Goal: Task Accomplishment & Management: Use online tool/utility

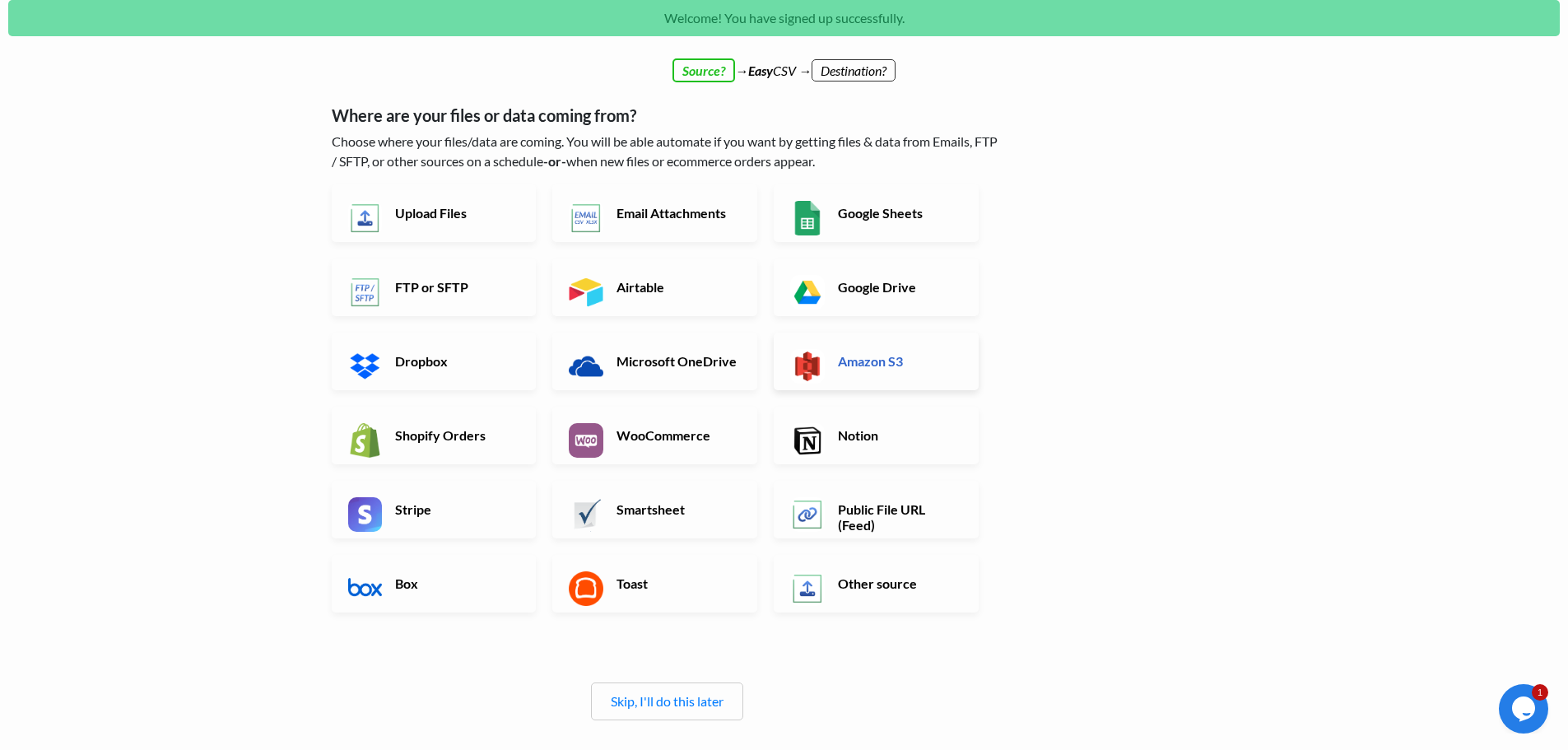
scroll to position [82, 0]
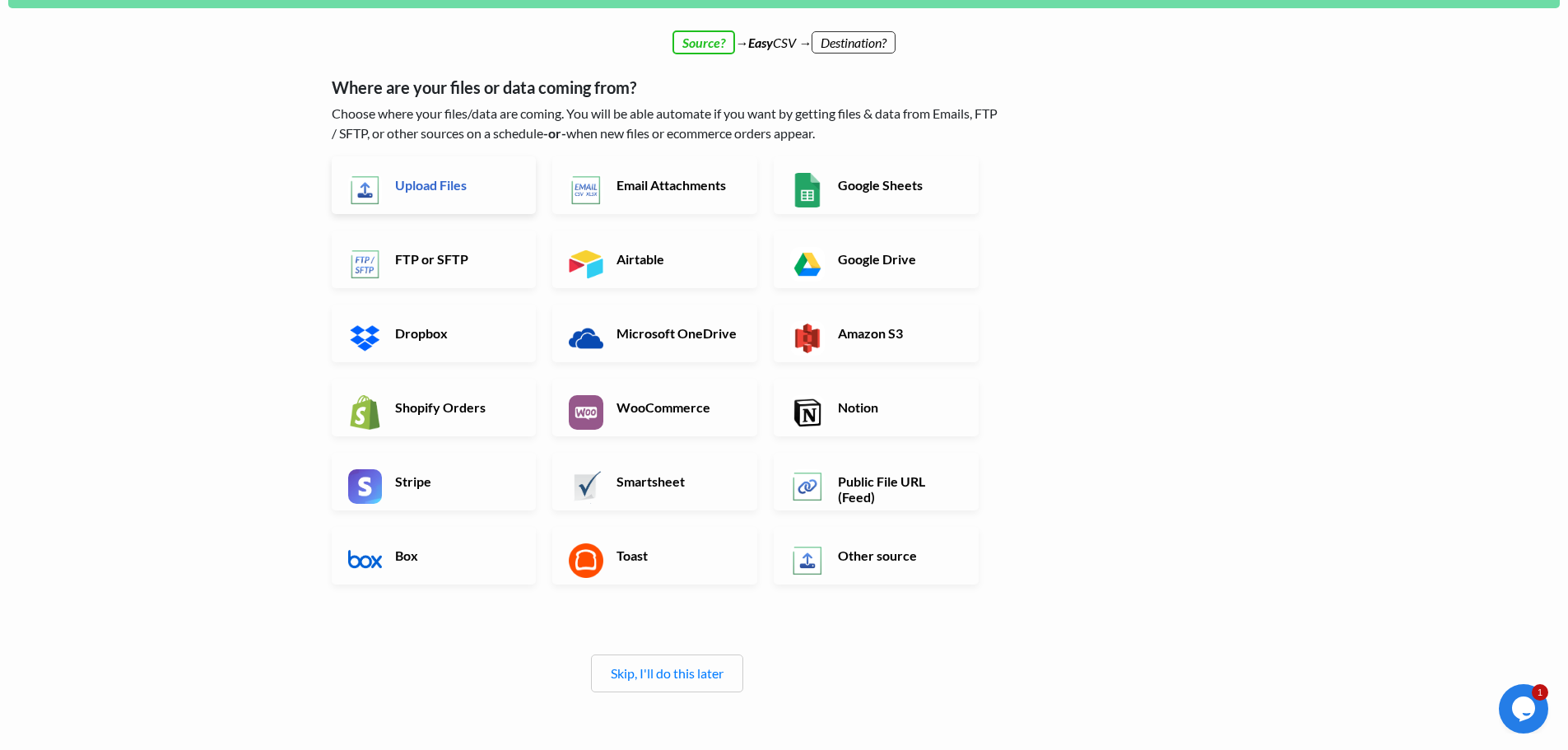
click at [495, 196] on link "Upload Files" at bounding box center [434, 185] width 205 height 57
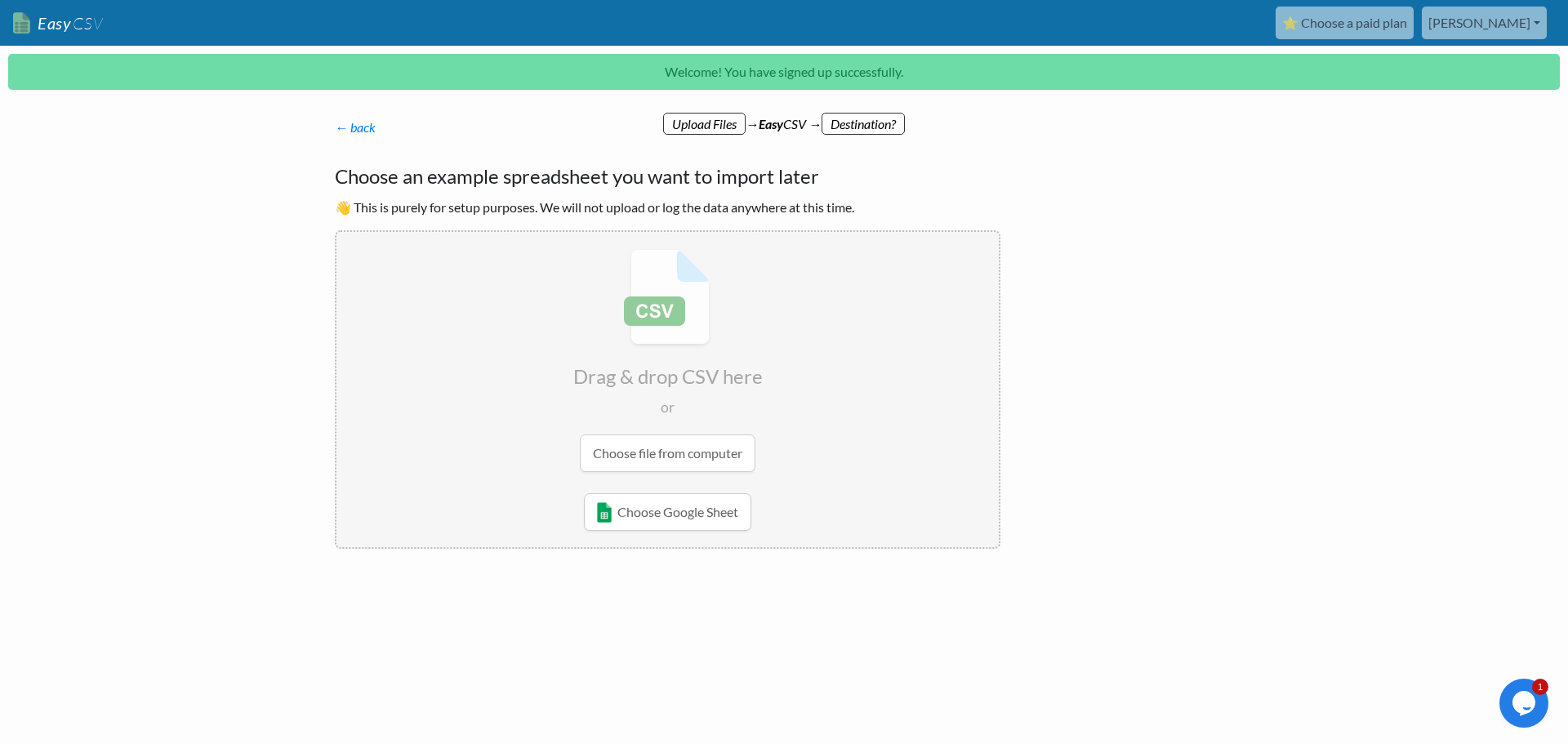
click at [702, 453] on input "file" at bounding box center [667, 360] width 662 height 257
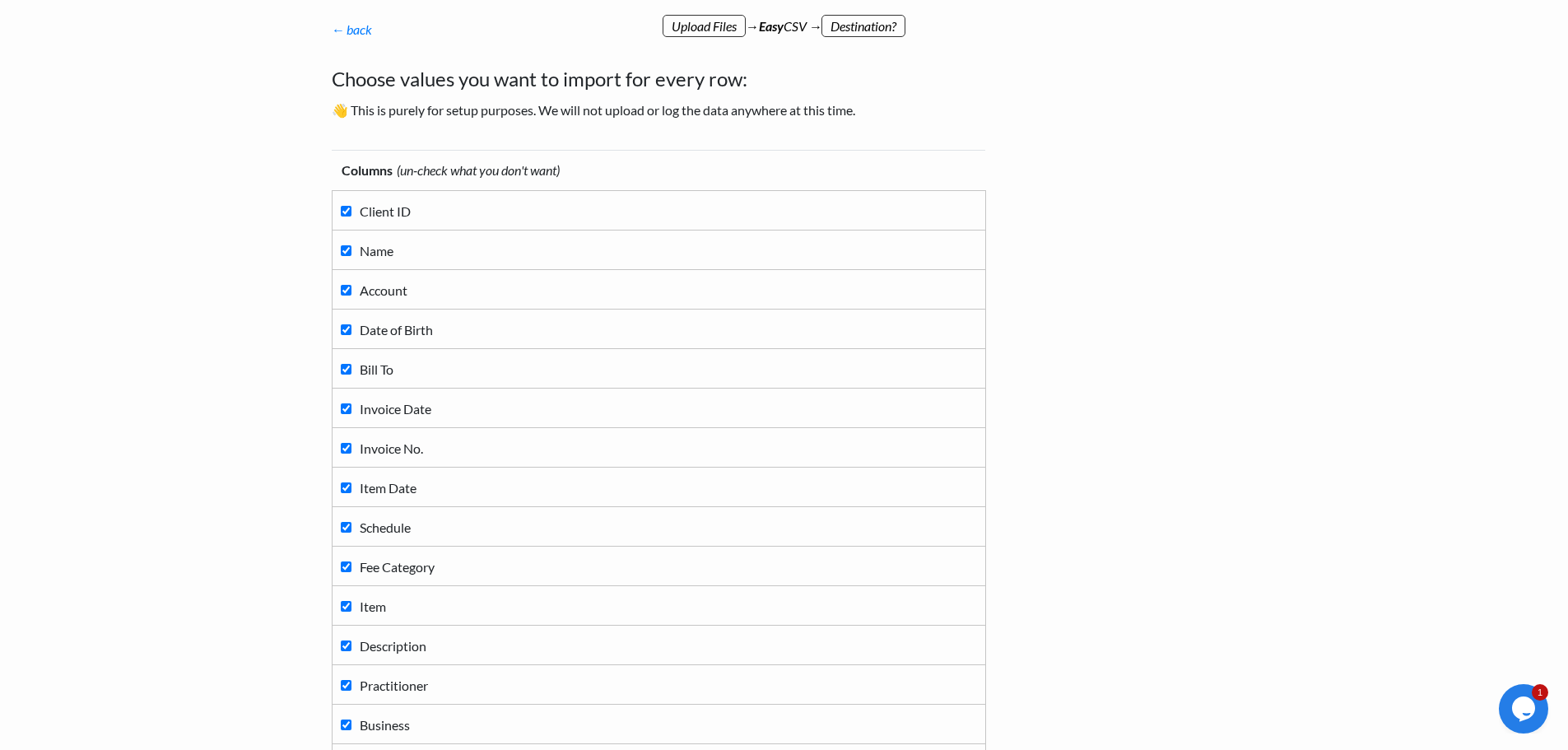
scroll to position [82, 0]
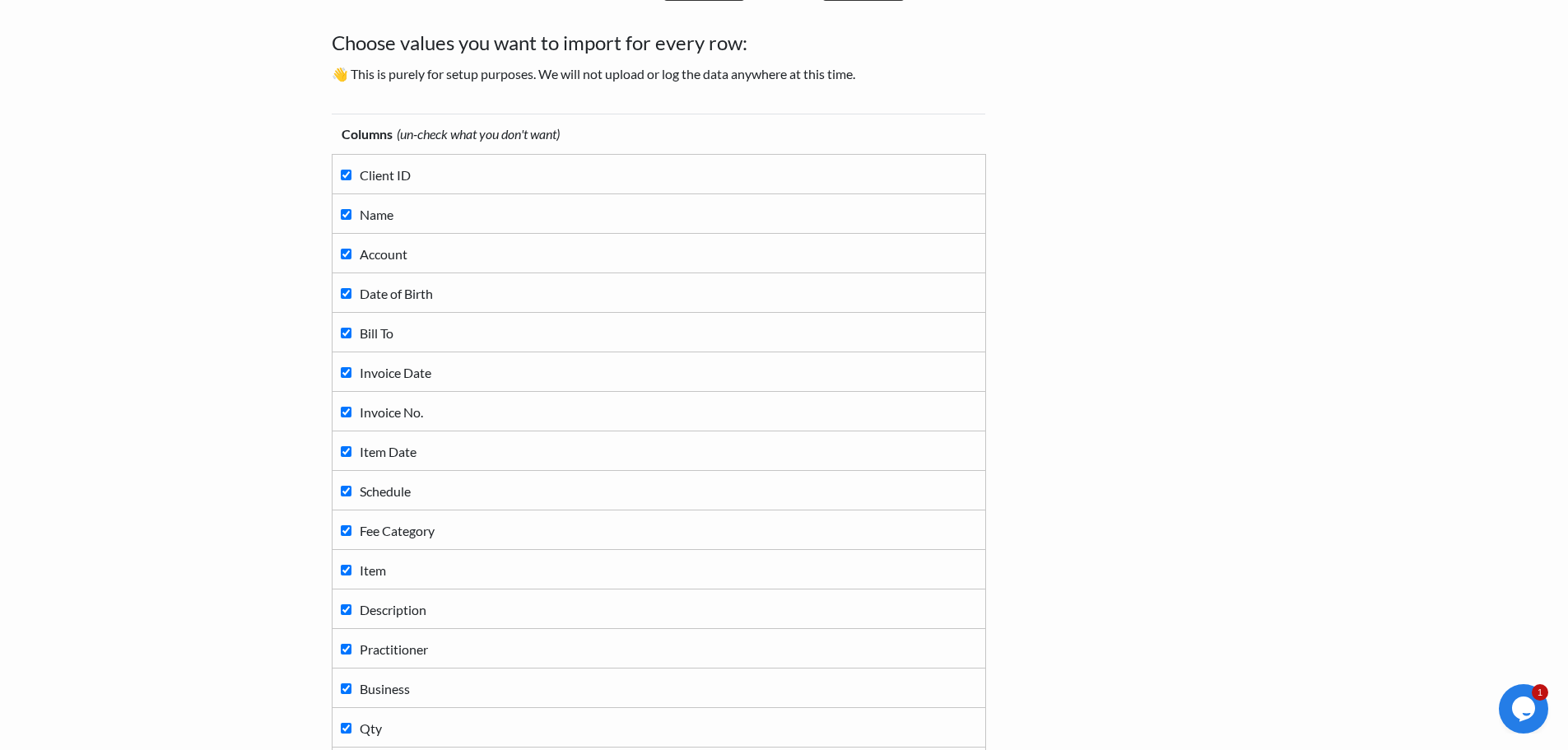
click at [348, 177] on input "Client ID" at bounding box center [346, 175] width 11 height 11
checkbox input "false"
click at [349, 257] on input "Account" at bounding box center [346, 254] width 11 height 11
checkbox input "false"
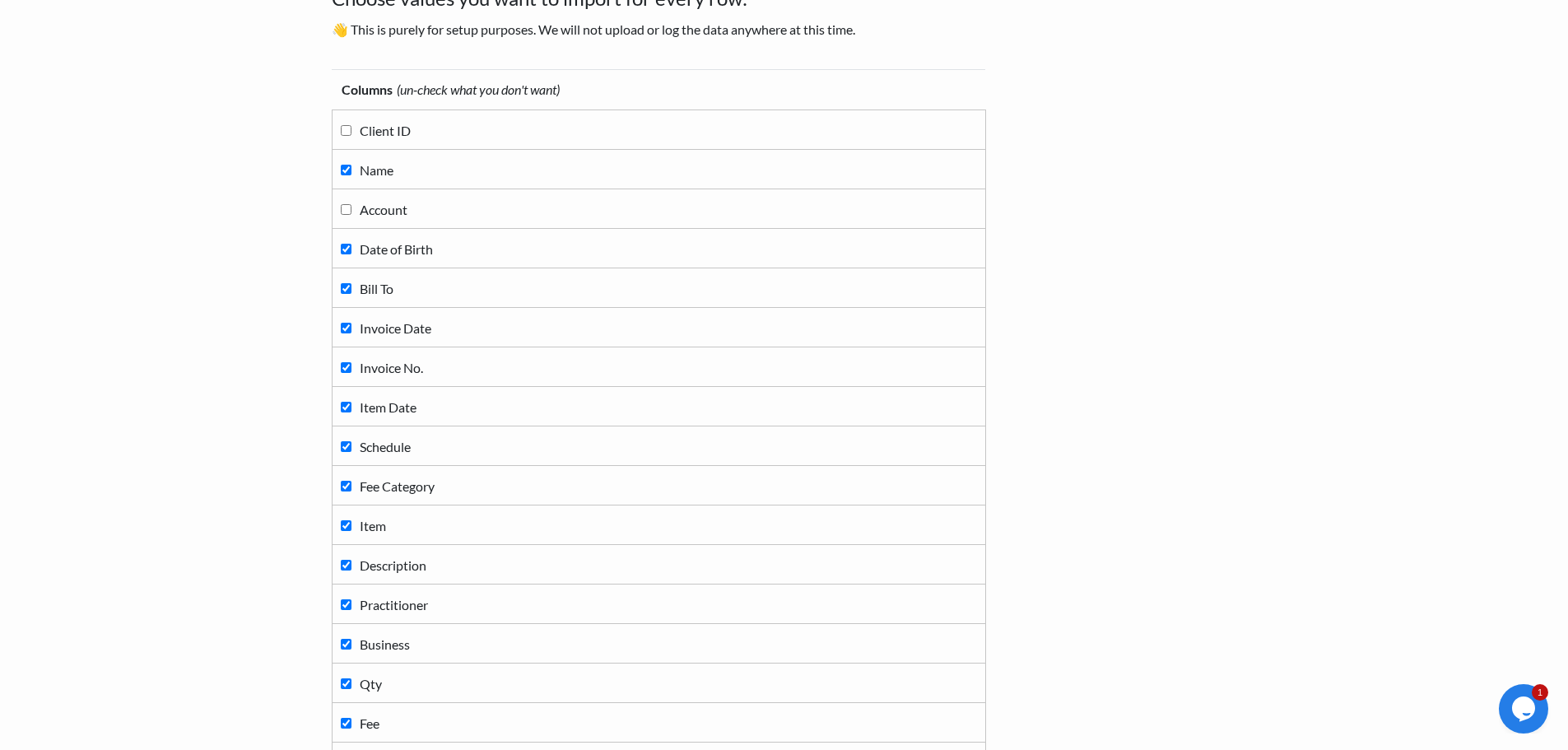
scroll to position [165, 0]
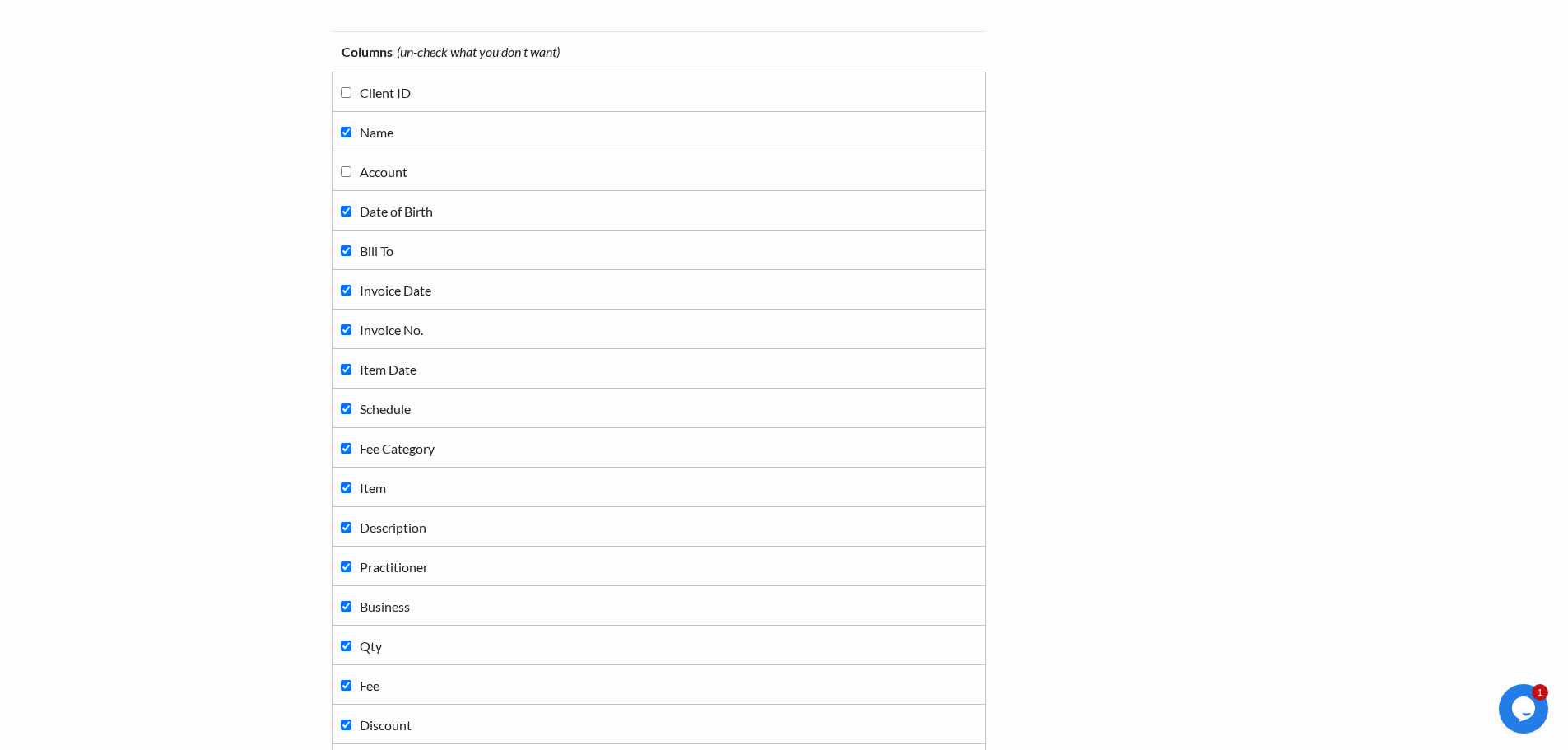
click at [345, 209] on input "Date of Birth" at bounding box center [346, 211] width 11 height 11
checkbox input "false"
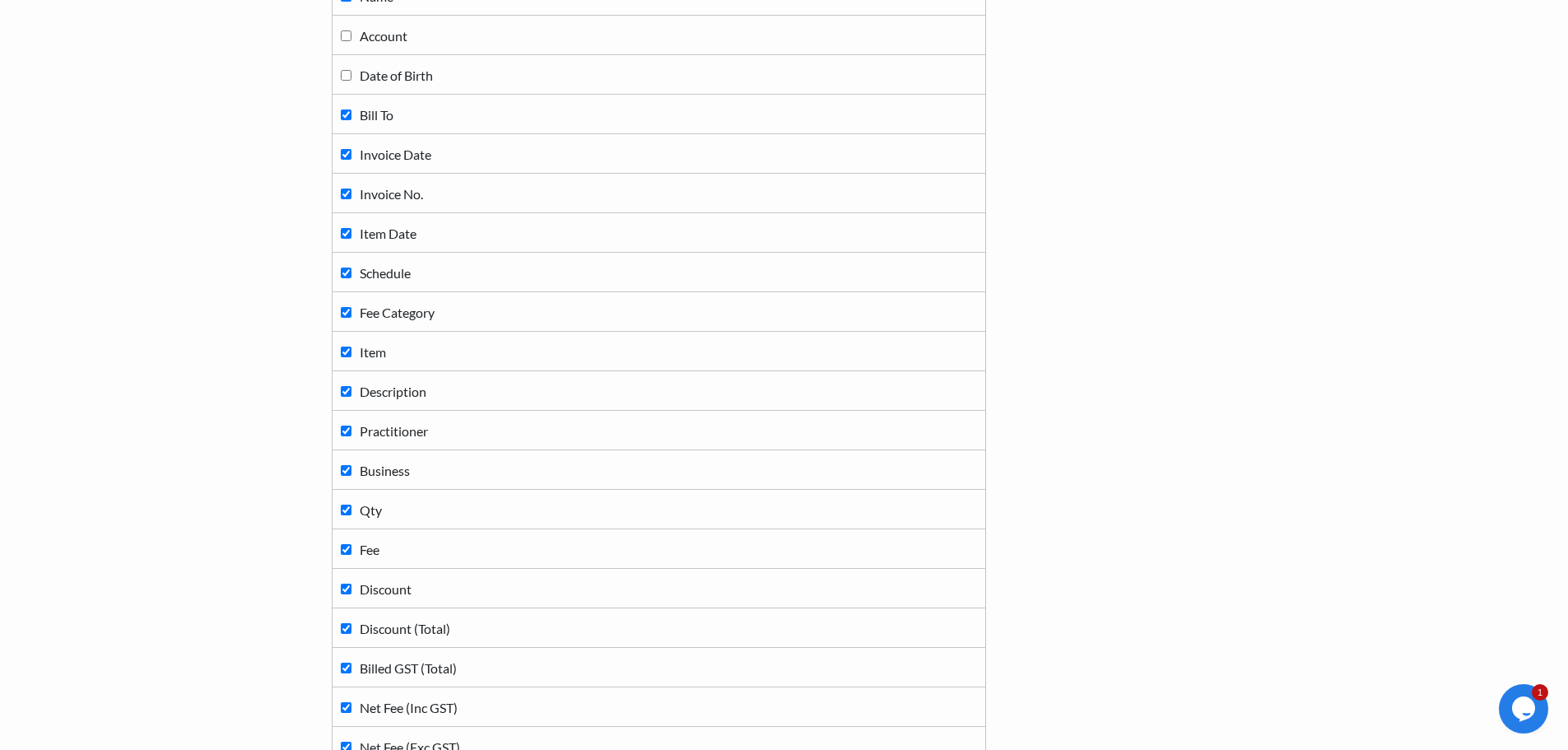
scroll to position [329, 0]
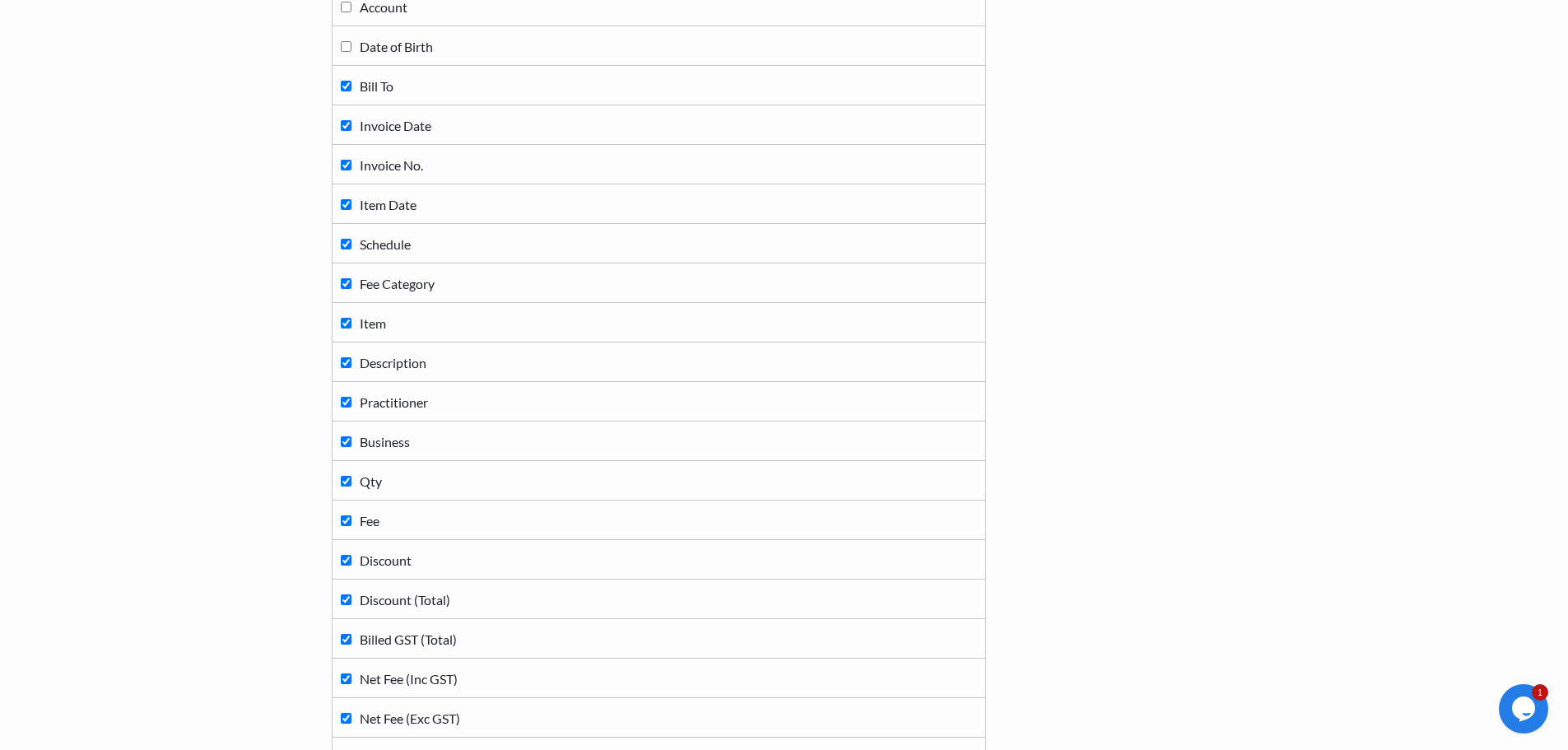
click at [351, 210] on label "Item Date" at bounding box center [658, 204] width 636 height 22
click at [351, 210] on input "Item Date" at bounding box center [346, 205] width 11 height 11
checkbox input "false"
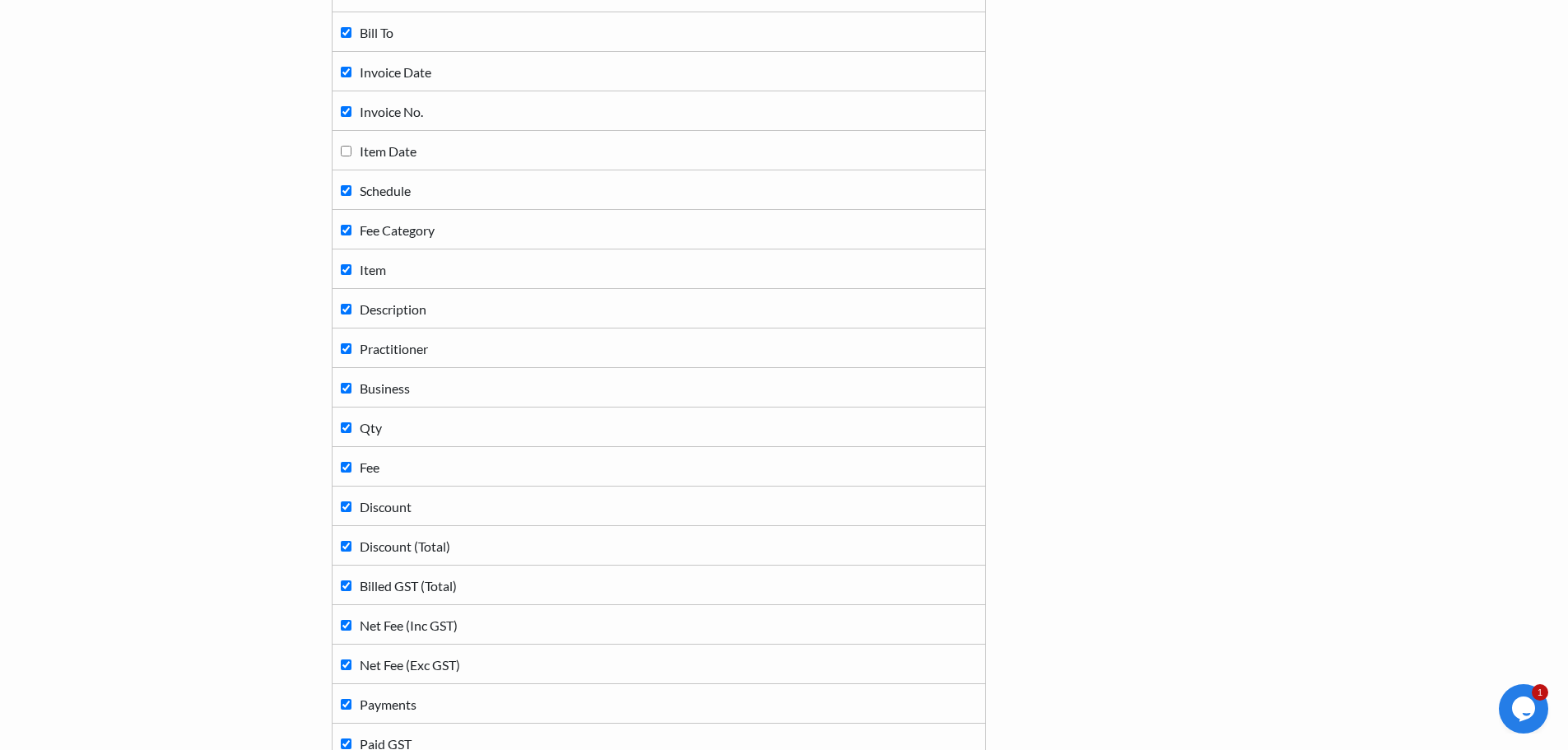
scroll to position [412, 0]
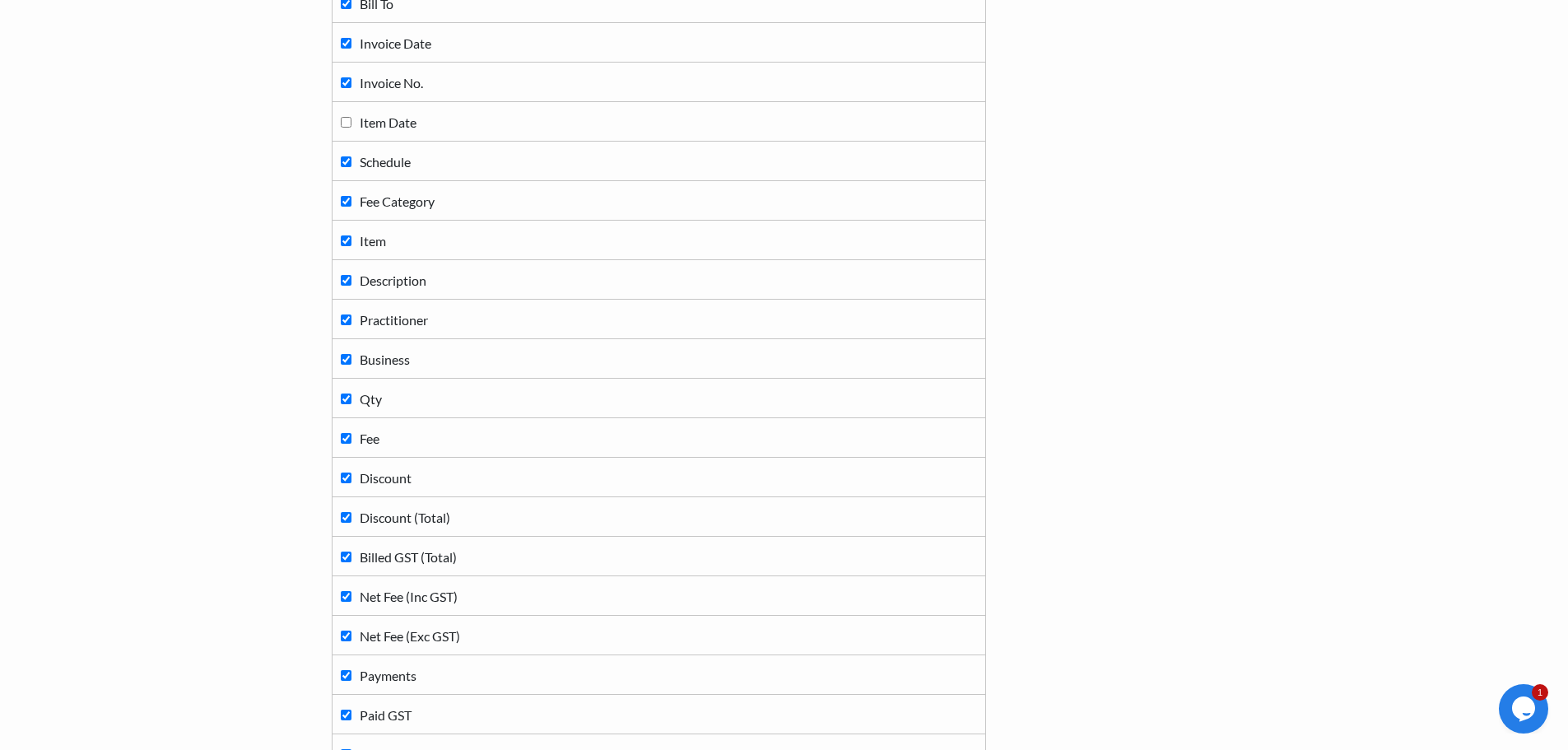
click at [348, 161] on input "Schedule" at bounding box center [346, 161] width 11 height 11
checkbox input "false"
click at [345, 200] on input "Fee Category" at bounding box center [346, 201] width 11 height 11
checkbox input "false"
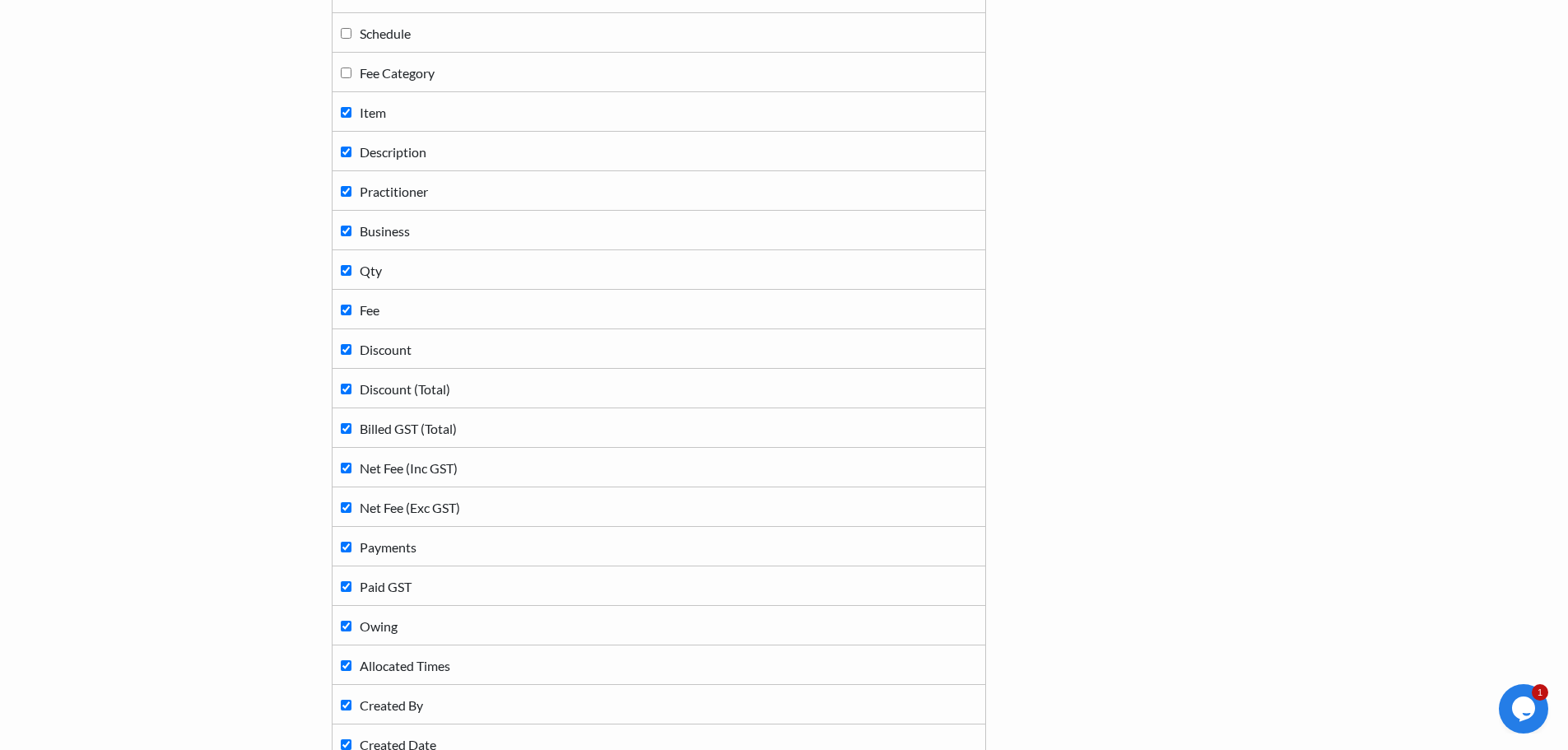
scroll to position [576, 0]
click at [346, 155] on input "Practitioner" at bounding box center [346, 155] width 11 height 11
checkbox input "false"
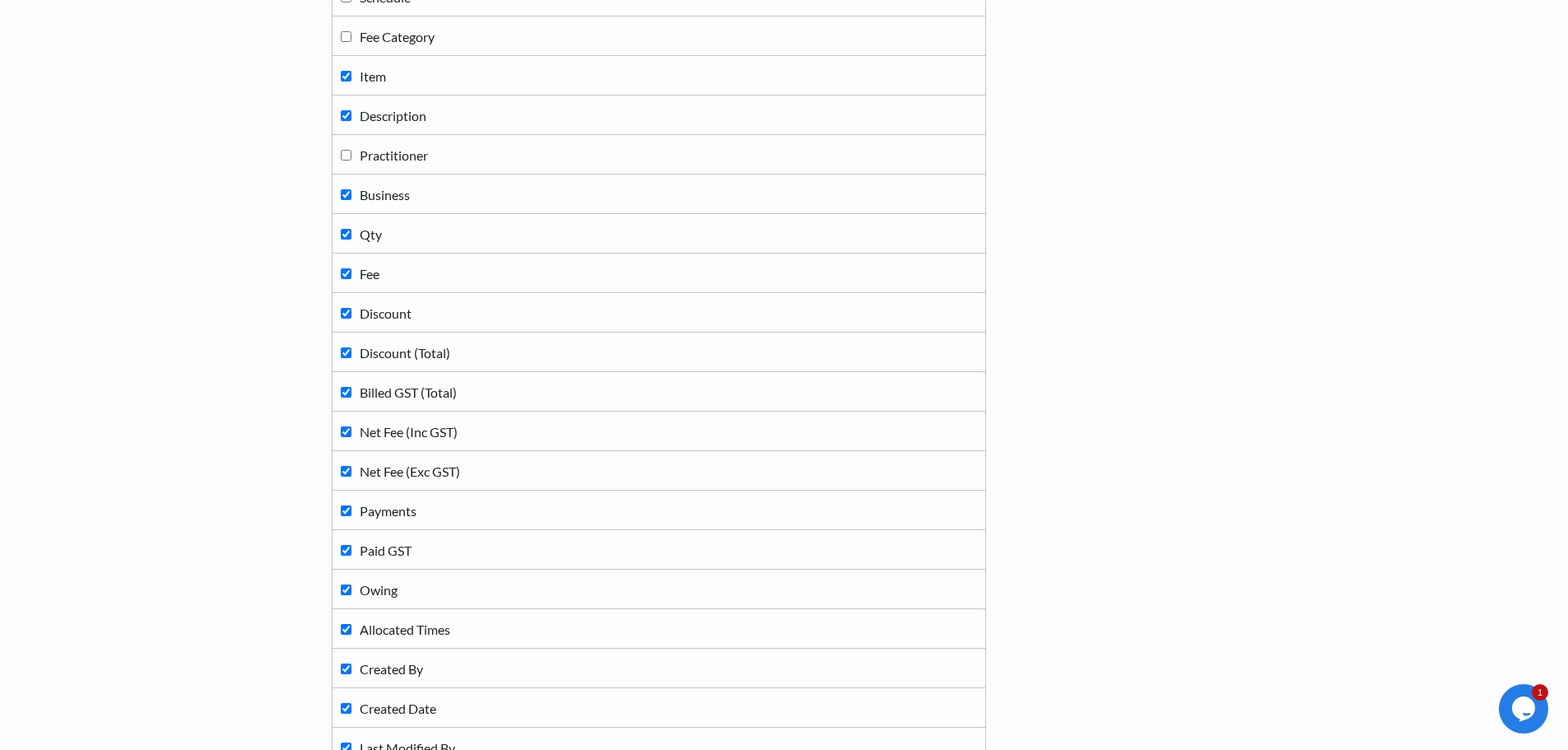
click at [347, 190] on input "Business" at bounding box center [346, 195] width 11 height 11
checkbox input "false"
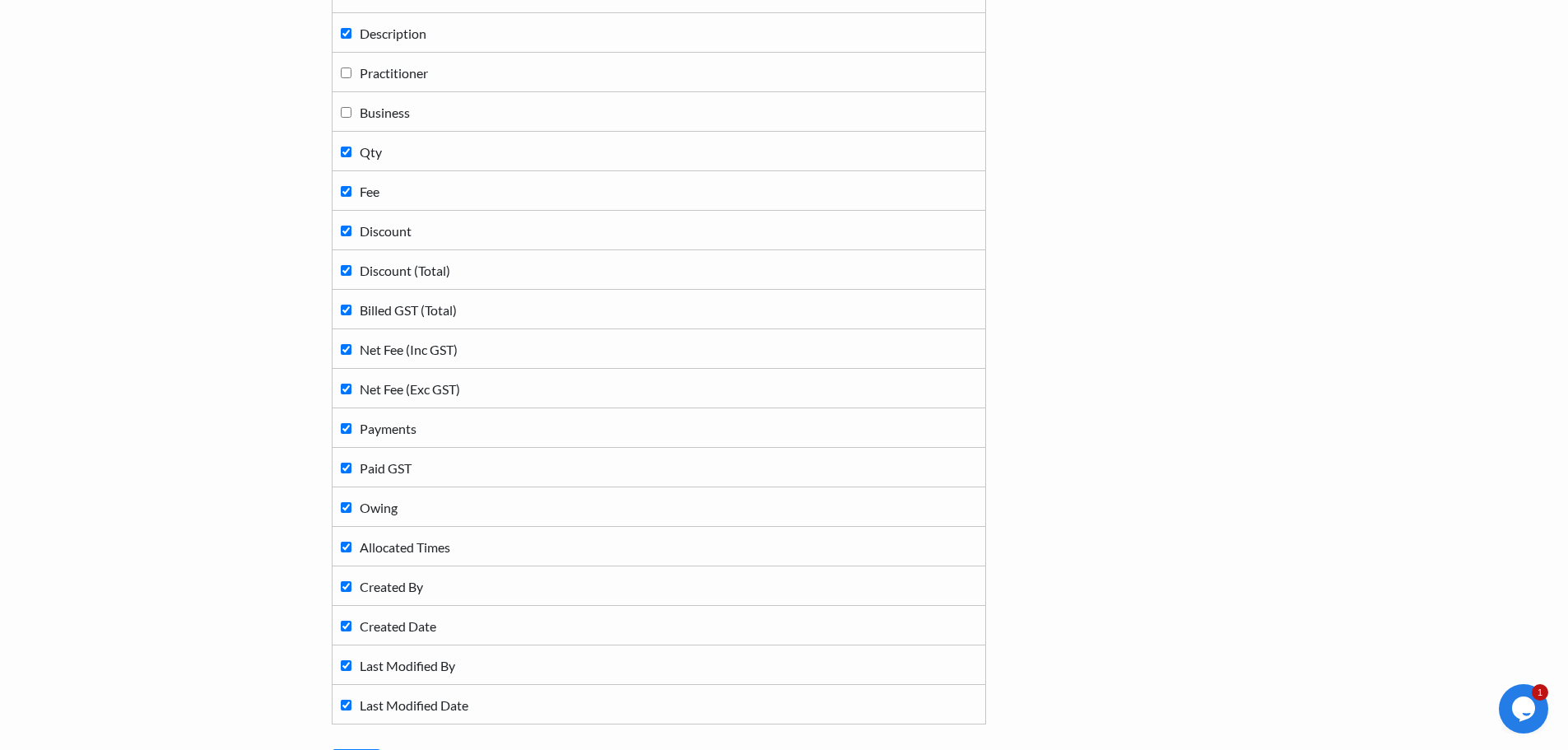
click at [343, 270] on input "Discount (Total)" at bounding box center [346, 270] width 11 height 11
checkbox input "false"
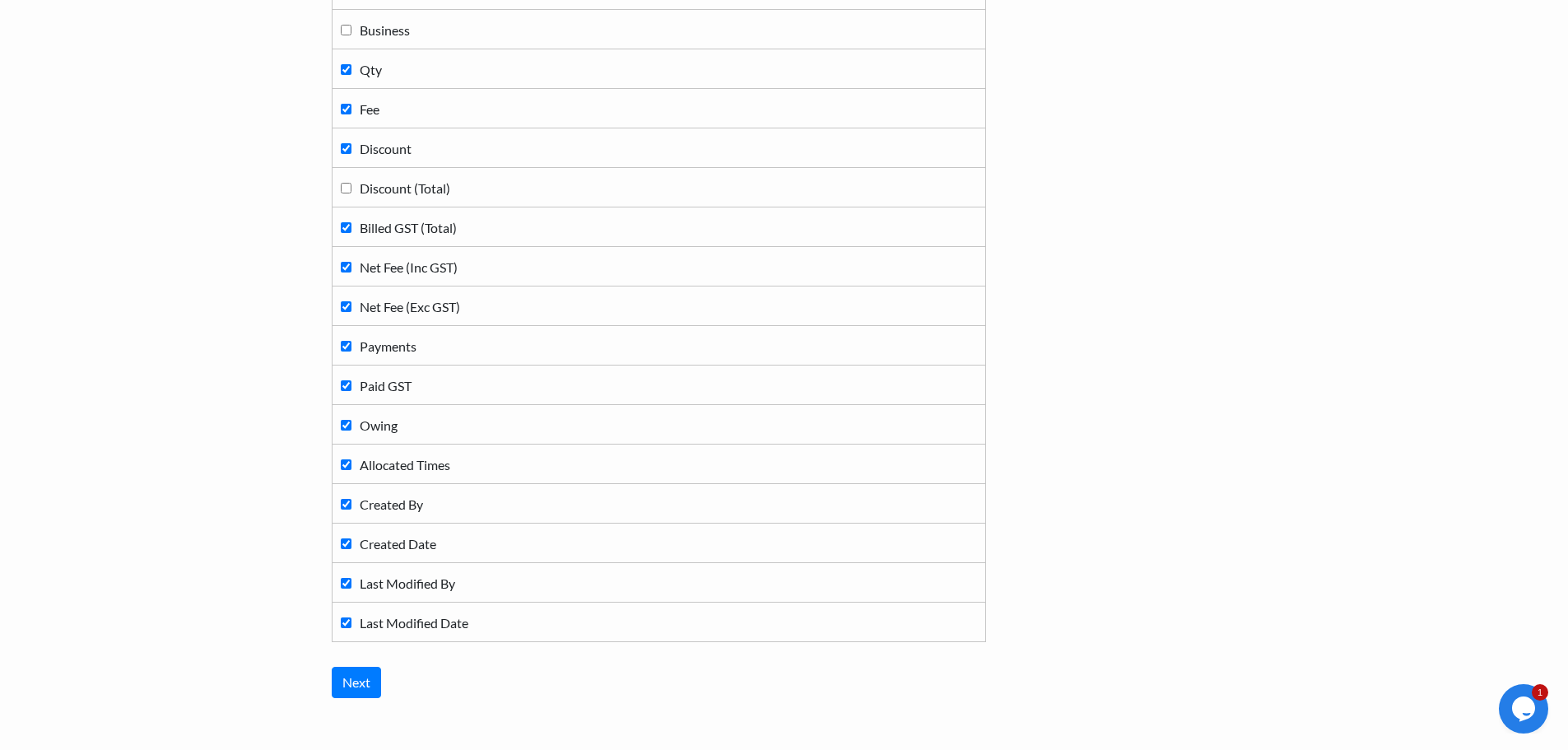
click at [345, 229] on input "Billed GST (Total)" at bounding box center [346, 227] width 11 height 11
checkbox input "false"
click at [345, 307] on input "Net Fee (Exc GST)" at bounding box center [346, 306] width 11 height 11
checkbox input "false"
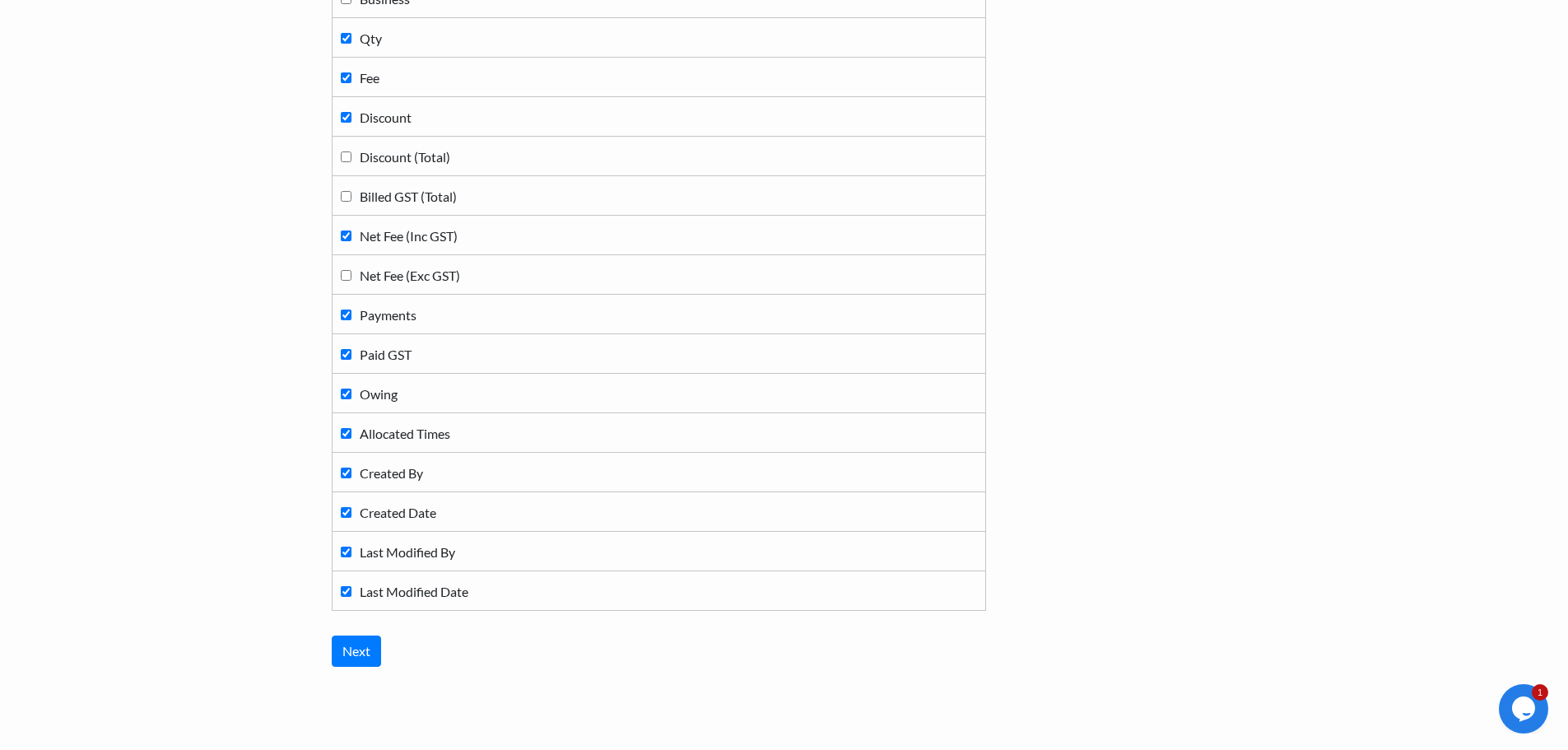
scroll to position [823, 0]
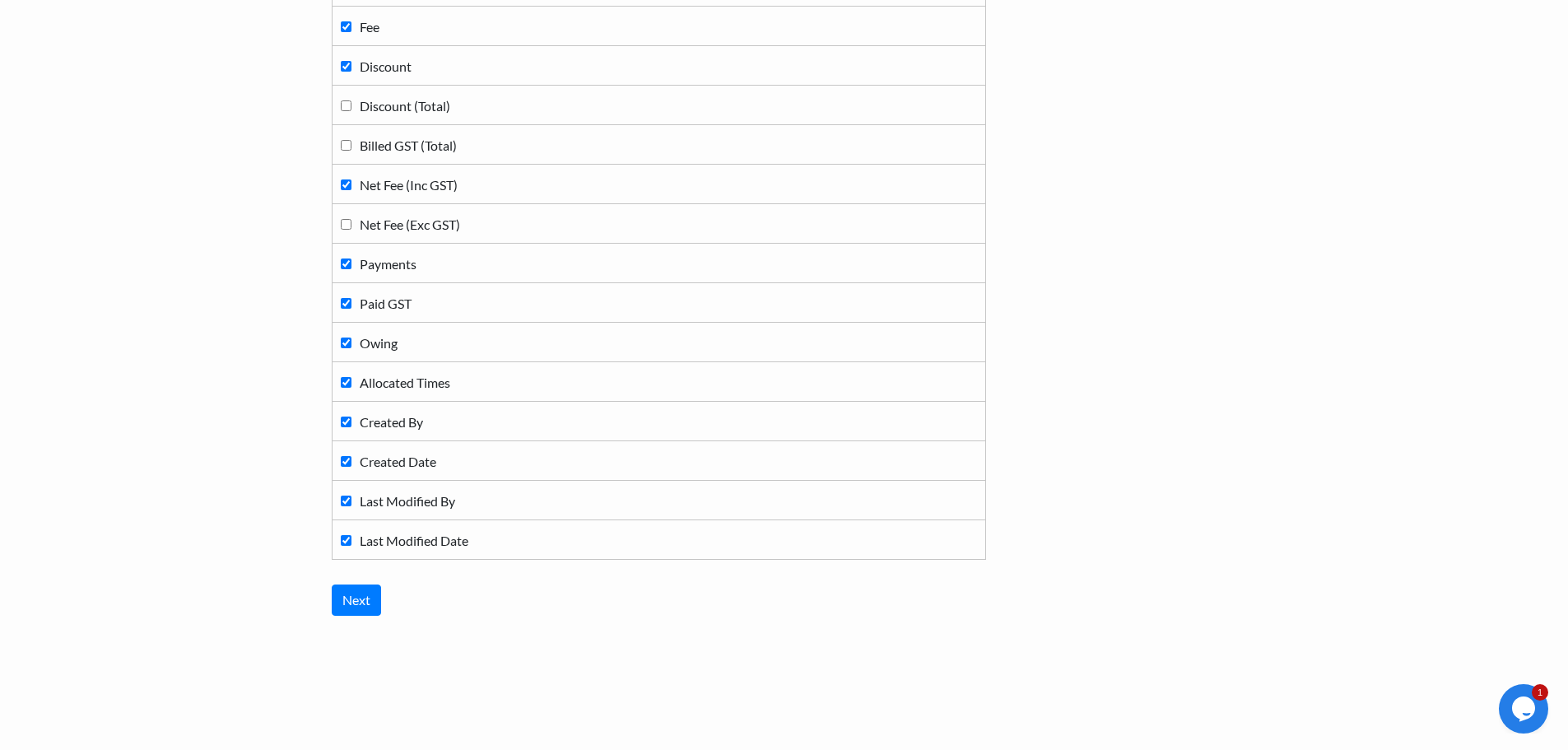
click at [344, 265] on input "Payments" at bounding box center [346, 264] width 11 height 11
checkbox input "false"
click at [346, 301] on input "Paid GST" at bounding box center [346, 303] width 11 height 11
checkbox input "false"
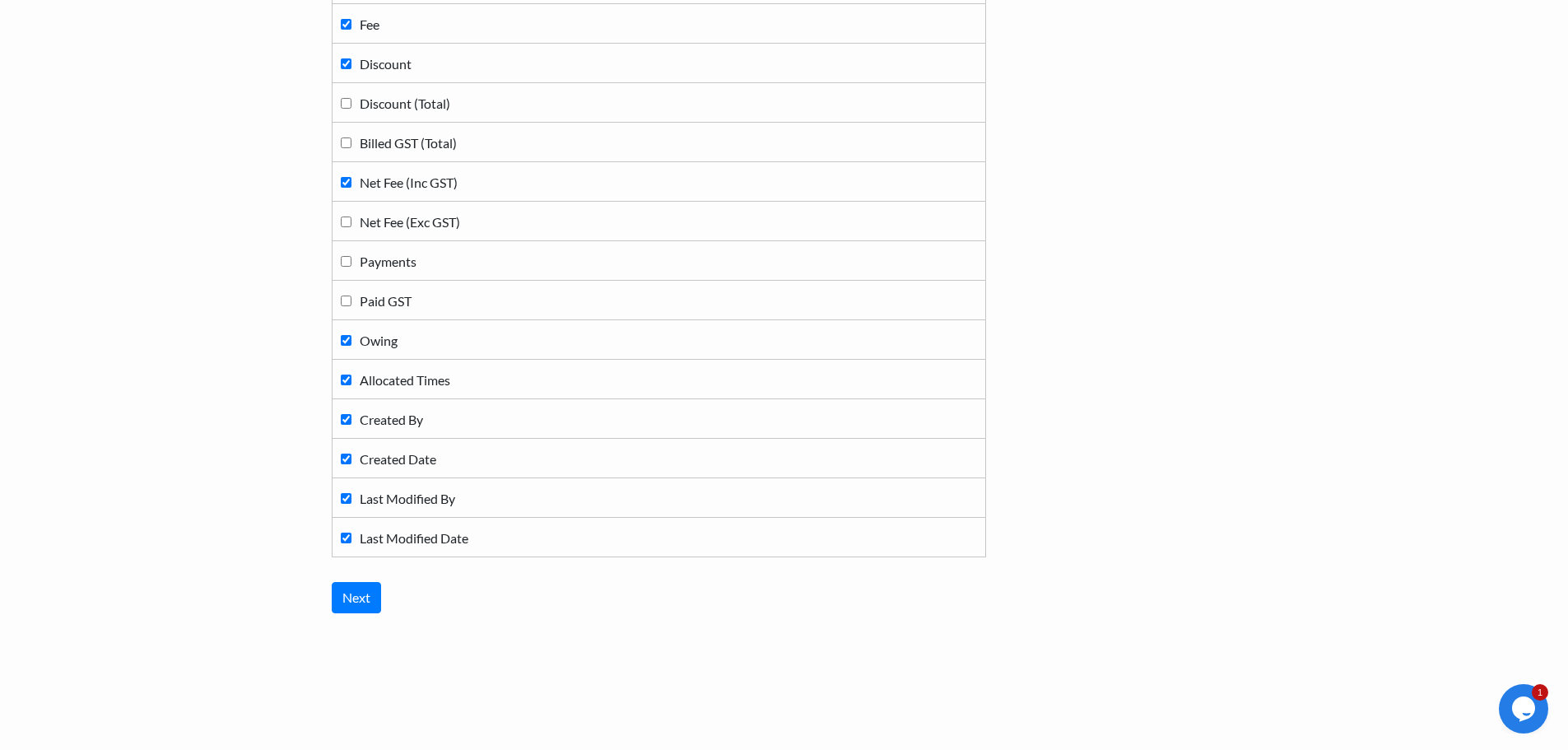
click at [353, 377] on label "Allocated Times" at bounding box center [658, 379] width 636 height 22
click at [352, 377] on input "Allocated Times" at bounding box center [346, 380] width 11 height 11
checkbox input "false"
click at [346, 414] on input "Created By" at bounding box center [346, 419] width 11 height 11
checkbox input "false"
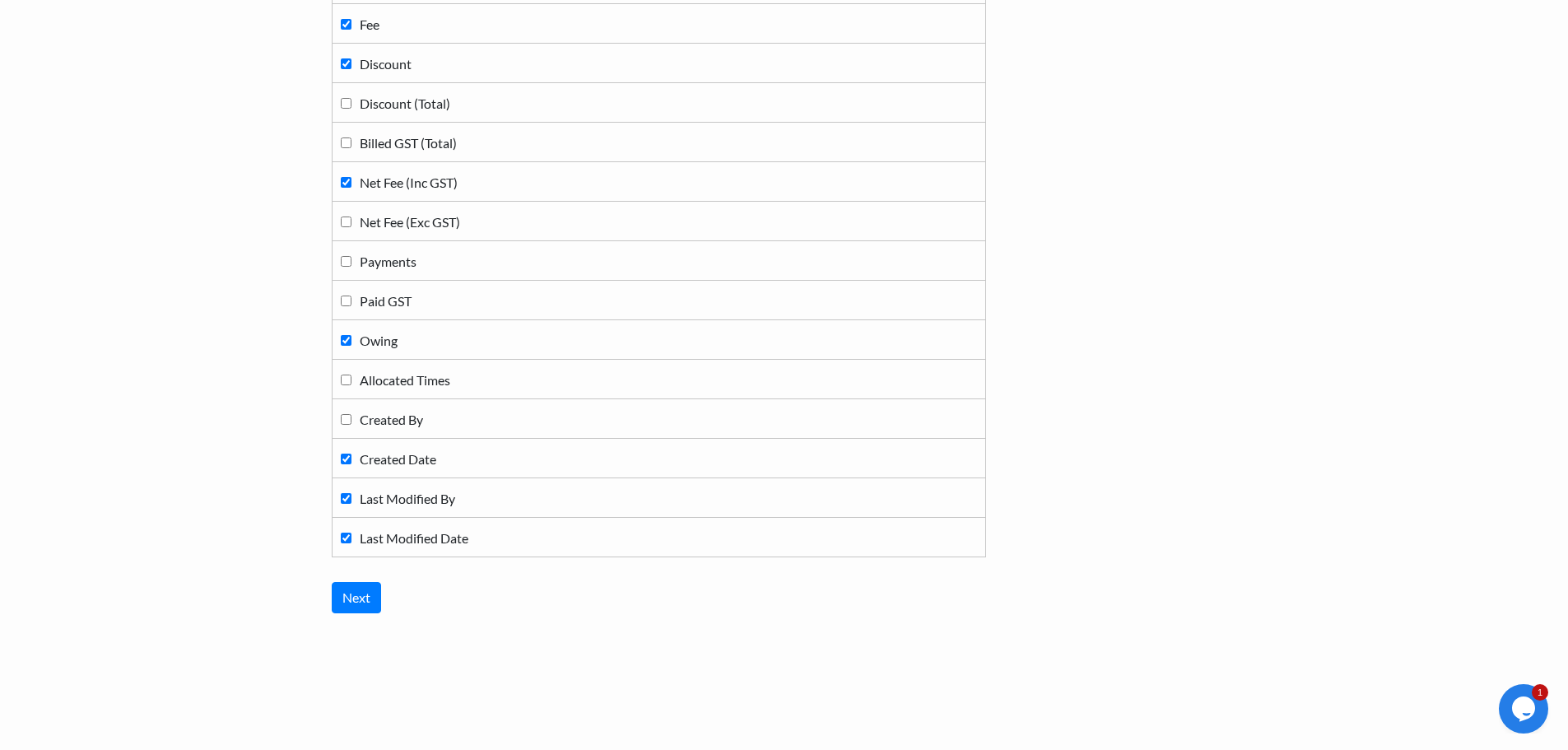
click at [348, 452] on label "Created Date" at bounding box center [658, 458] width 636 height 22
click at [348, 454] on input "Created Date" at bounding box center [346, 459] width 11 height 11
checkbox input "false"
click at [343, 492] on label "Last Modified By" at bounding box center [658, 497] width 636 height 22
click at [343, 493] on input "Last Modified By" at bounding box center [346, 498] width 11 height 11
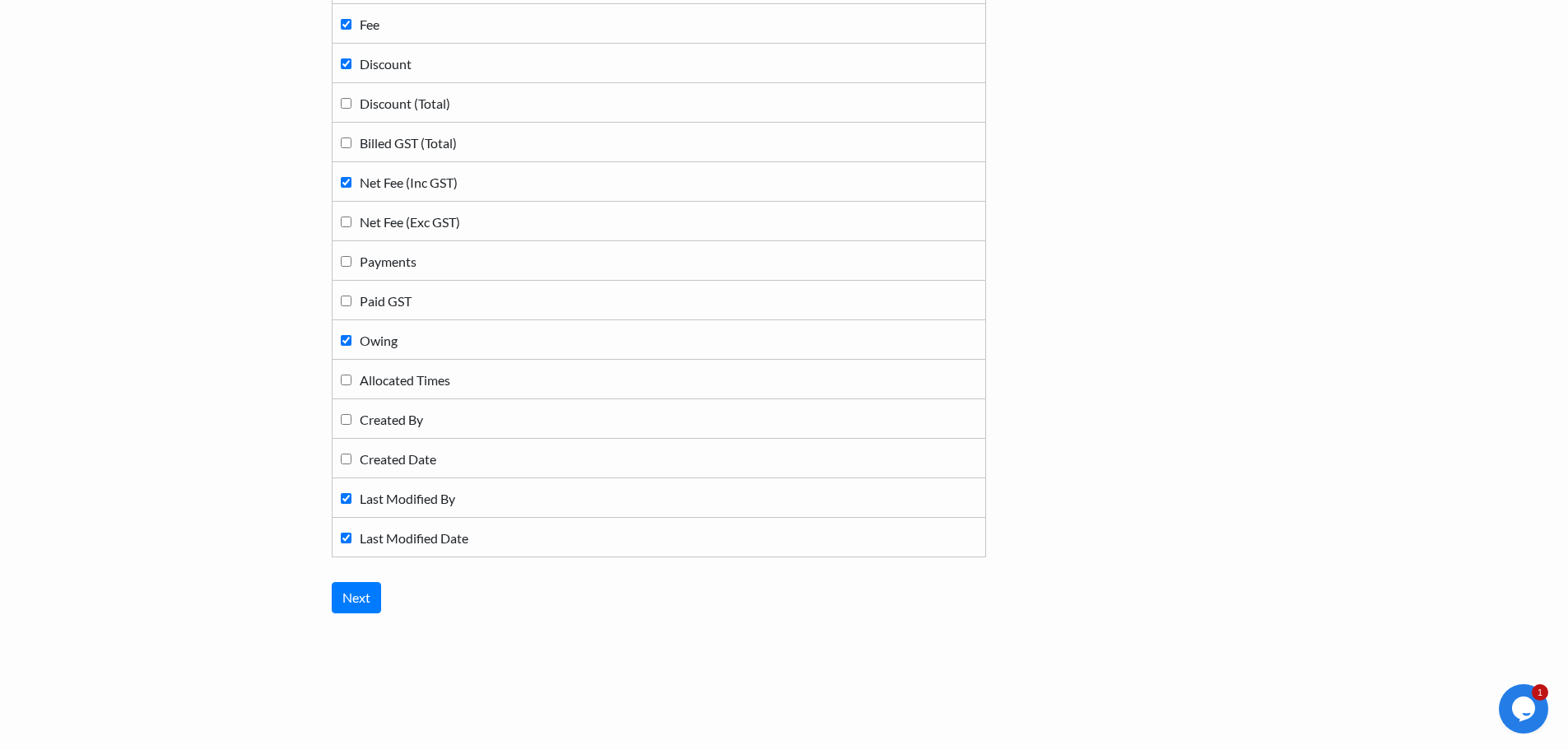
checkbox input "false"
click at [343, 535] on input "Last Modified Date" at bounding box center [346, 538] width 11 height 11
checkbox input "false"
click at [340, 597] on input "Next" at bounding box center [356, 598] width 49 height 32
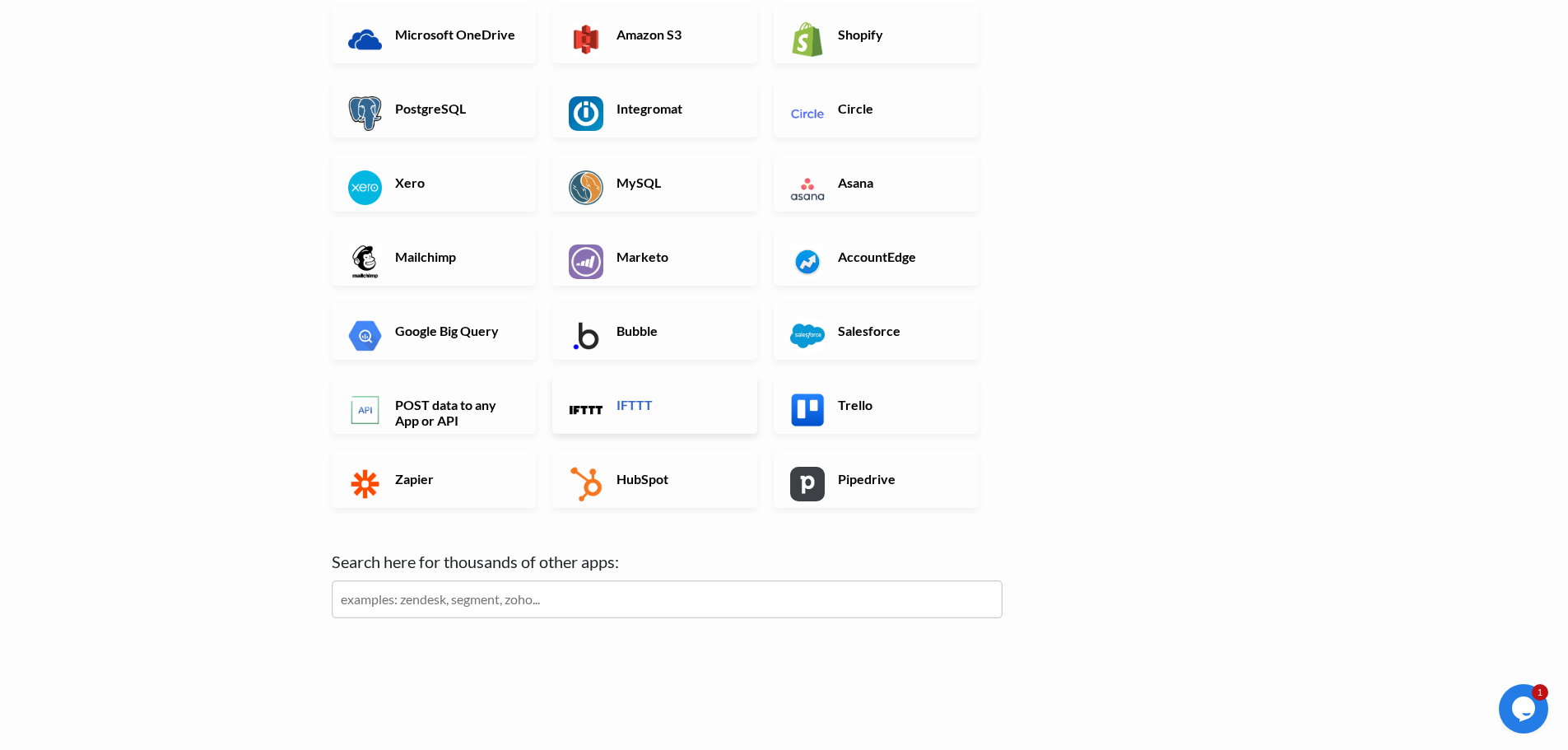
scroll to position [382, 0]
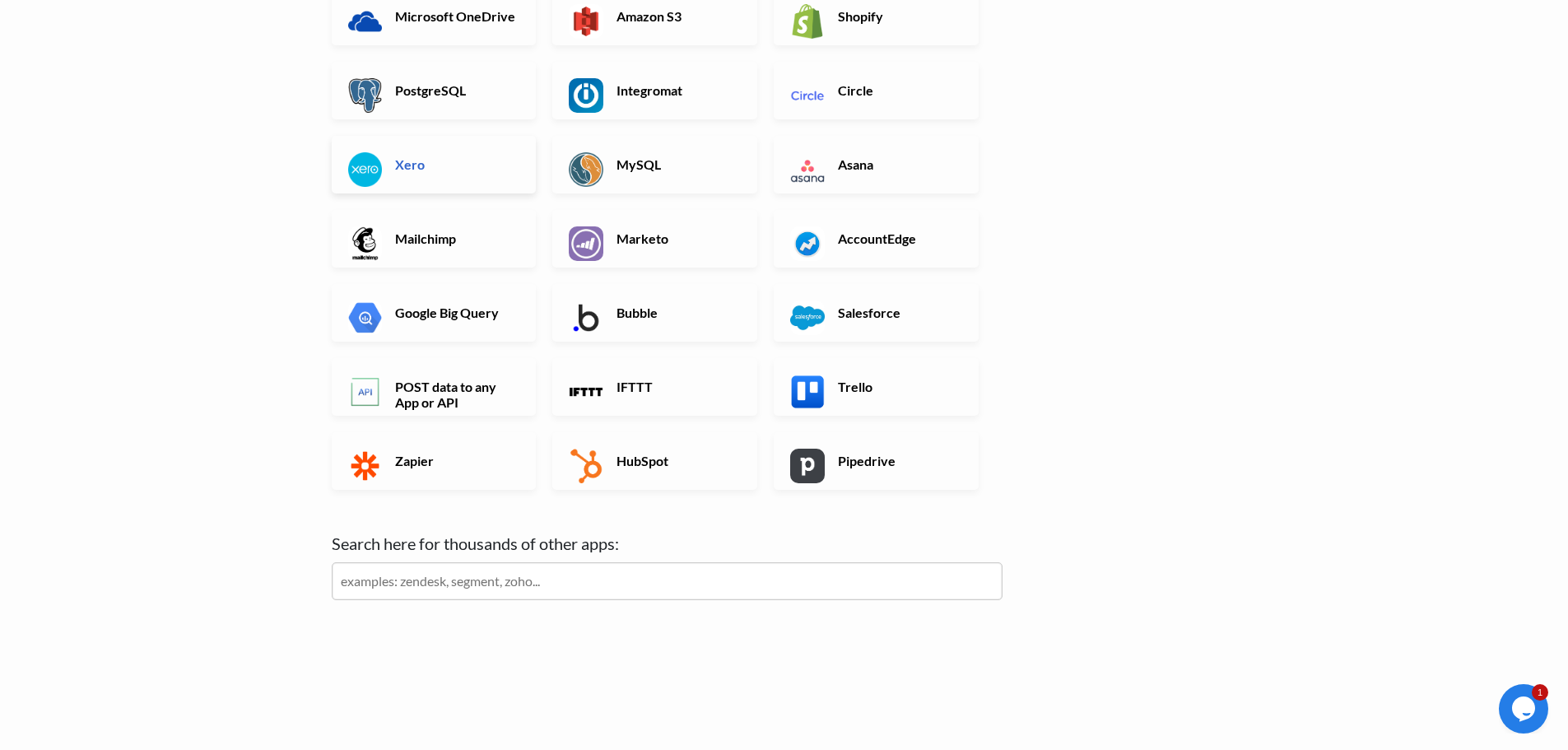
click at [449, 156] on h6 "Xero" at bounding box center [455, 164] width 129 height 16
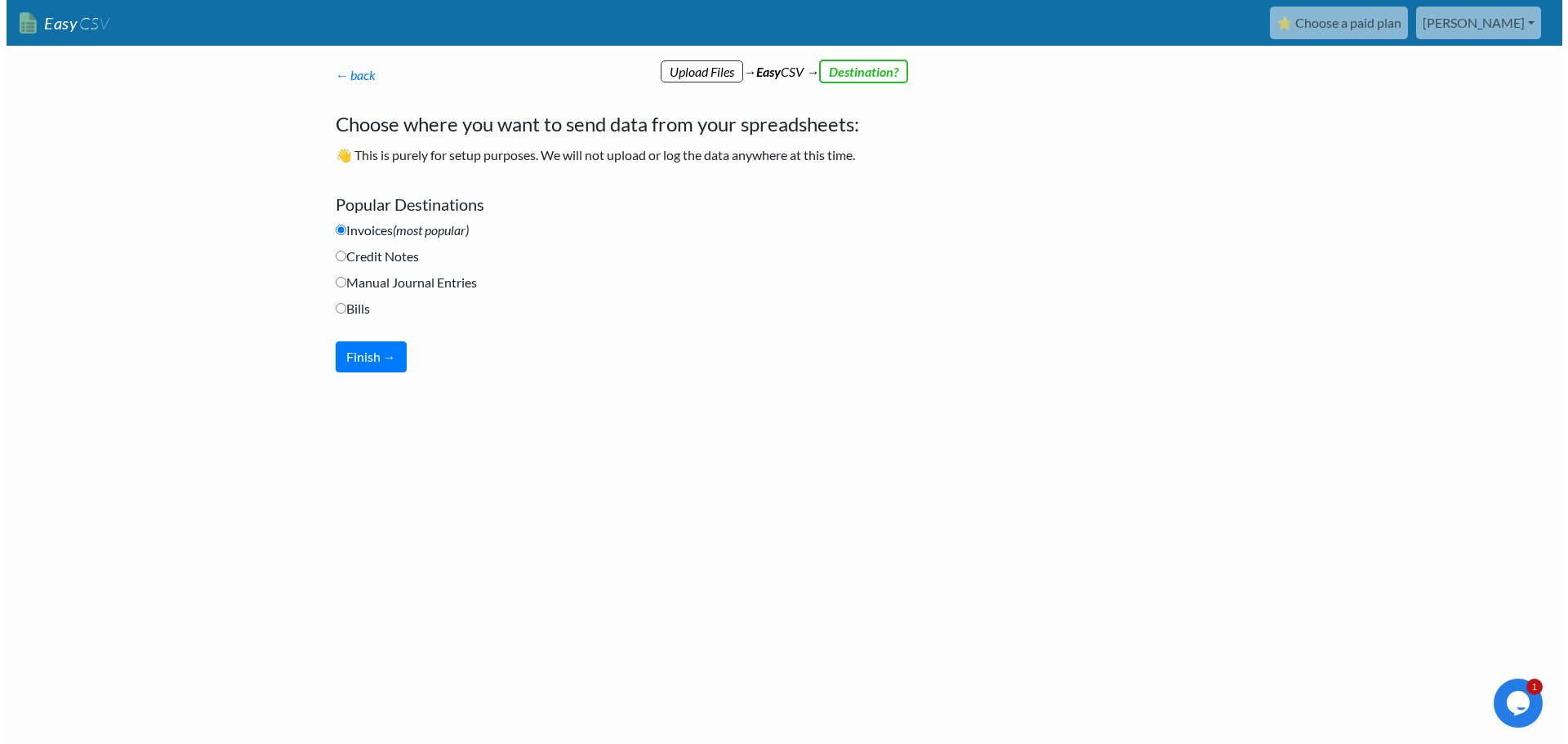
scroll to position [0, 0]
click at [371, 359] on button "Finish →" at bounding box center [370, 357] width 71 height 31
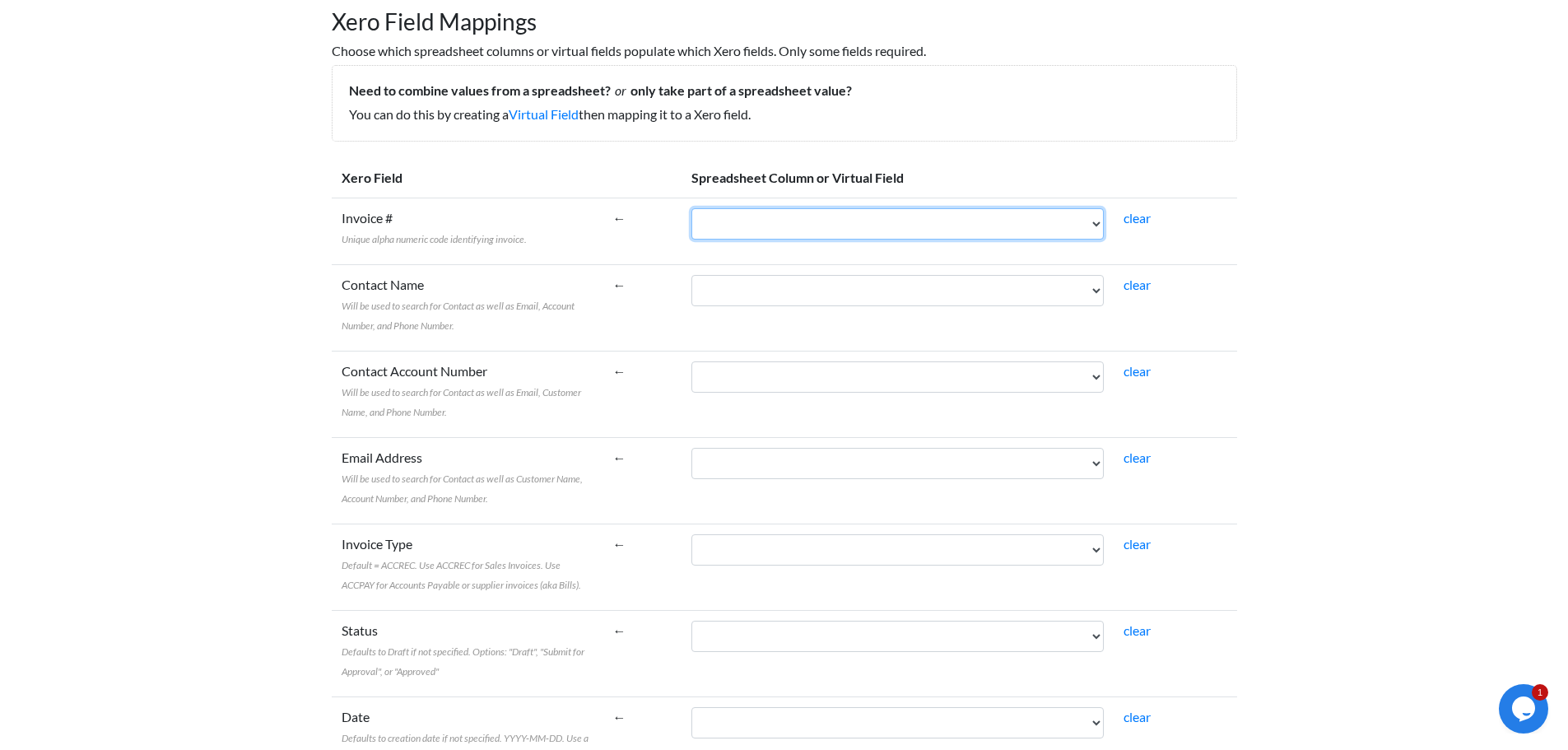
click at [896, 225] on select "Name Bill To Invoice Date Invoice No. Item Description Qty Fee Discount Net Fee…" at bounding box center [898, 224] width 412 height 32
select select "cr_770669"
click at [728, 208] on select "Name Bill To Invoice Date Invoice No. Item Description Qty Fee Discount Net Fee…" at bounding box center [898, 224] width 412 height 32
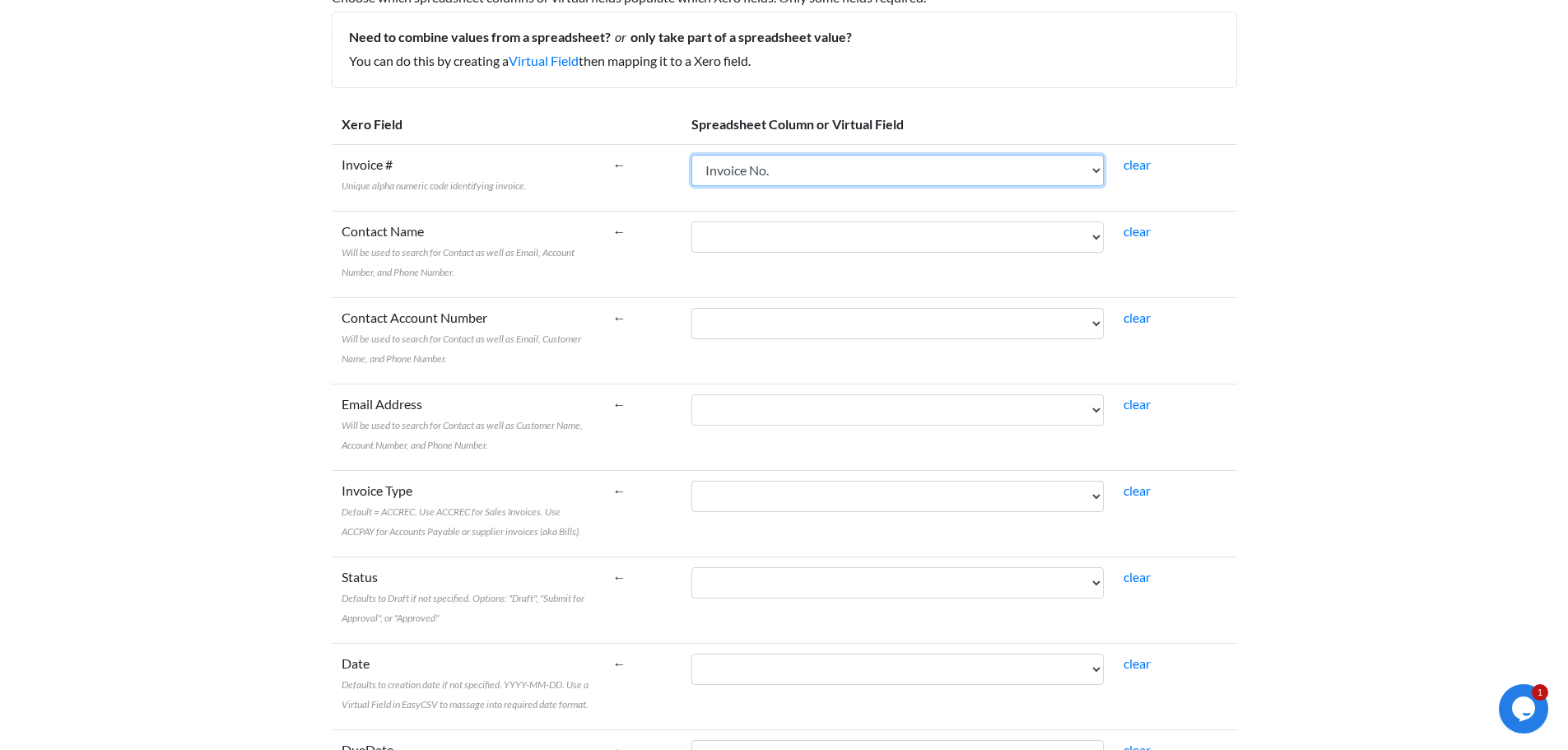
scroll to position [247, 0]
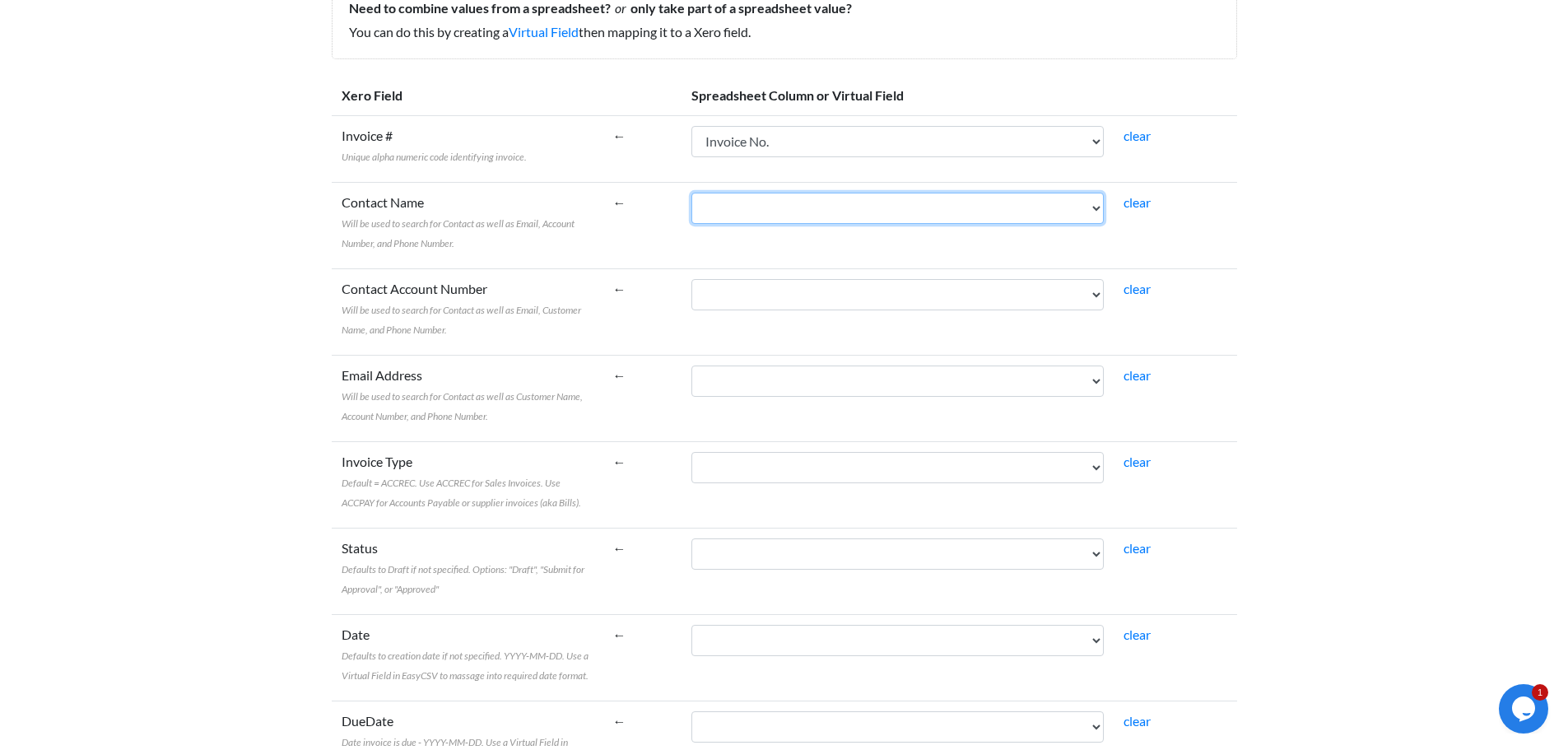
click at [803, 210] on select "Name Bill To Invoice Date Invoice No. Item Description Qty Fee Discount Net Fee…" at bounding box center [898, 209] width 412 height 32
select select "cr_770667"
click at [728, 193] on select "Name Bill To Invoice Date Invoice No. Item Description Qty Fee Discount Net Fee…" at bounding box center [898, 209] width 412 height 32
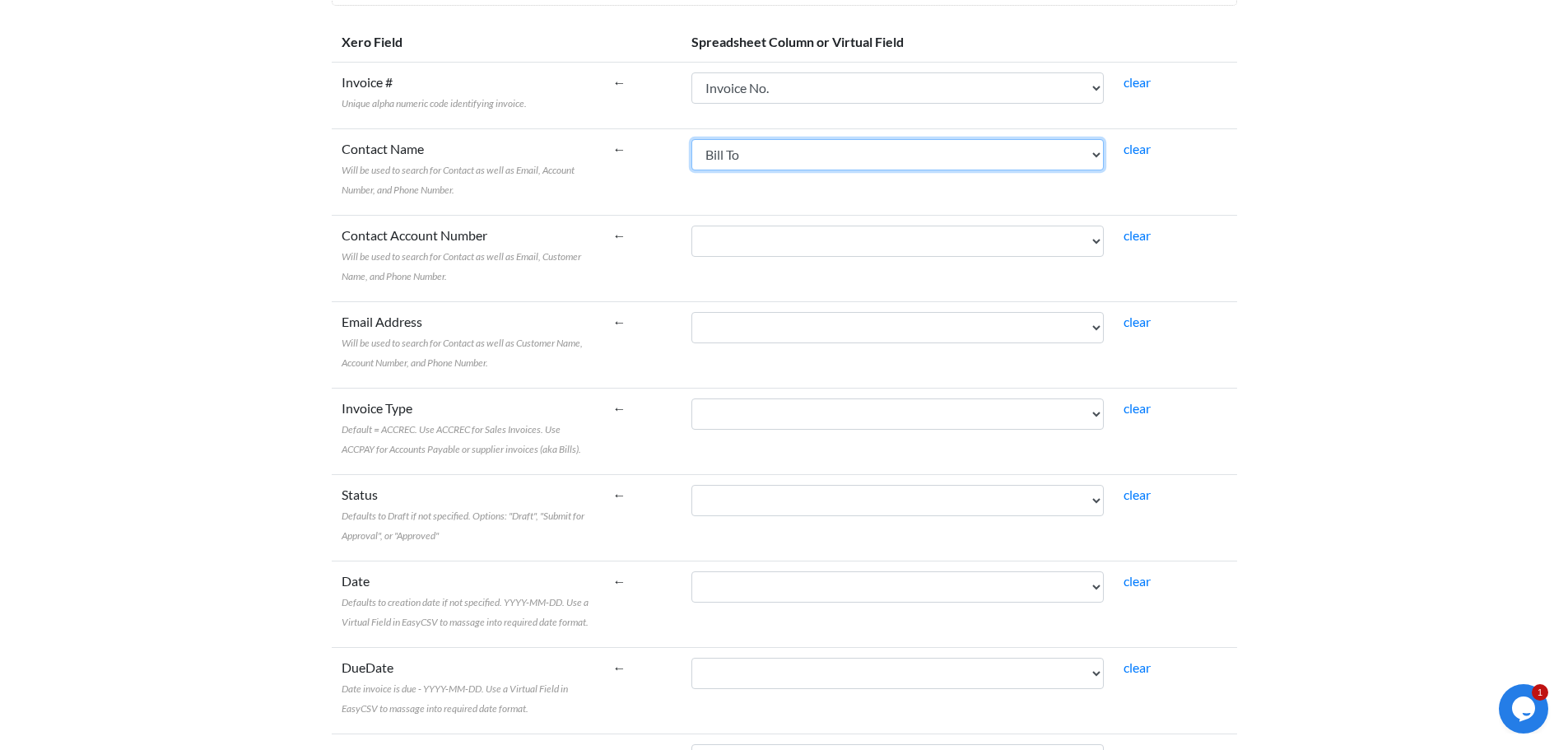
scroll to position [329, 0]
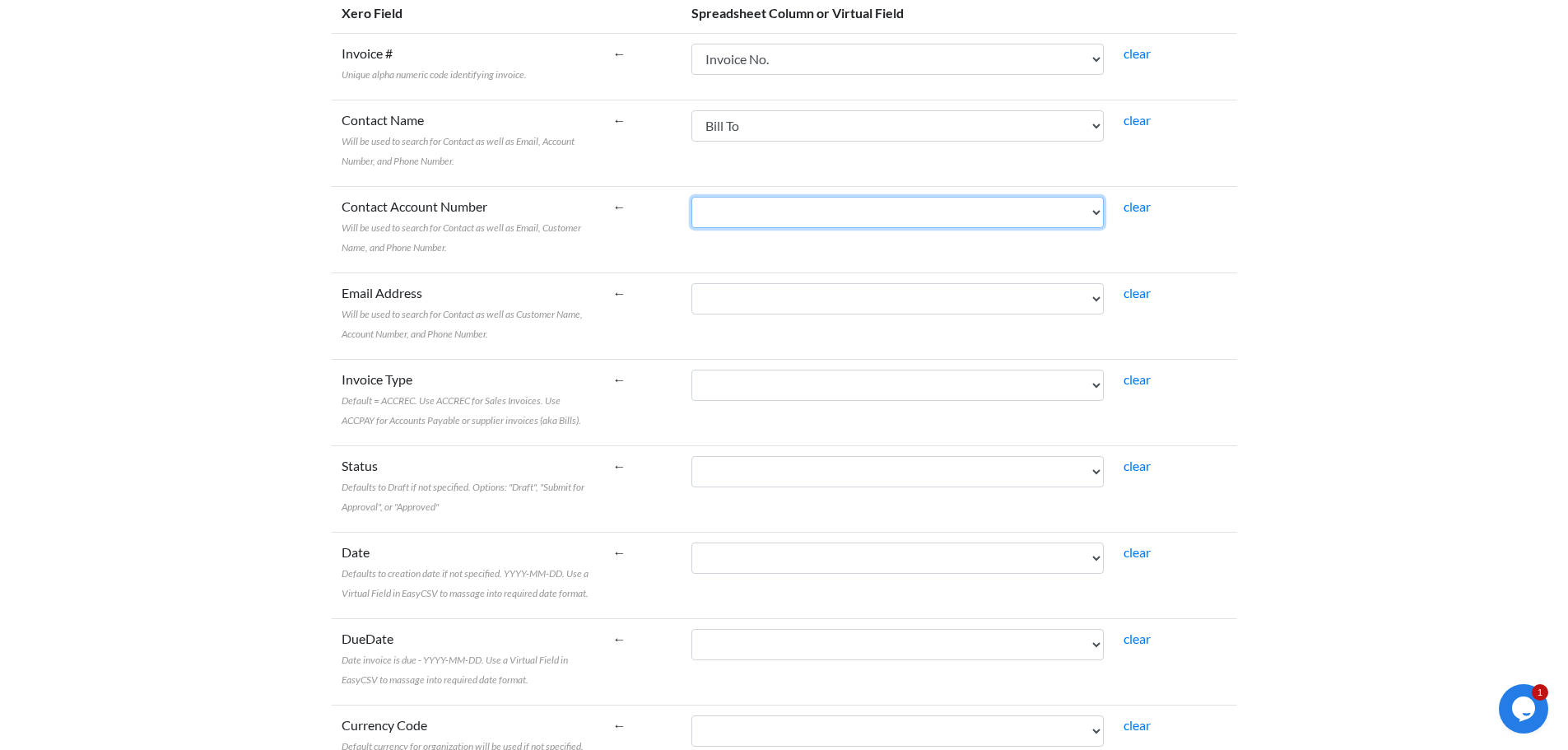
click at [799, 219] on select "Name Bill To Invoice Date Invoice No. Item Description Qty Fee Discount Net Fee…" at bounding box center [898, 213] width 412 height 32
click at [604, 220] on td "Contact Account Number Will be used to search for Contact as well as Email, Cus…" at bounding box center [467, 229] width 272 height 86
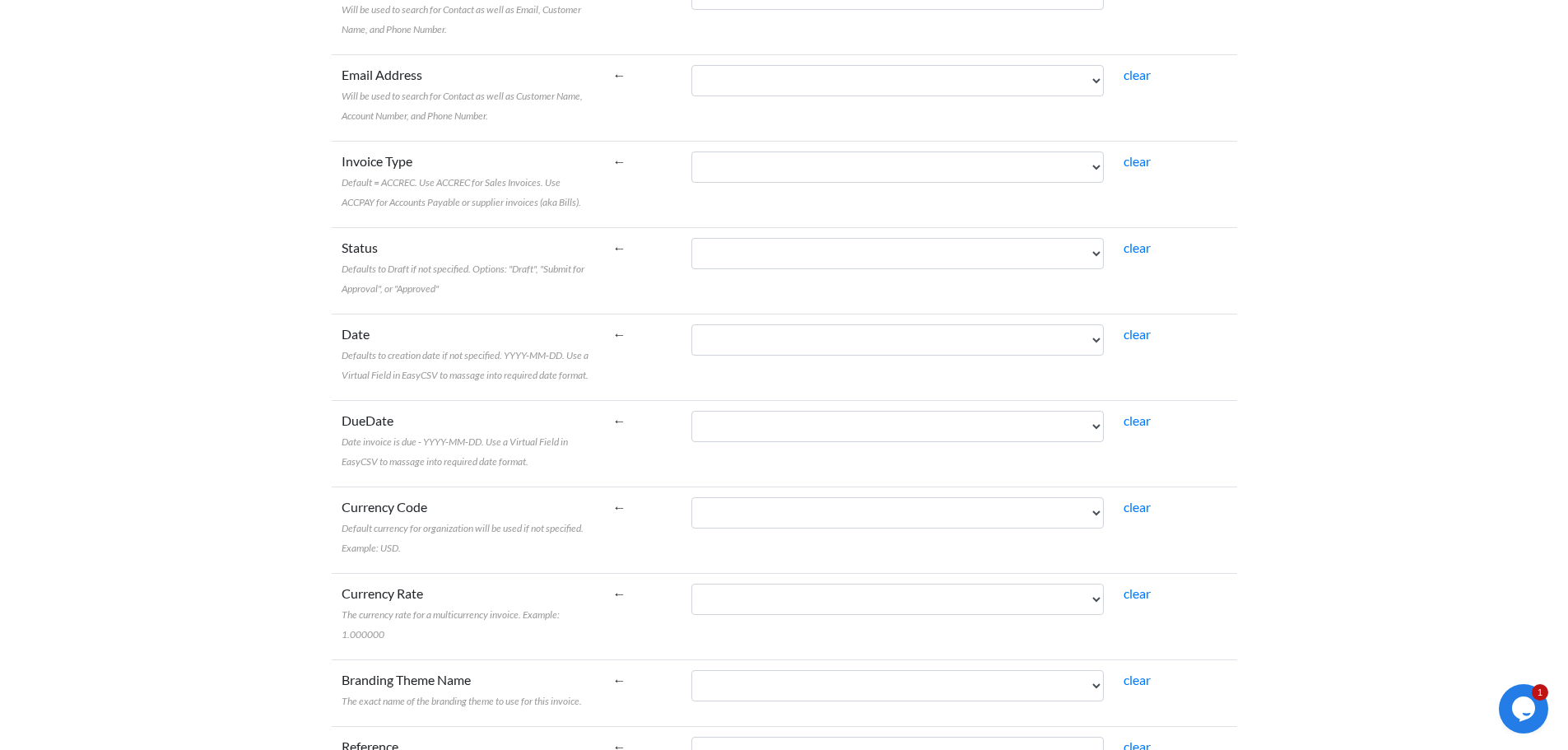
scroll to position [576, 0]
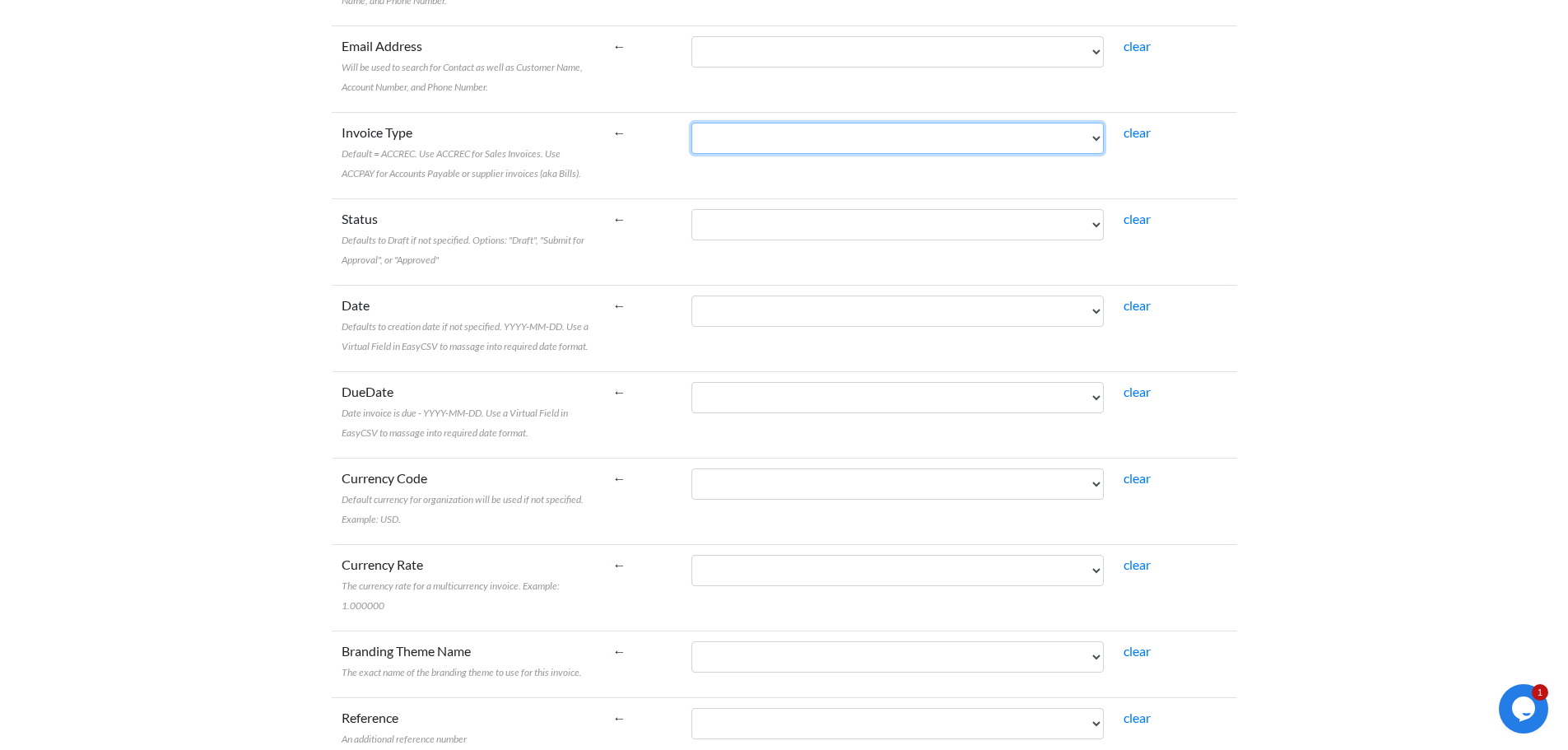
click at [869, 146] on select "Name Bill To Invoice Date Invoice No. Item Description Qty Fee Discount Net Fee…" at bounding box center [898, 139] width 412 height 32
click at [670, 141] on td "←" at bounding box center [643, 155] width 79 height 86
click at [875, 139] on select "Name Bill To Invoice Date Invoice No. Item Description Qty Fee Discount Net Fee…" at bounding box center [898, 139] width 412 height 32
click at [683, 170] on td "←" at bounding box center [643, 155] width 79 height 86
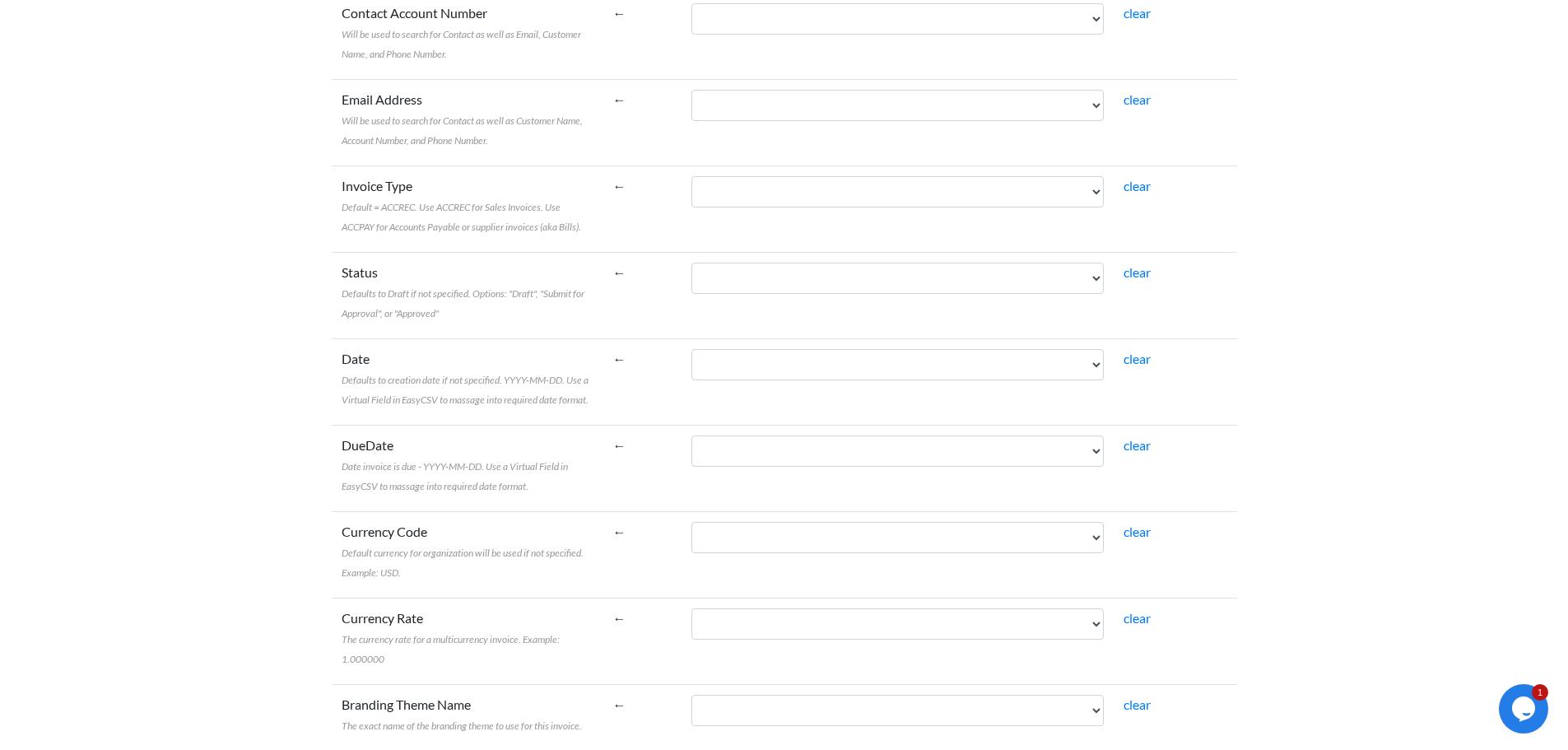
scroll to position [494, 0]
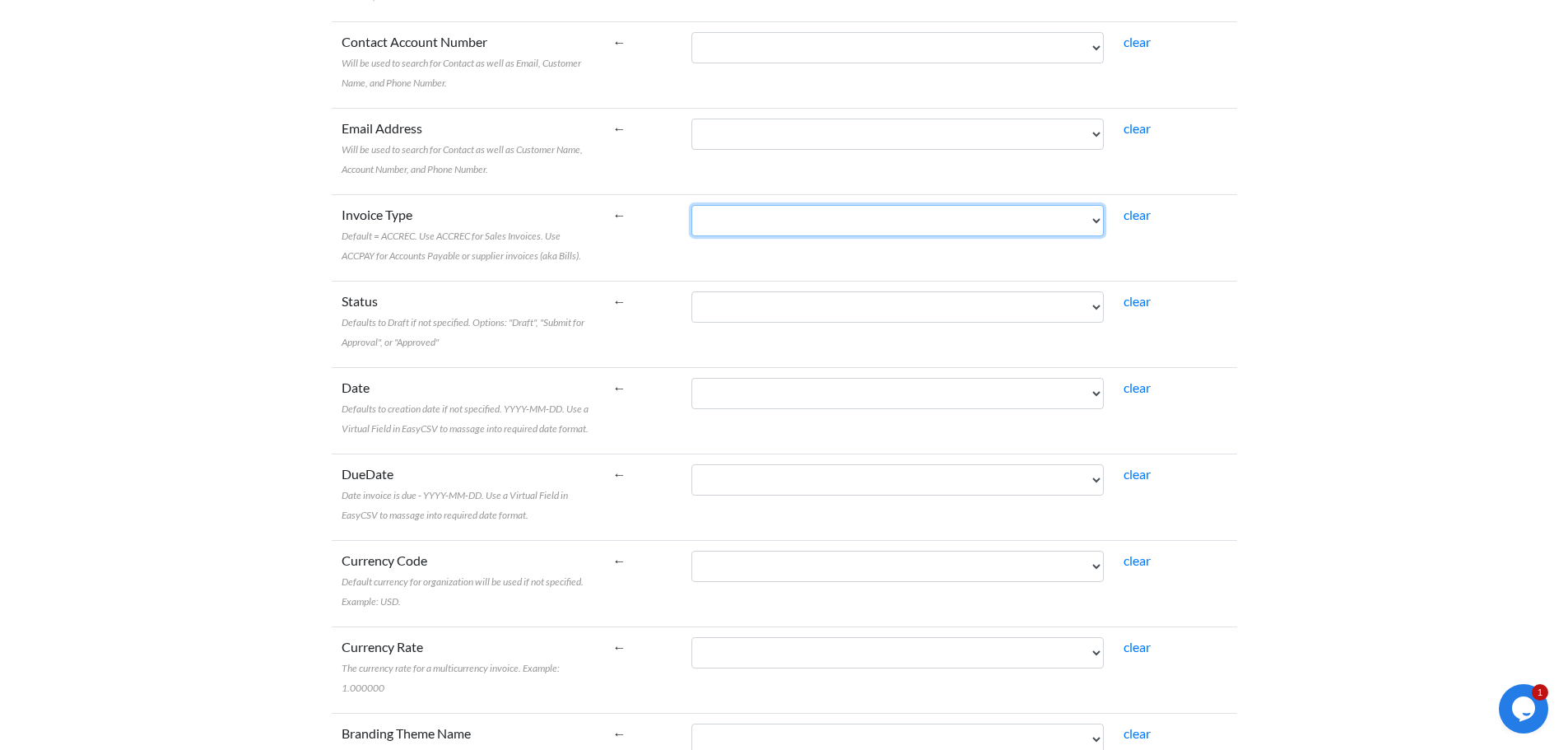
click at [811, 226] on select "Name Bill To Invoice Date Invoice No. Item Description Qty Fee Discount Net Fee…" at bounding box center [898, 221] width 412 height 32
click at [728, 205] on select "Name Bill To Invoice Date Invoice No. Item Description Qty Fee Discount Net Fee…" at bounding box center [898, 221] width 412 height 32
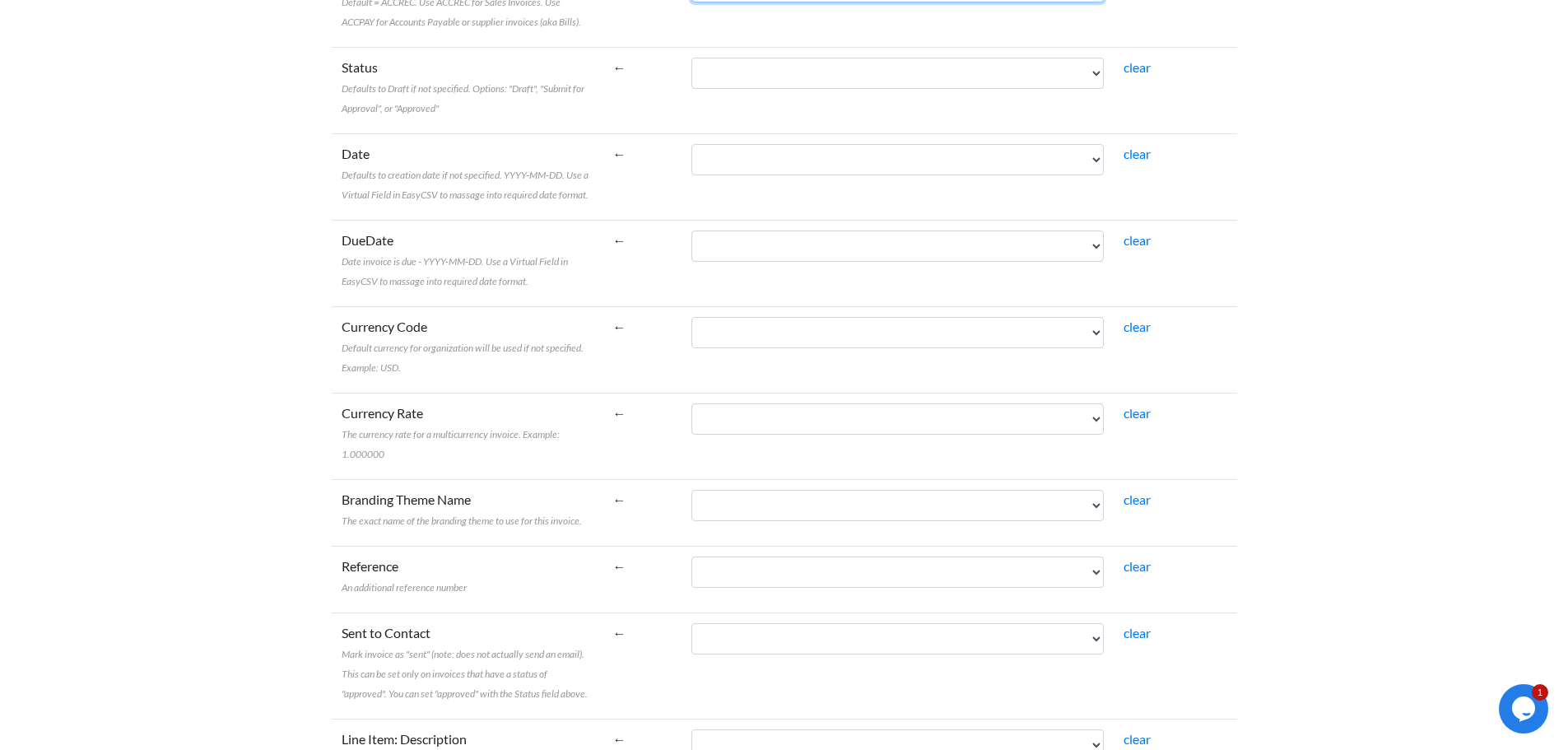
scroll to position [741, 0]
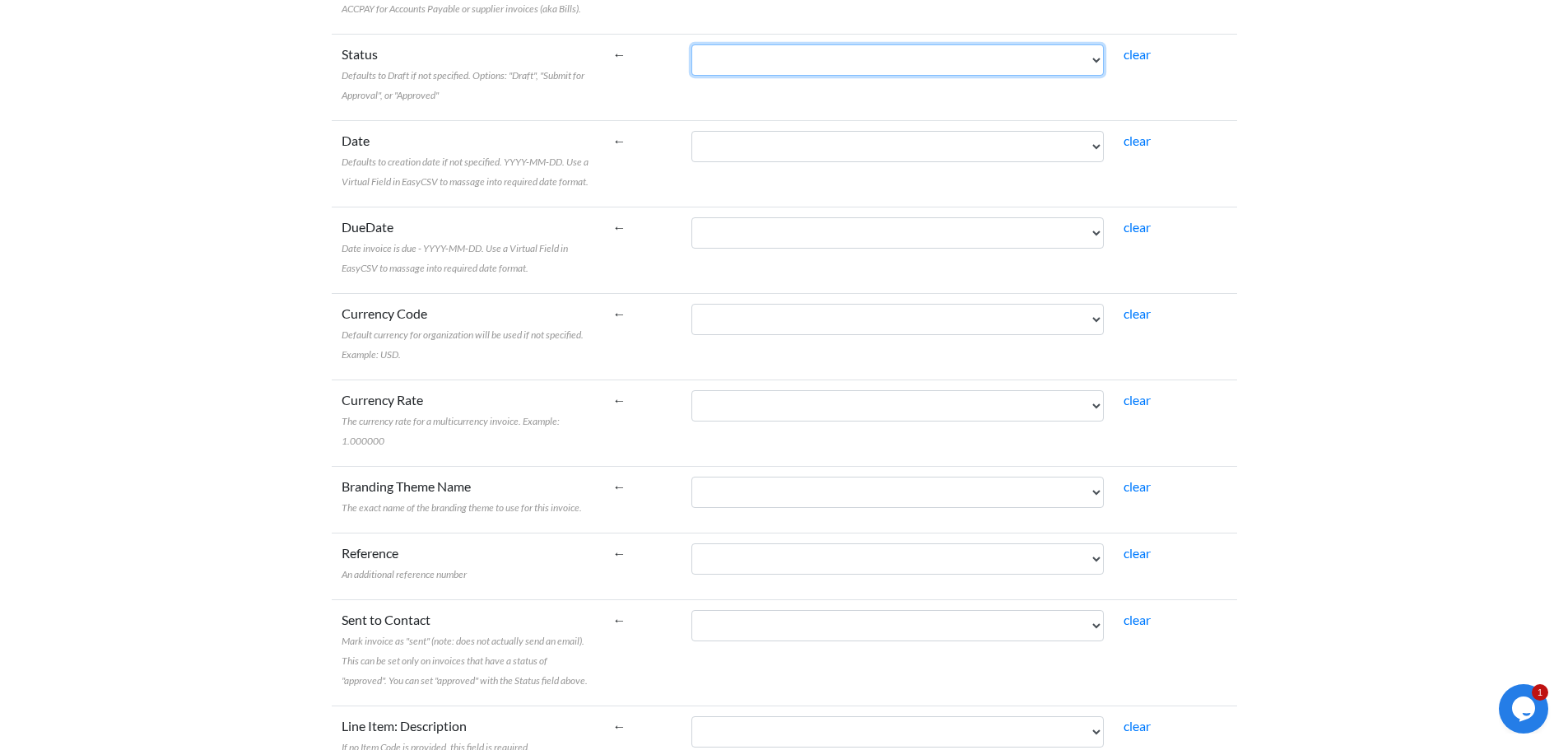
click at [802, 69] on select "Name Bill To Invoice Date Invoice No. Item Description Qty Fee Discount Net Fee…" at bounding box center [898, 60] width 412 height 32
click at [683, 53] on td "←" at bounding box center [643, 77] width 79 height 86
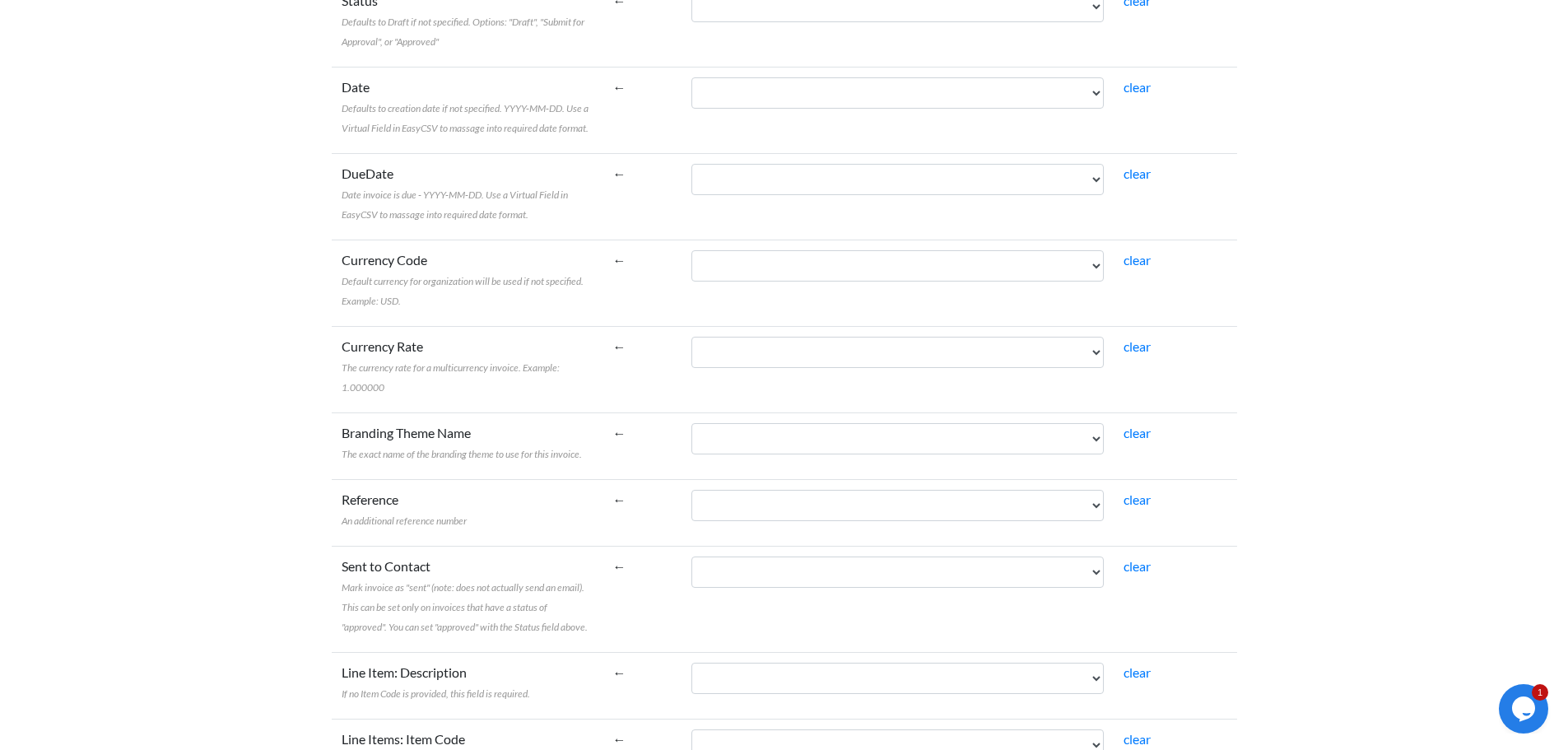
scroll to position [823, 0]
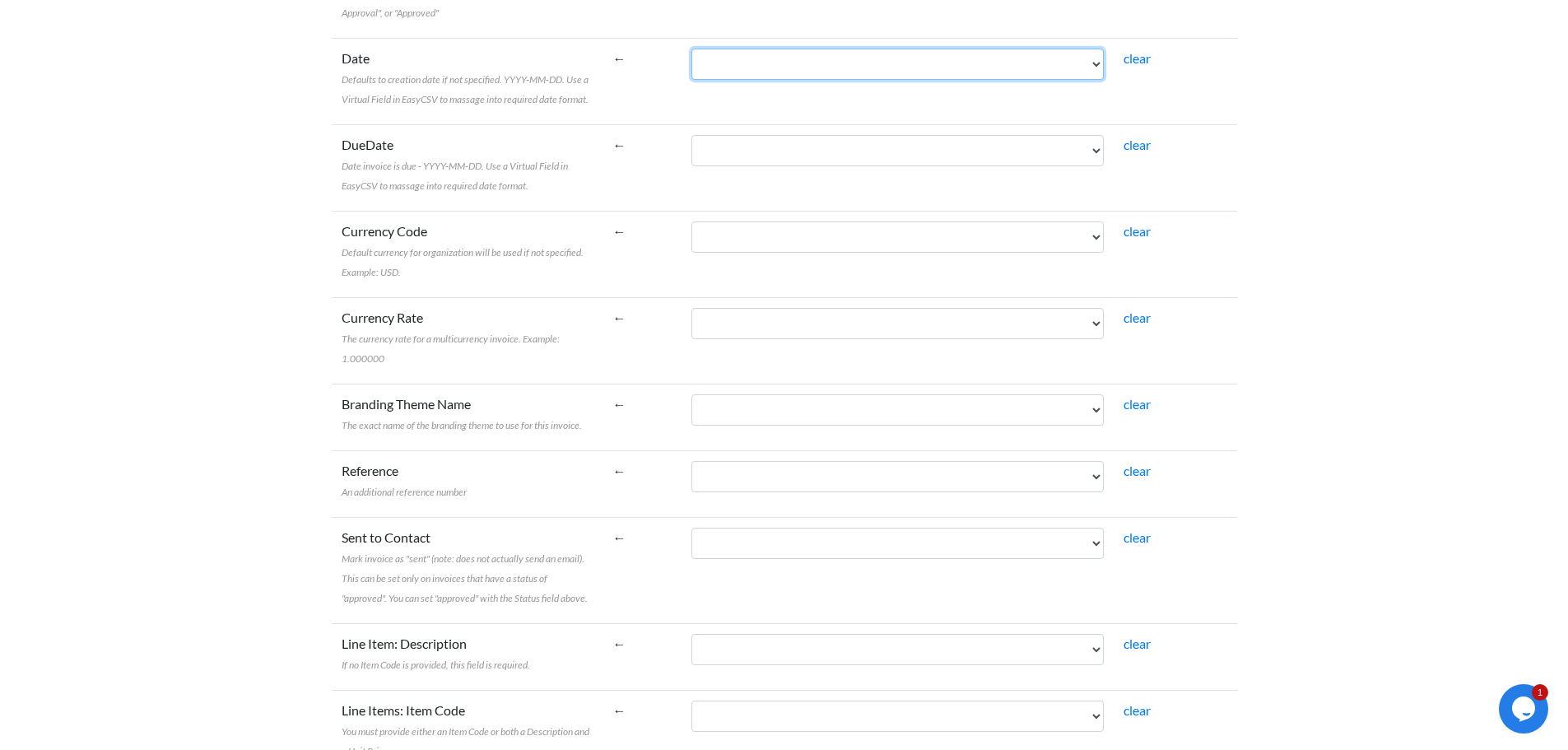
click at [814, 70] on select "Name Bill To Invoice Date Invoice No. Item Description Qty Fee Discount Net Fee…" at bounding box center [898, 64] width 412 height 32
select select "cr_770668"
click at [728, 48] on select "Name Bill To Invoice Date Invoice No. Item Description Qty Fee Discount Net Fee…" at bounding box center [898, 64] width 412 height 32
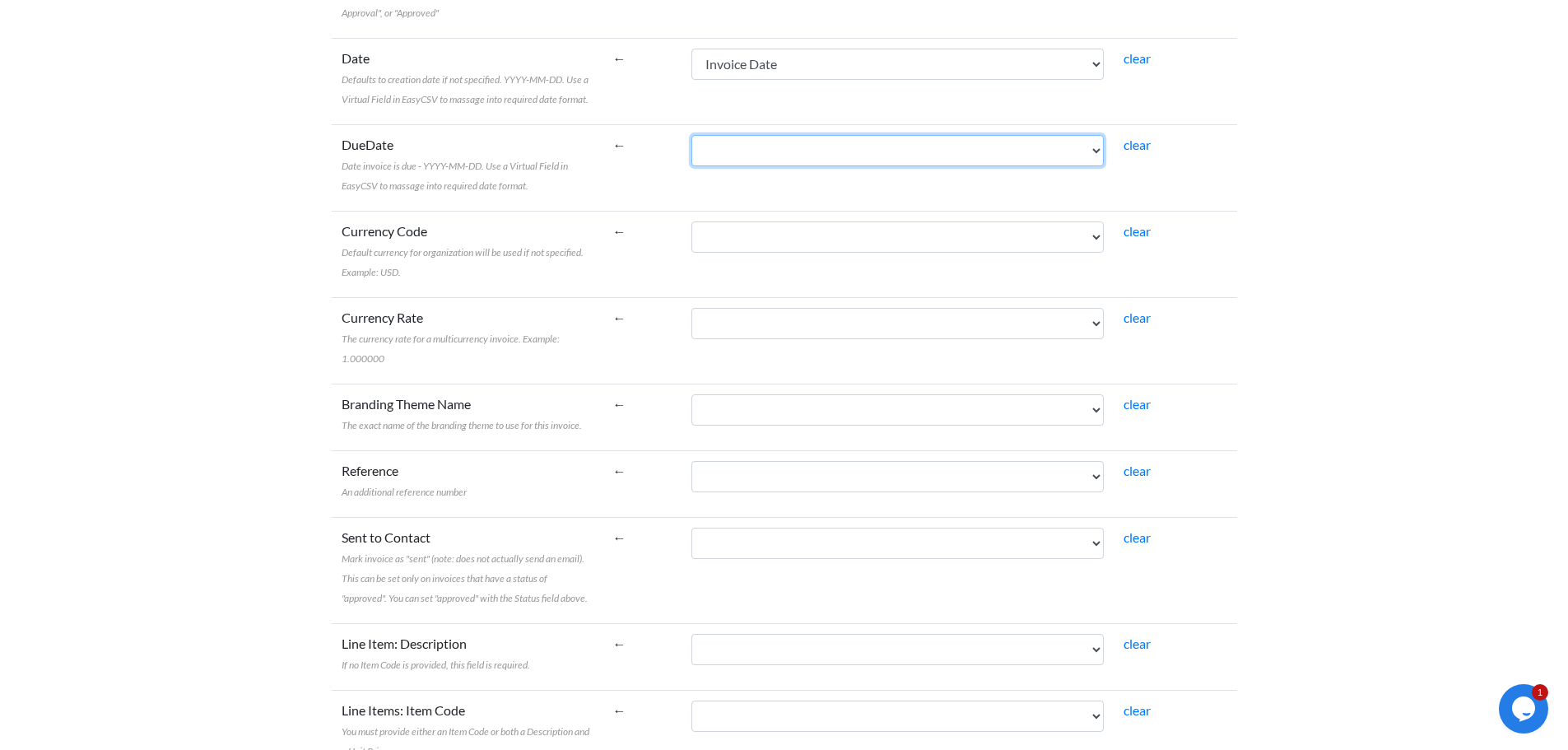
click at [798, 153] on select "Name Bill To Invoice Date Invoice No. Item Description Qty Fee Discount Net Fee…" at bounding box center [898, 150] width 412 height 32
click at [797, 153] on select "Name Bill To Invoice Date Invoice No. Item Description Qty Fee Discount Net Fee…" at bounding box center [898, 150] width 412 height 32
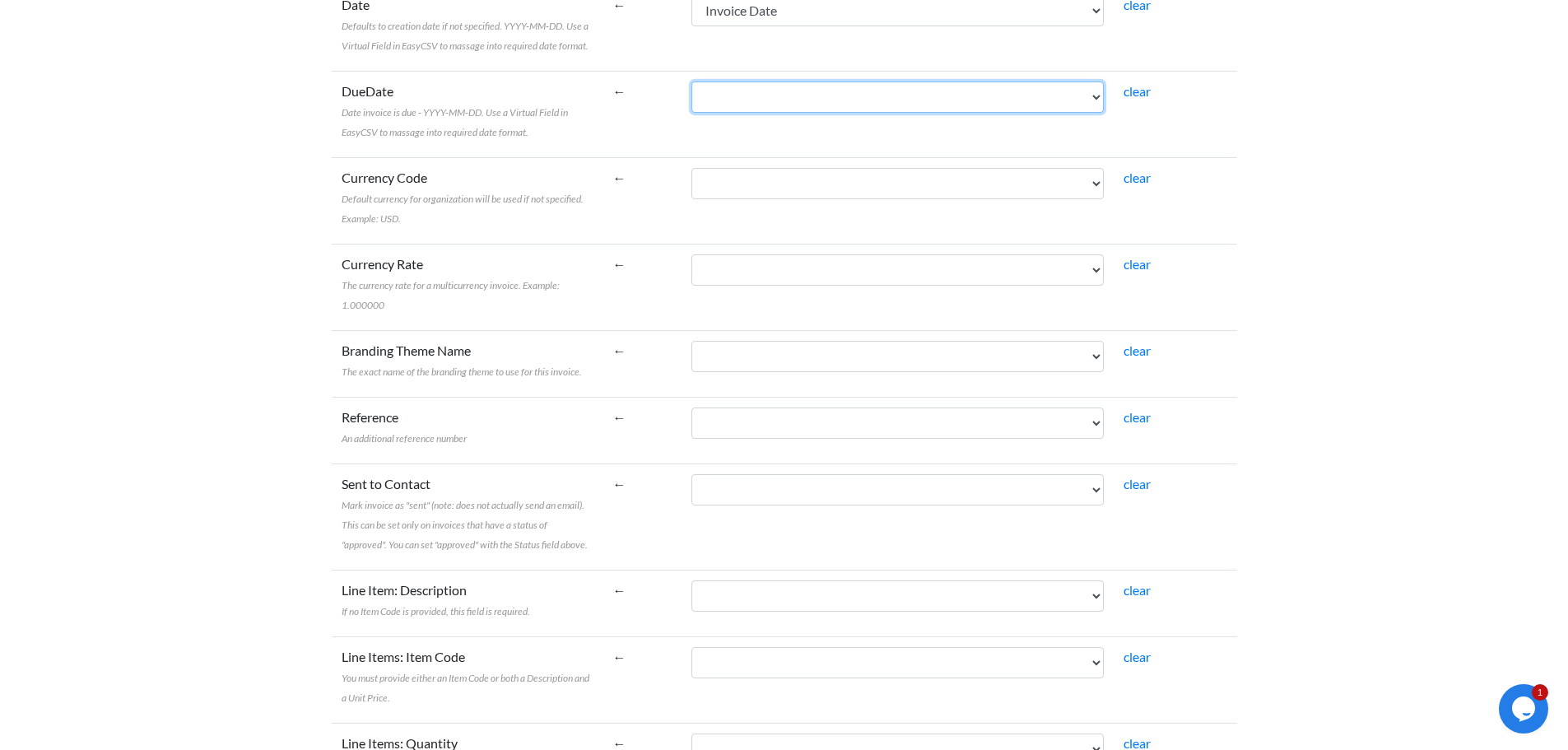
scroll to position [905, 0]
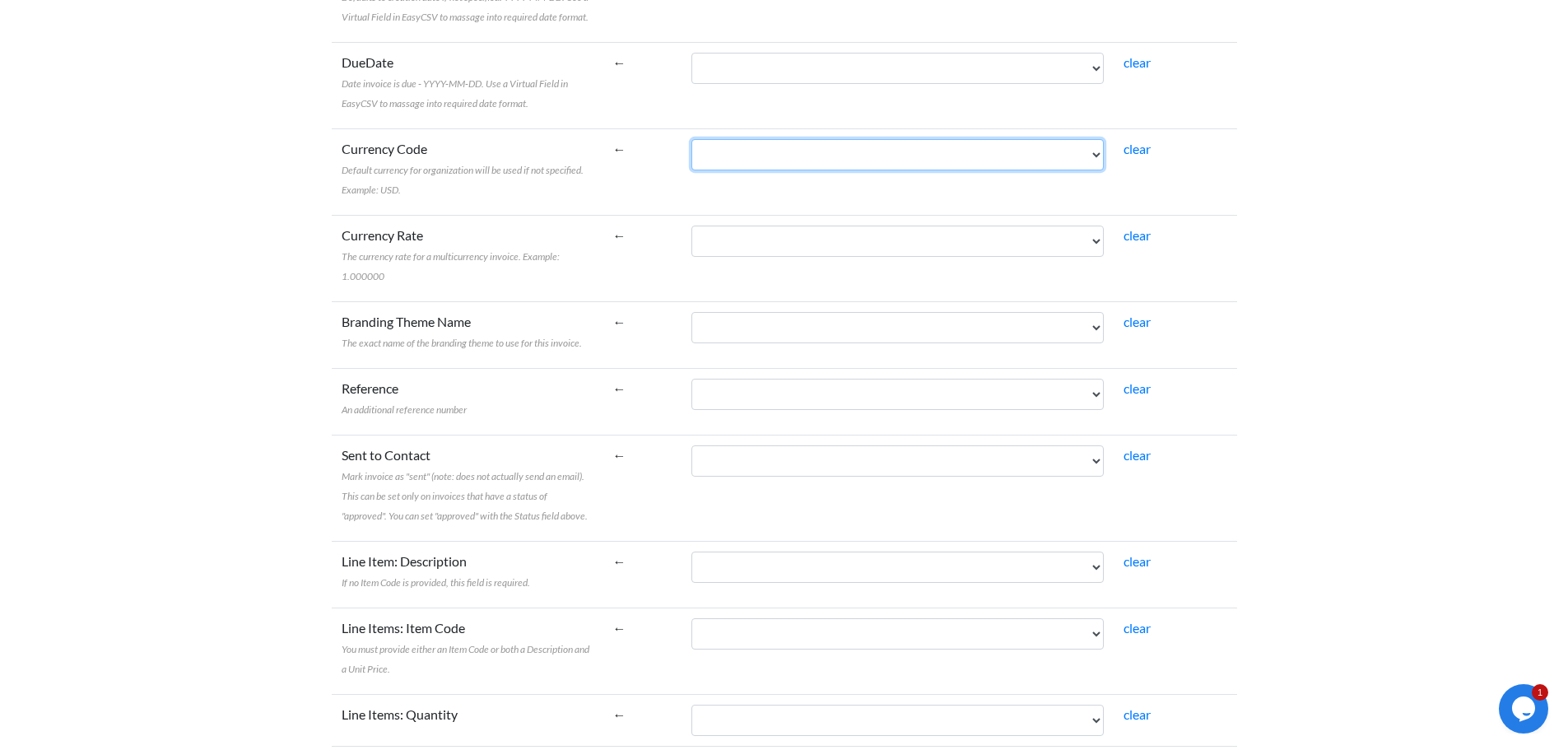
click at [890, 161] on select "Name Bill To Invoice Date Invoice No. Item Description Qty Fee Discount Net Fee…" at bounding box center [898, 155] width 412 height 32
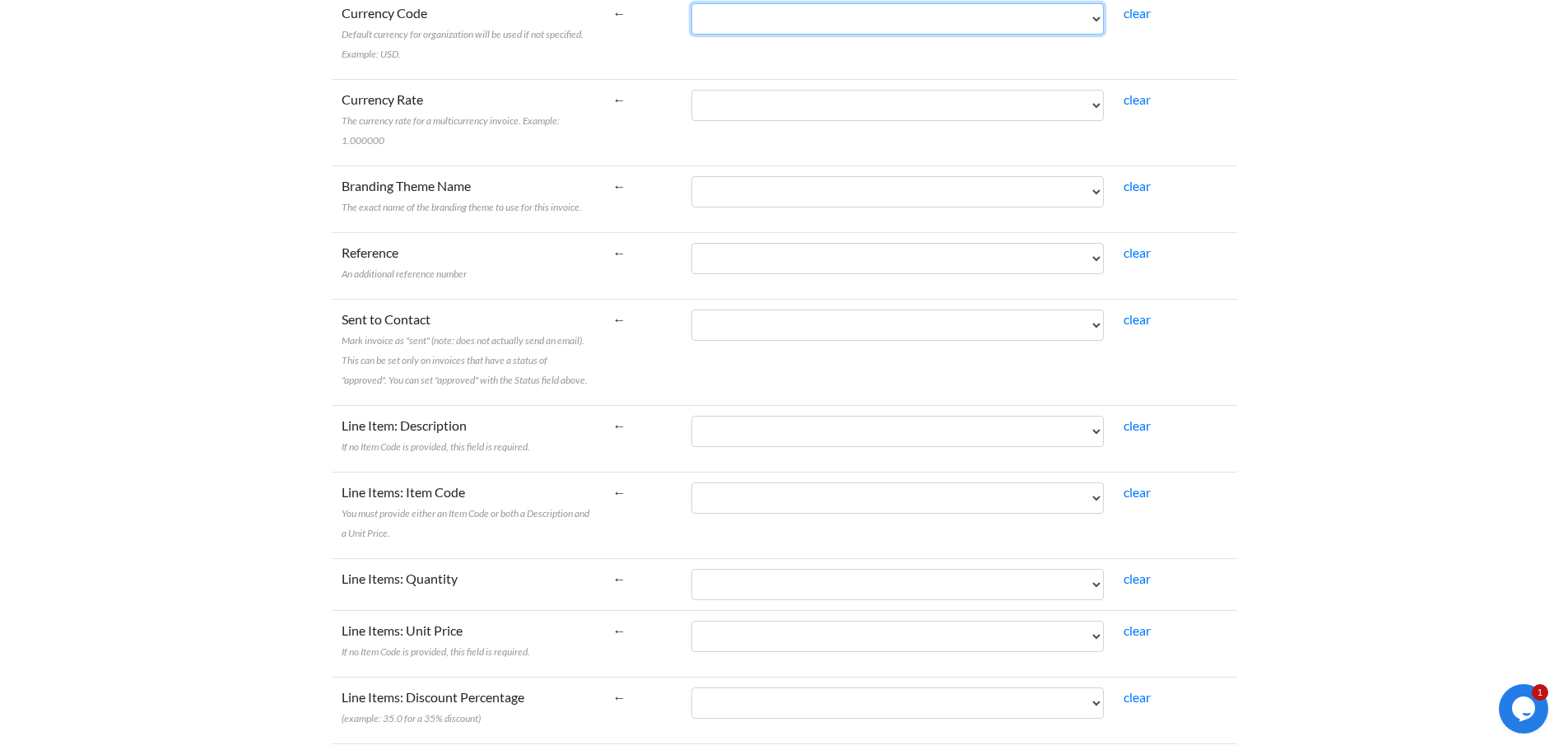
scroll to position [1070, 0]
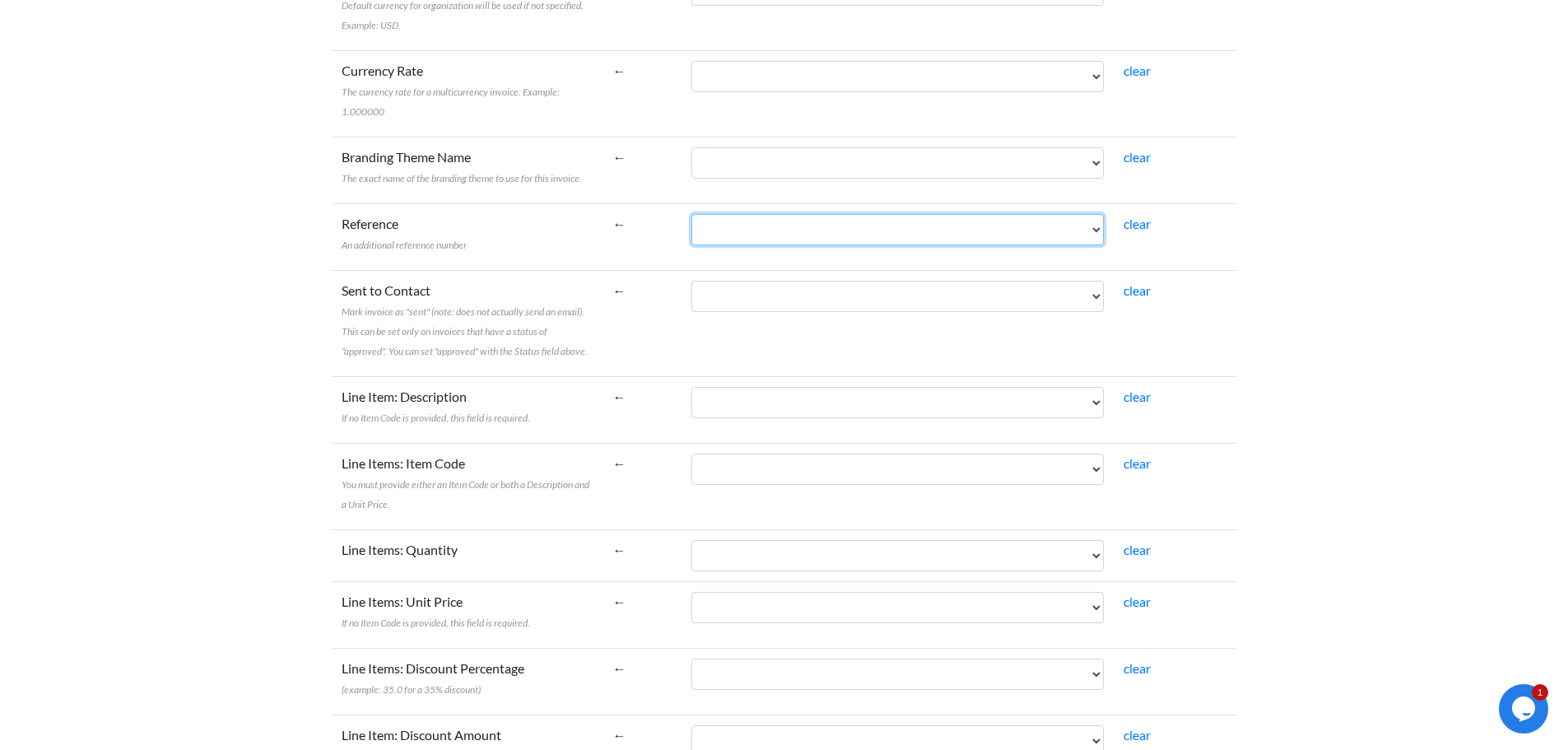
click at [781, 214] on select "Name Bill To Invoice Date Invoice No. Item Description Qty Fee Discount Net Fee…" at bounding box center [898, 229] width 412 height 32
select select "cr_770666"
click at [728, 214] on select "Name Bill To Invoice Date Invoice No. Item Description Qty Fee Discount Net Fee…" at bounding box center [898, 229] width 412 height 32
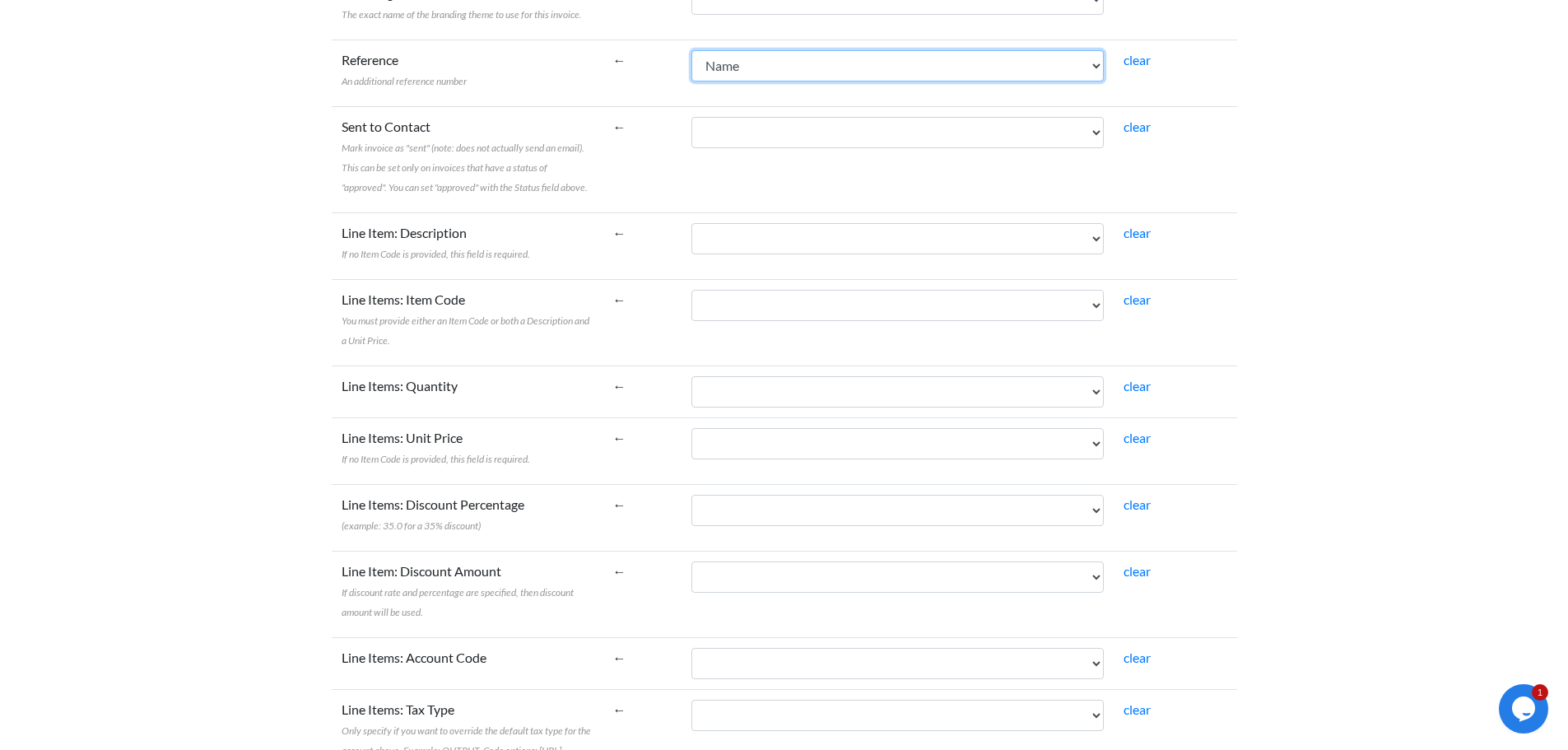
scroll to position [1235, 0]
click at [805, 116] on select "Name Bill To Invoice Date Invoice No. Item Description Qty Fee Discount Net Fee…" at bounding box center [898, 132] width 412 height 32
click at [683, 162] on td "←" at bounding box center [643, 159] width 79 height 106
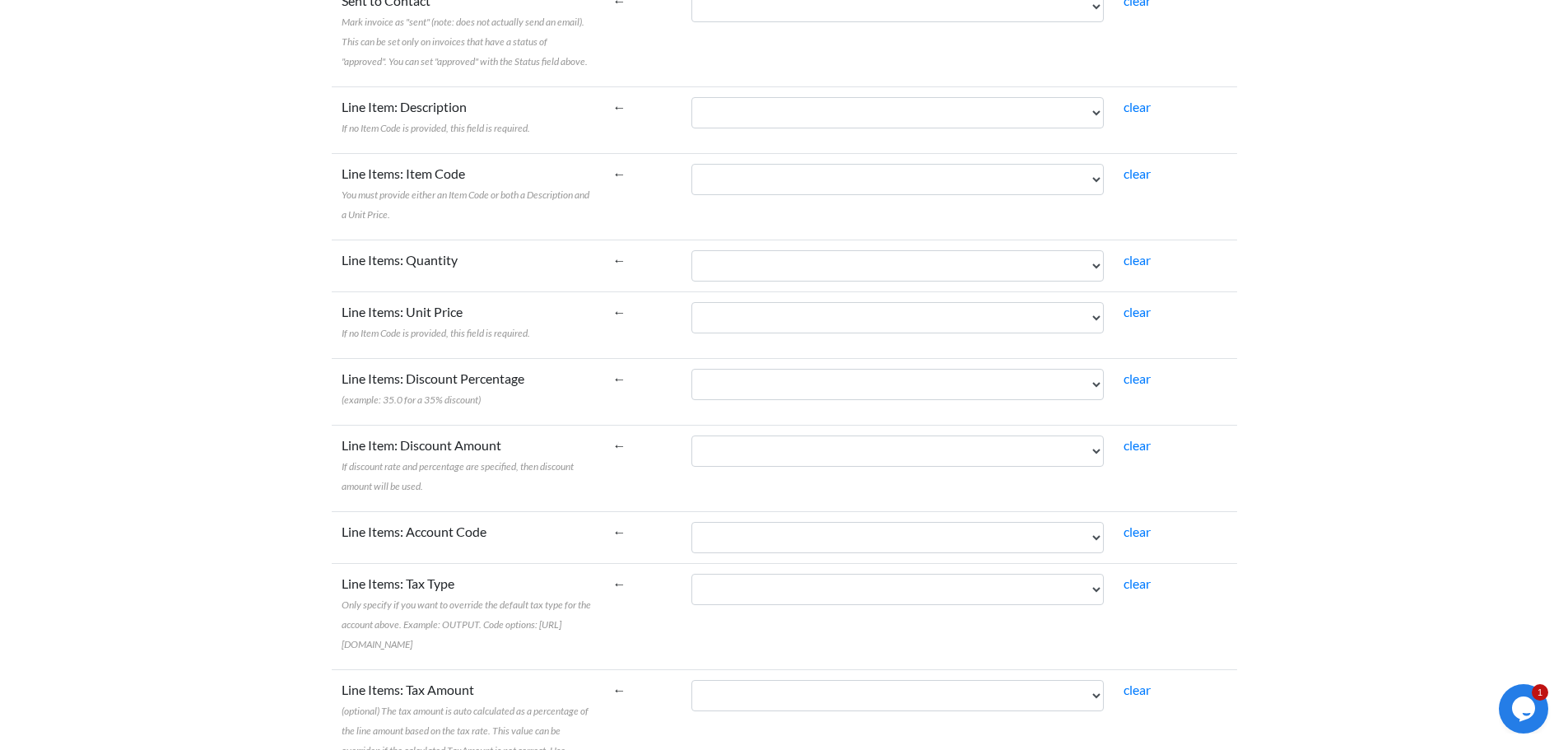
scroll to position [1399, 0]
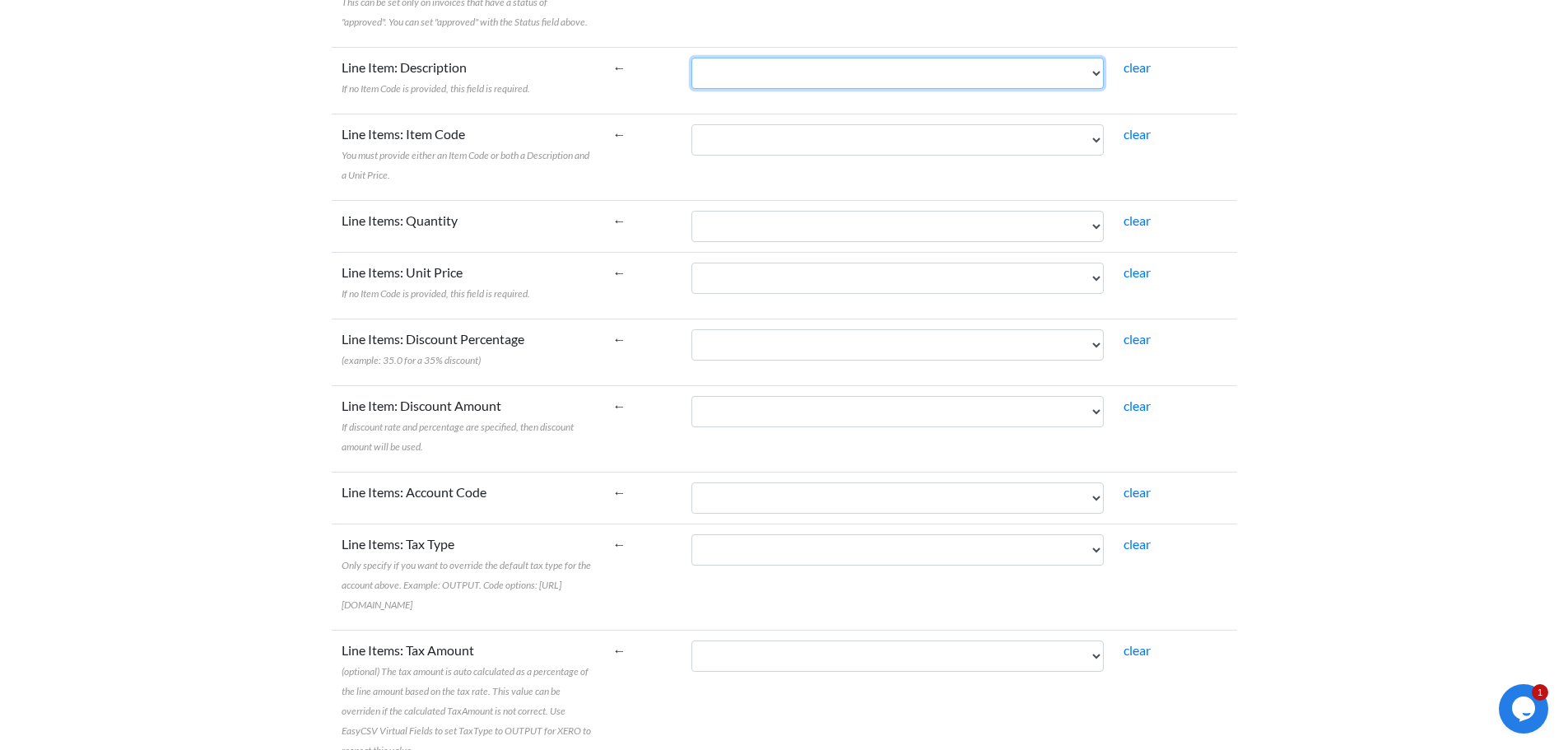
click at [810, 62] on select "Name Bill To Invoice Date Invoice No. Item Description Qty Fee Discount Net Fee…" at bounding box center [898, 73] width 412 height 32
select select "cr_770671"
click at [728, 57] on select "Name Bill To Invoice Date Invoice No. Item Description Qty Fee Discount Net Fee…" at bounding box center [898, 73] width 412 height 32
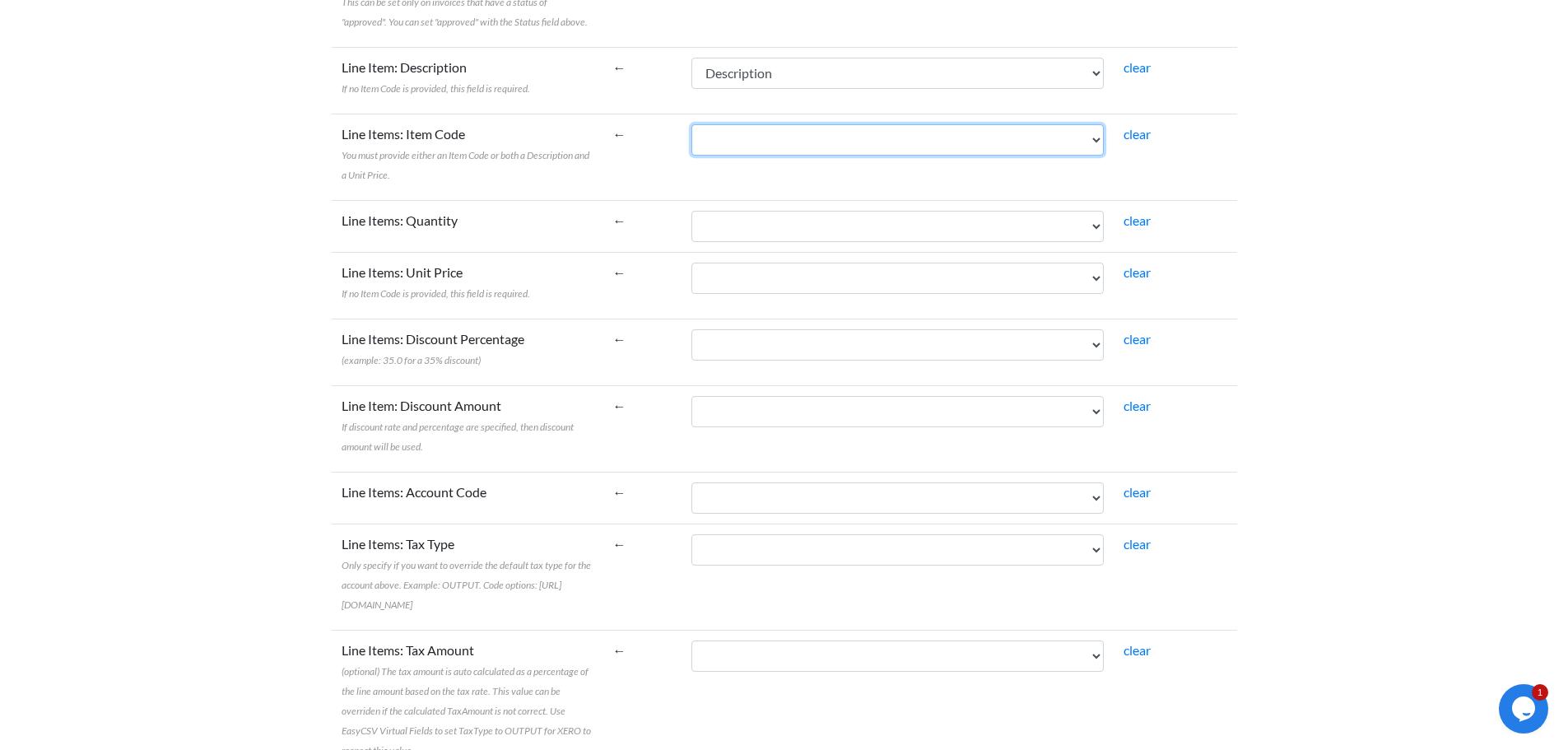
click at [807, 125] on select "Name Bill To Invoice Date Invoice No. Item Description Qty Fee Discount Net Fee…" at bounding box center [898, 141] width 412 height 32
select select "cr_770670"
click at [728, 125] on select "Name Bill To Invoice Date Invoice No. Item Description Qty Fee Discount Net Fee…" at bounding box center [898, 141] width 412 height 32
click at [831, 125] on select "Name Bill To Invoice Date Invoice No. Item Description Qty Fee Discount Net Fee…" at bounding box center [898, 141] width 412 height 32
click at [728, 125] on select "Name Bill To Invoice Date Invoice No. Item Description Qty Fee Discount Net Fee…" at bounding box center [898, 141] width 412 height 32
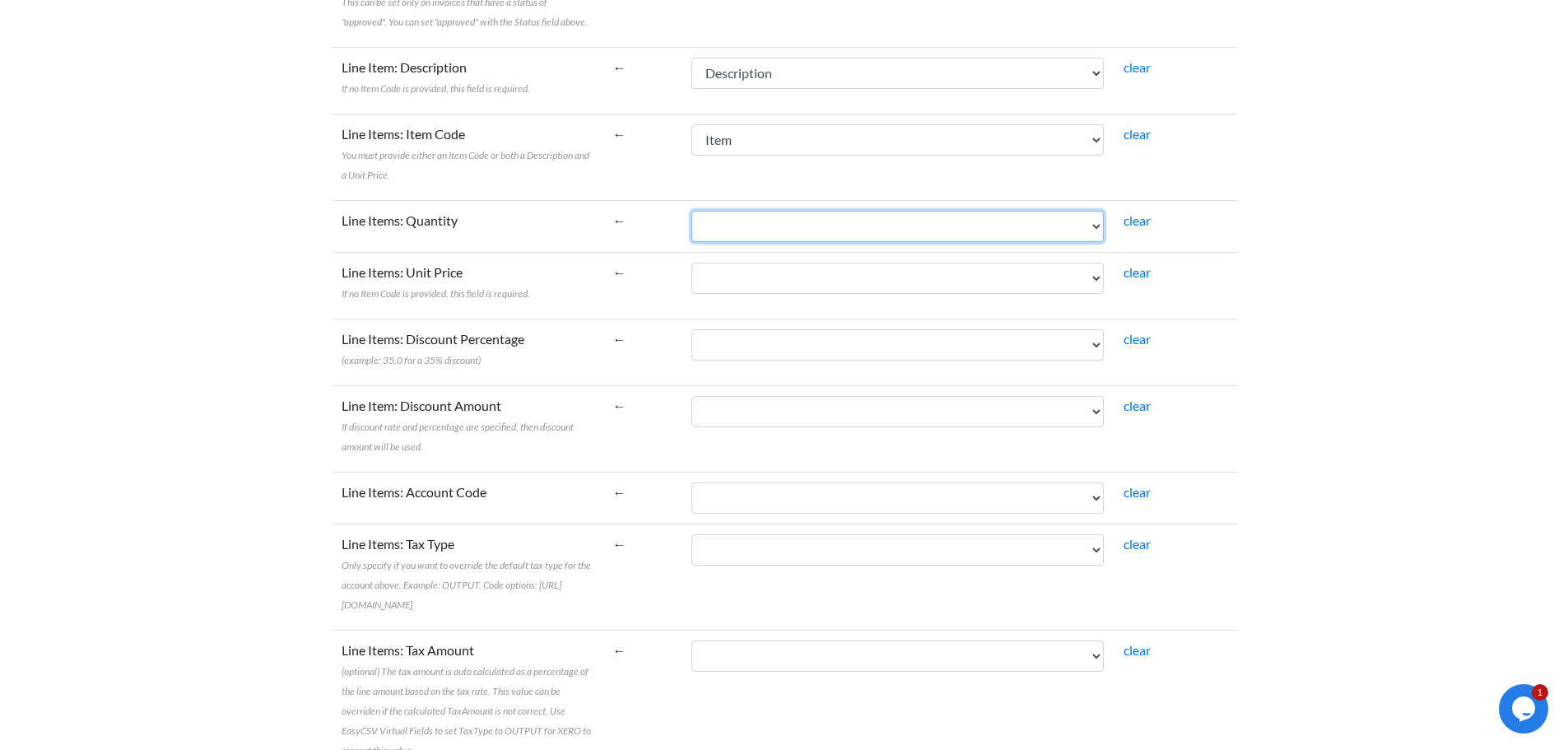
click at [790, 213] on select "Name Bill To Invoice Date Invoice No. Item Description Qty Fee Discount Net Fee…" at bounding box center [898, 226] width 412 height 32
select select "cr_770672"
click at [728, 210] on select "Name Bill To Invoice Date Invoice No. Item Description Qty Fee Discount Net Fee…" at bounding box center [898, 226] width 412 height 32
click at [796, 263] on select "Name Bill To Invoice Date Invoice No. Item Description Qty Fee Discount Net Fee…" at bounding box center [898, 279] width 412 height 32
select select "cr_770673"
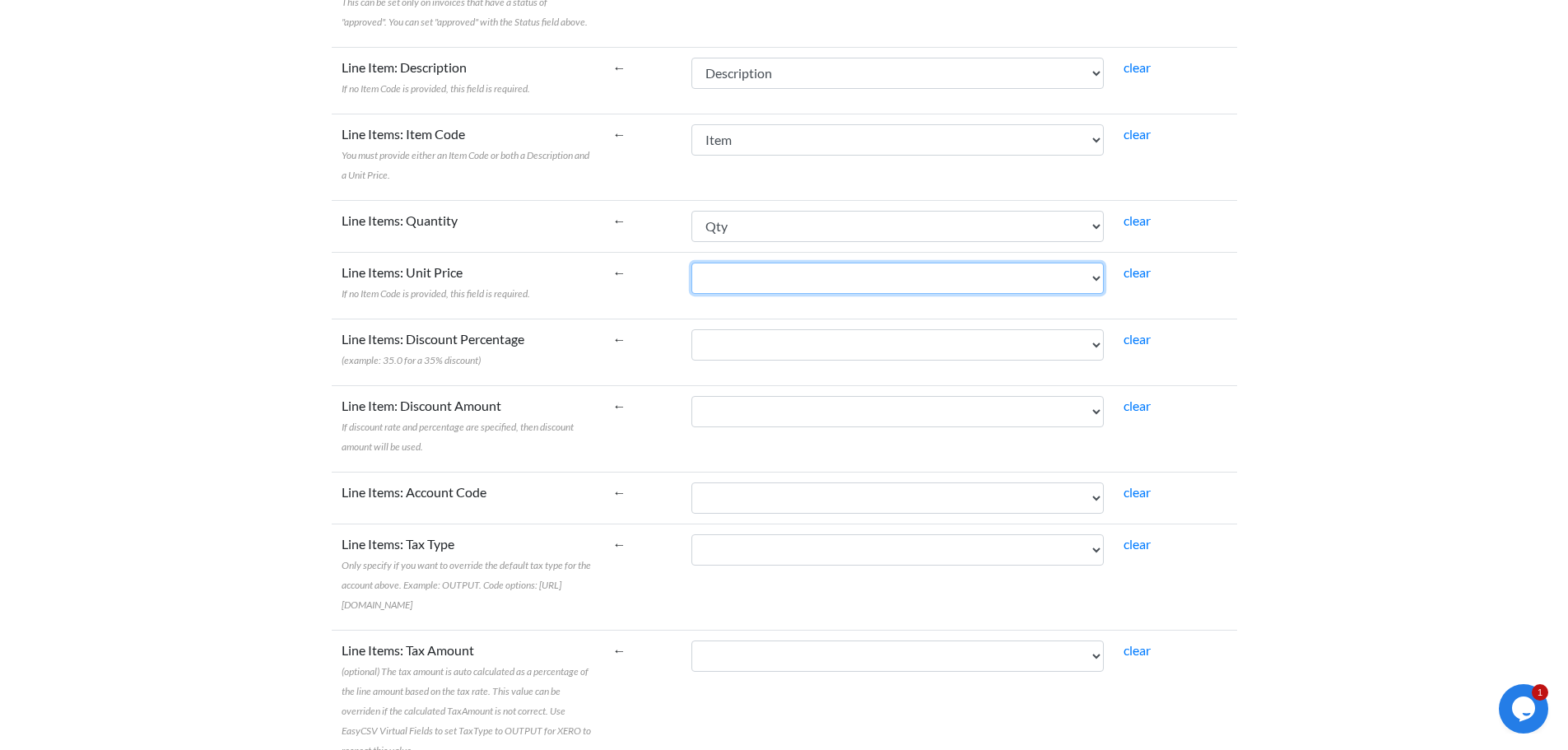
click at [728, 263] on select "Name Bill To Invoice Date Invoice No. Item Description Qty Fee Discount Net Fee…" at bounding box center [898, 279] width 412 height 32
click at [683, 318] on td "←" at bounding box center [643, 352] width 79 height 67
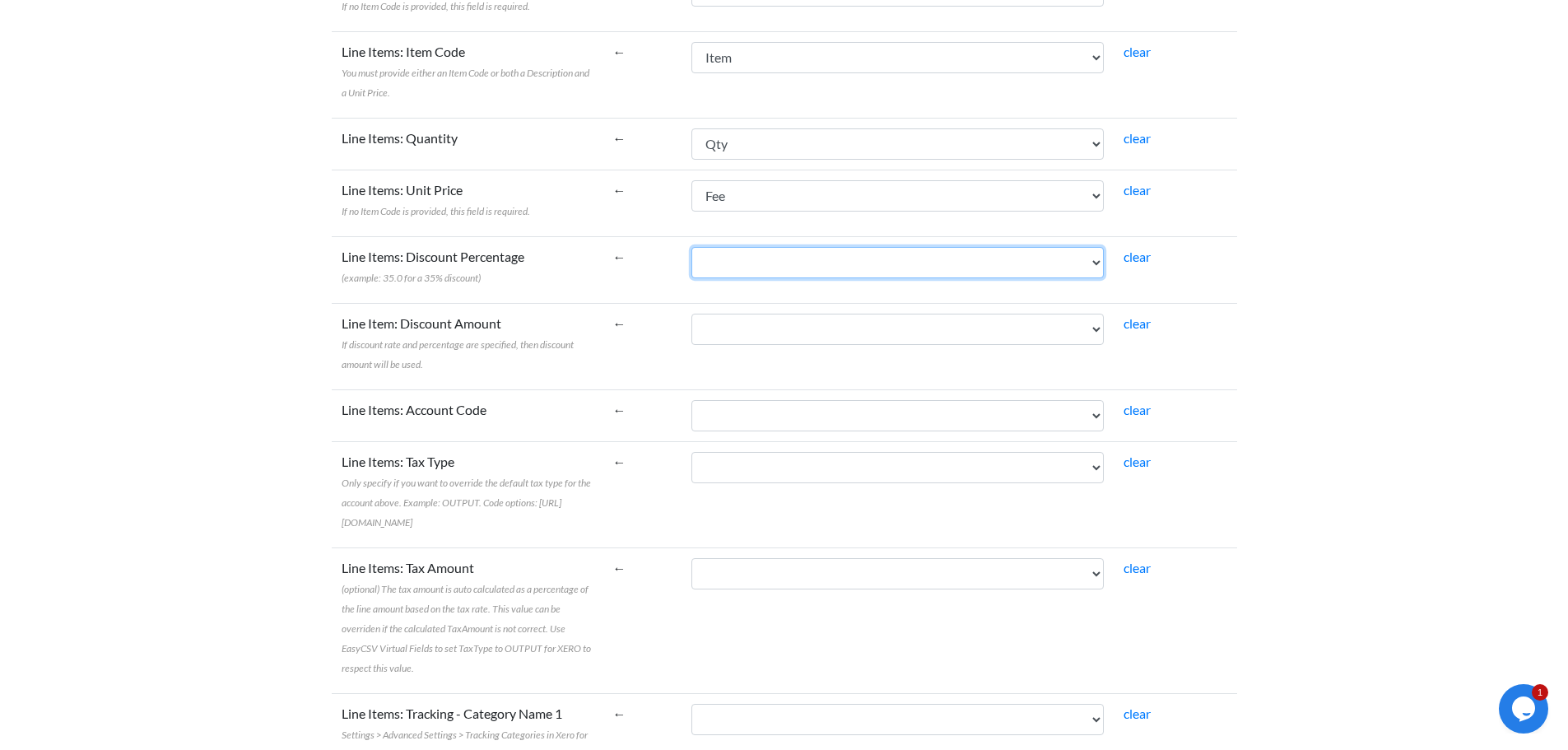
click at [767, 255] on select "Name Bill To Invoice Date Invoice No. Item Description Qty Fee Discount Net Fee…" at bounding box center [898, 263] width 412 height 32
select select "cr_770674"
click at [728, 247] on select "Name Bill To Invoice Date Invoice No. Item Description Qty Fee Discount Net Fee…" at bounding box center [898, 263] width 412 height 32
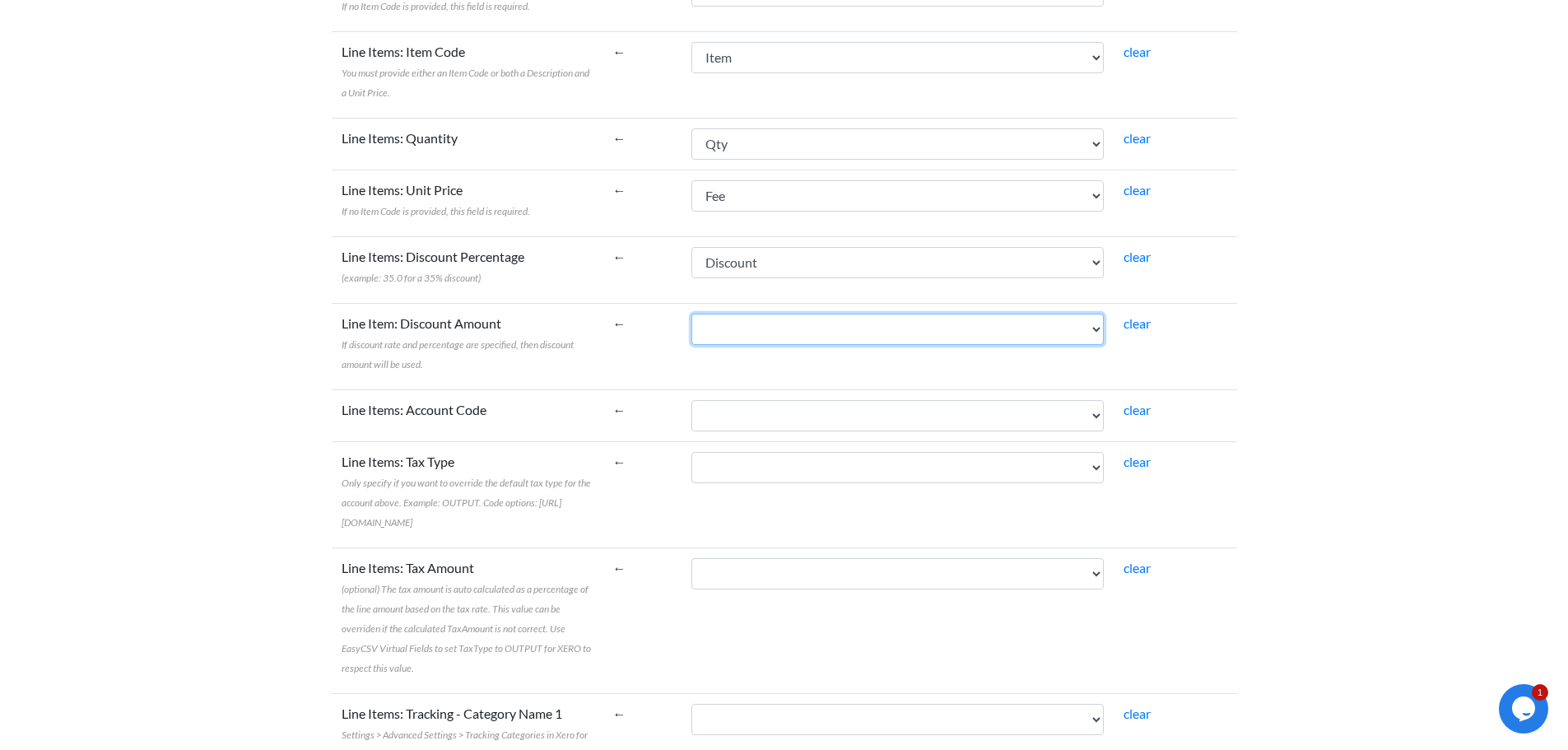
drag, startPoint x: 792, startPoint y: 314, endPoint x: 791, endPoint y: 303, distance: 11.0
click at [792, 314] on select "Name Bill To Invoice Date Invoice No. Item Description Qty Fee Discount Net Fee…" at bounding box center [898, 329] width 412 height 32
click at [594, 339] on label "Line Item: Discount Amount If discount rate and percentage are specified, then …" at bounding box center [467, 343] width 252 height 59
click at [692, 339] on select "Name Bill To Invoice Date Invoice No. Item Description Qty Fee Discount Net Fee…" at bounding box center [898, 329] width 412 height 32
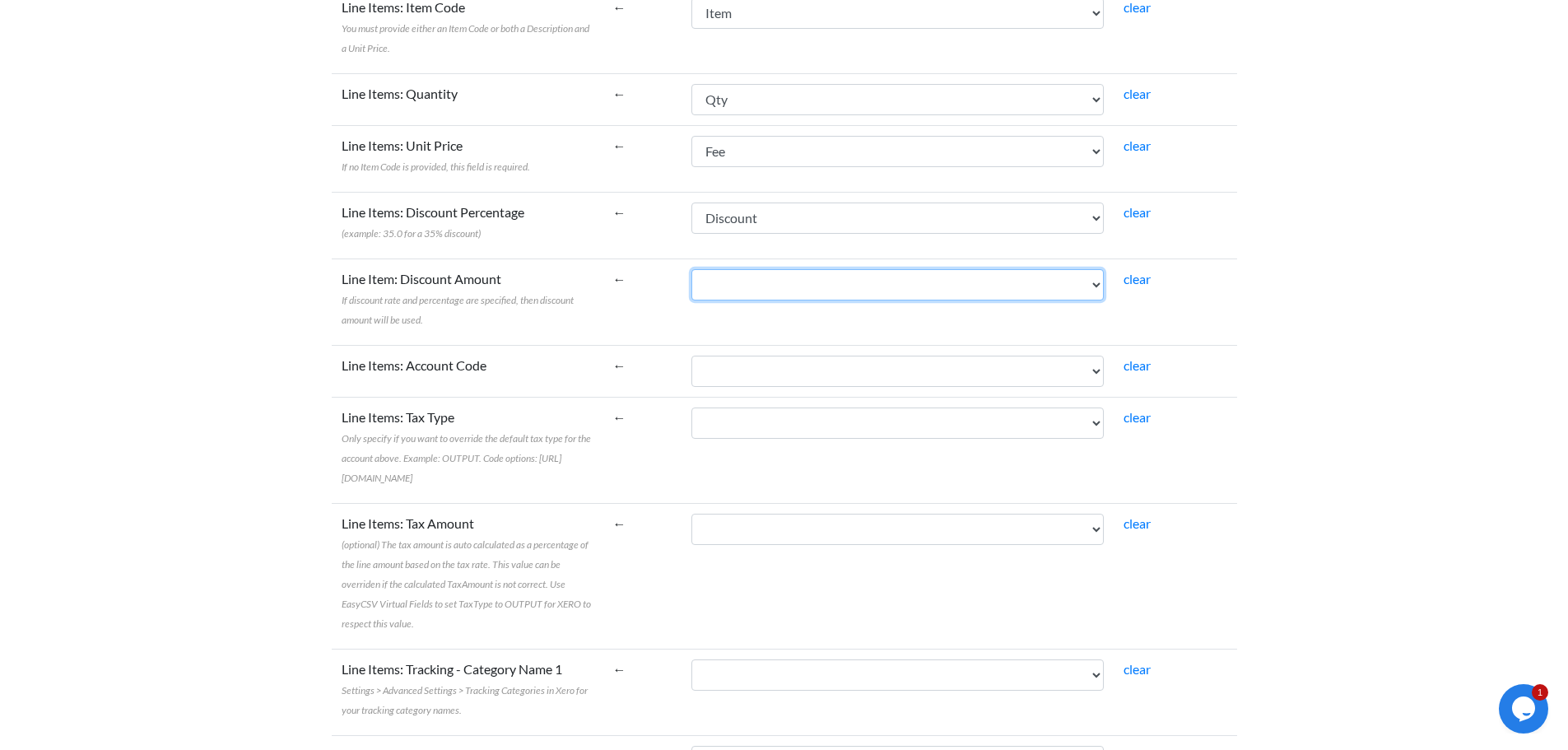
scroll to position [1564, 0]
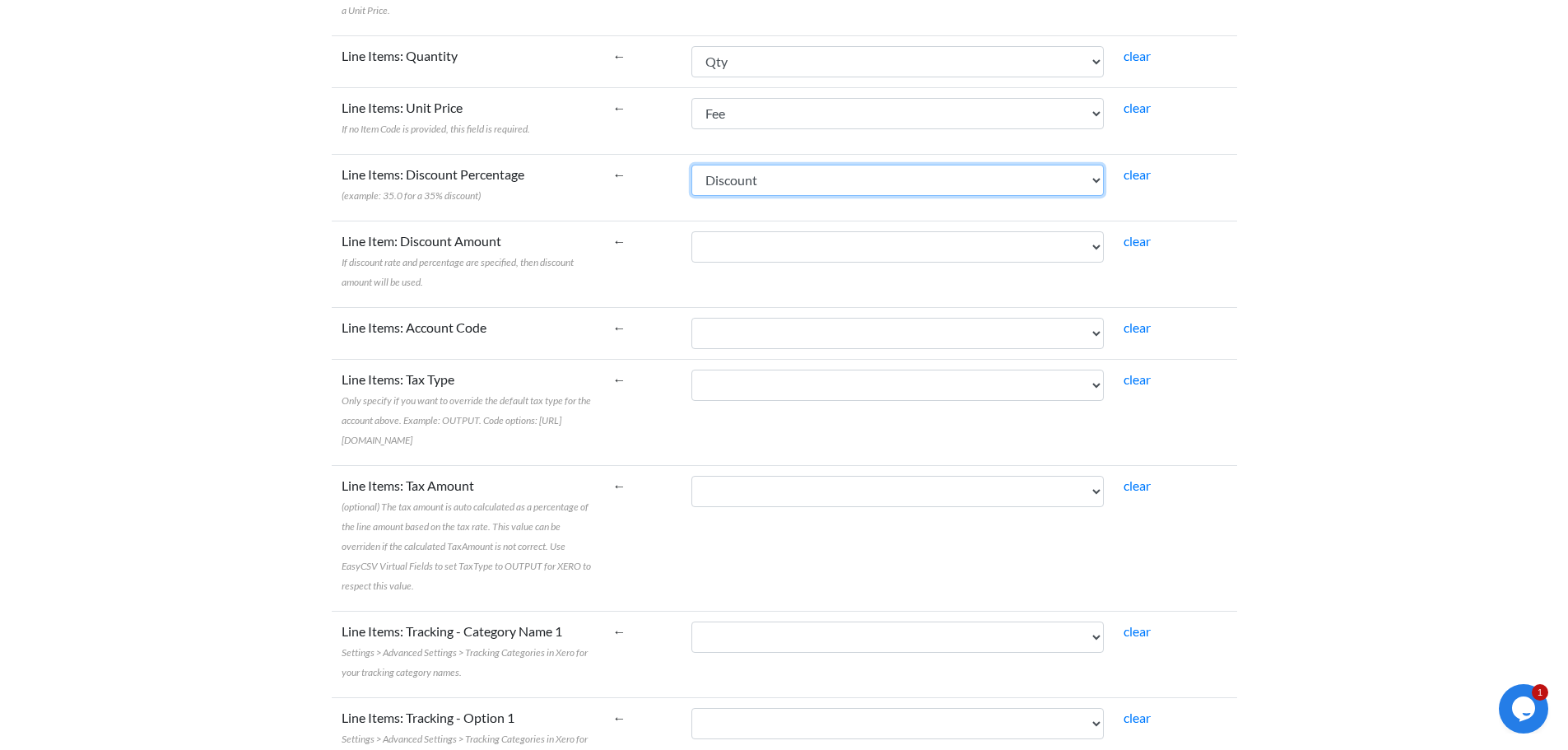
click at [791, 169] on select "Name Bill To Invoice Date Invoice No. Item Description Qty Fee Discount Net Fee…" at bounding box center [898, 180] width 412 height 32
select select
click at [728, 165] on select "Name Bill To Invoice Date Invoice No. Item Description Qty Fee Discount Net Fee…" at bounding box center [898, 180] width 412 height 32
click at [770, 231] on select "Name Bill To Invoice Date Invoice No. Item Description Qty Fee Discount Net Fee…" at bounding box center [898, 247] width 412 height 32
select select "cr_770674"
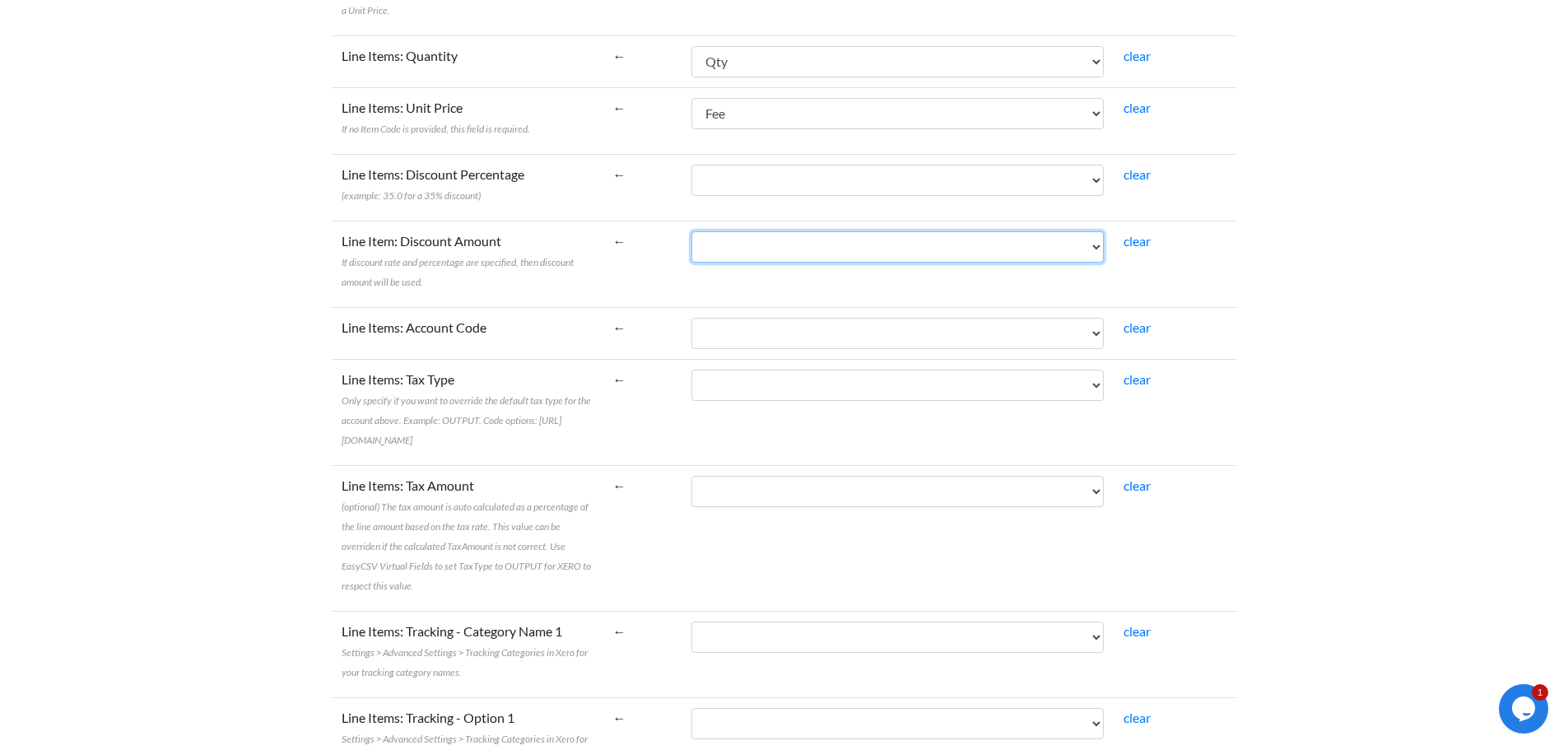
click at [728, 231] on select "Name Bill To Invoice Date Invoice No. Item Description Qty Fee Discount Net Fee…" at bounding box center [898, 247] width 412 height 32
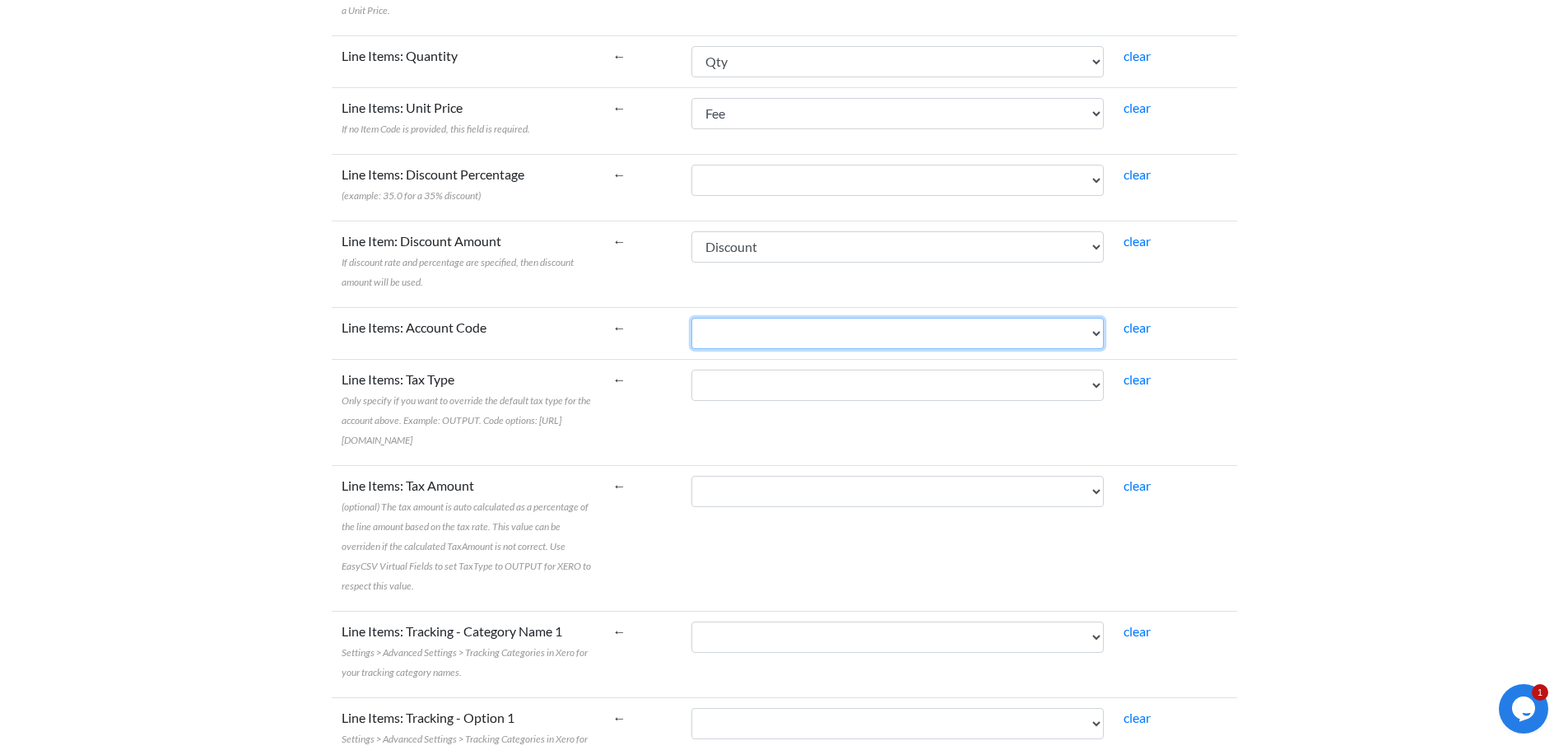
click at [777, 318] on select "Name Bill To Invoice Date Invoice No. Item Description Qty Fee Discount Net Fee…" at bounding box center [898, 333] width 412 height 32
click at [673, 319] on td "←" at bounding box center [643, 333] width 79 height 52
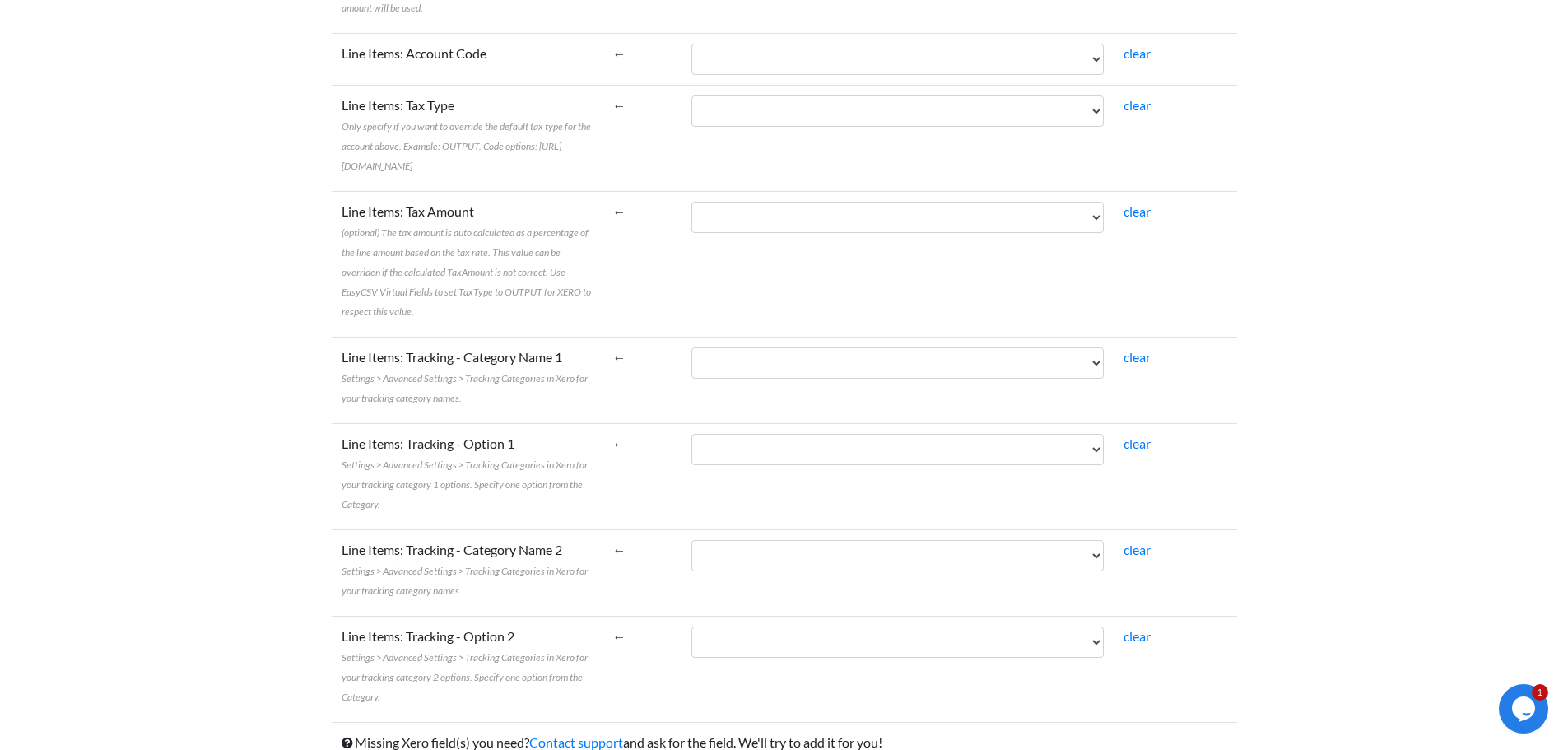
scroll to position [1853, 0]
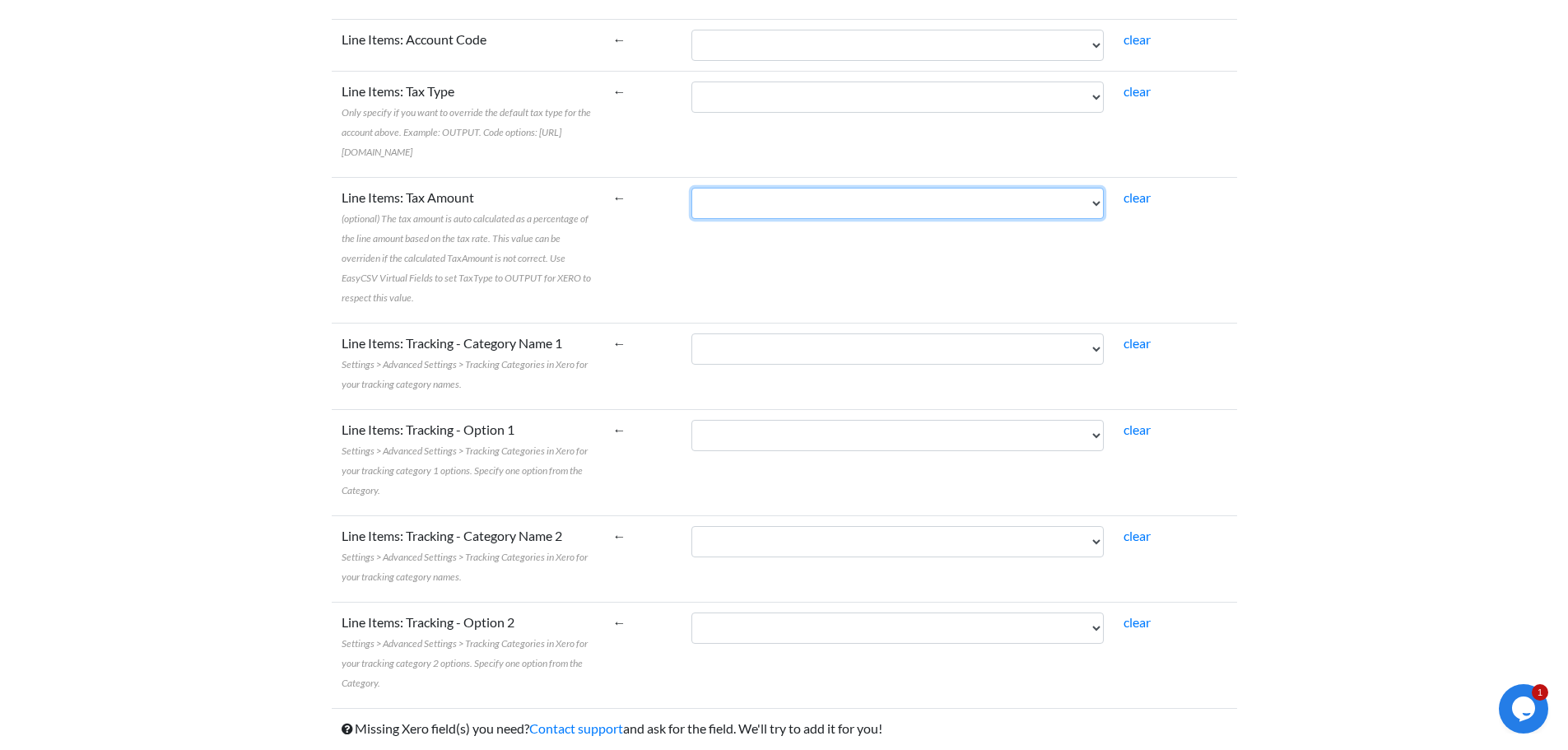
click at [782, 210] on select "Name Bill To Invoice Date Invoice No. Item Description Qty Fee Discount Net Fee…" at bounding box center [898, 204] width 412 height 32
click at [683, 249] on td "←" at bounding box center [643, 249] width 79 height 146
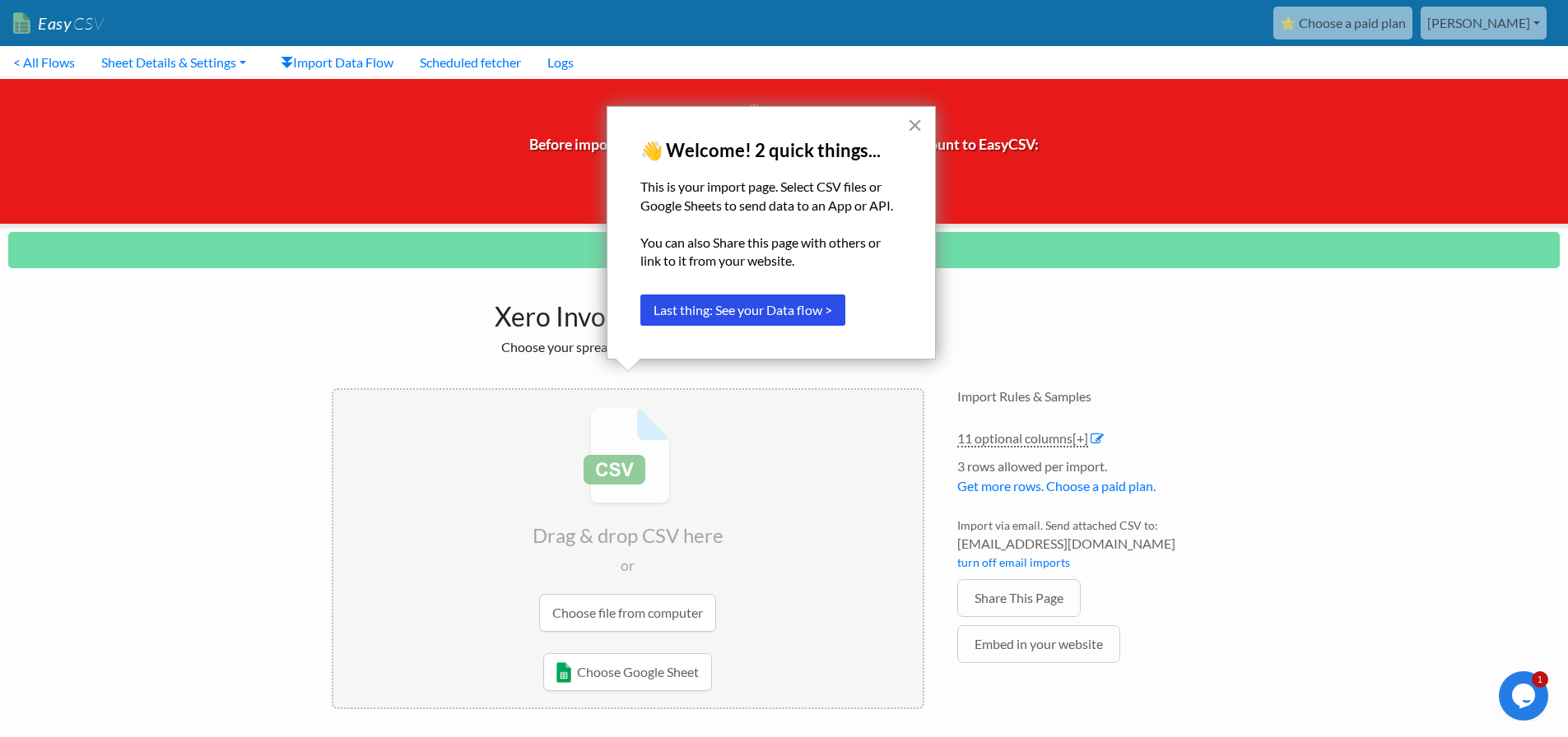
scroll to position [5, 0]
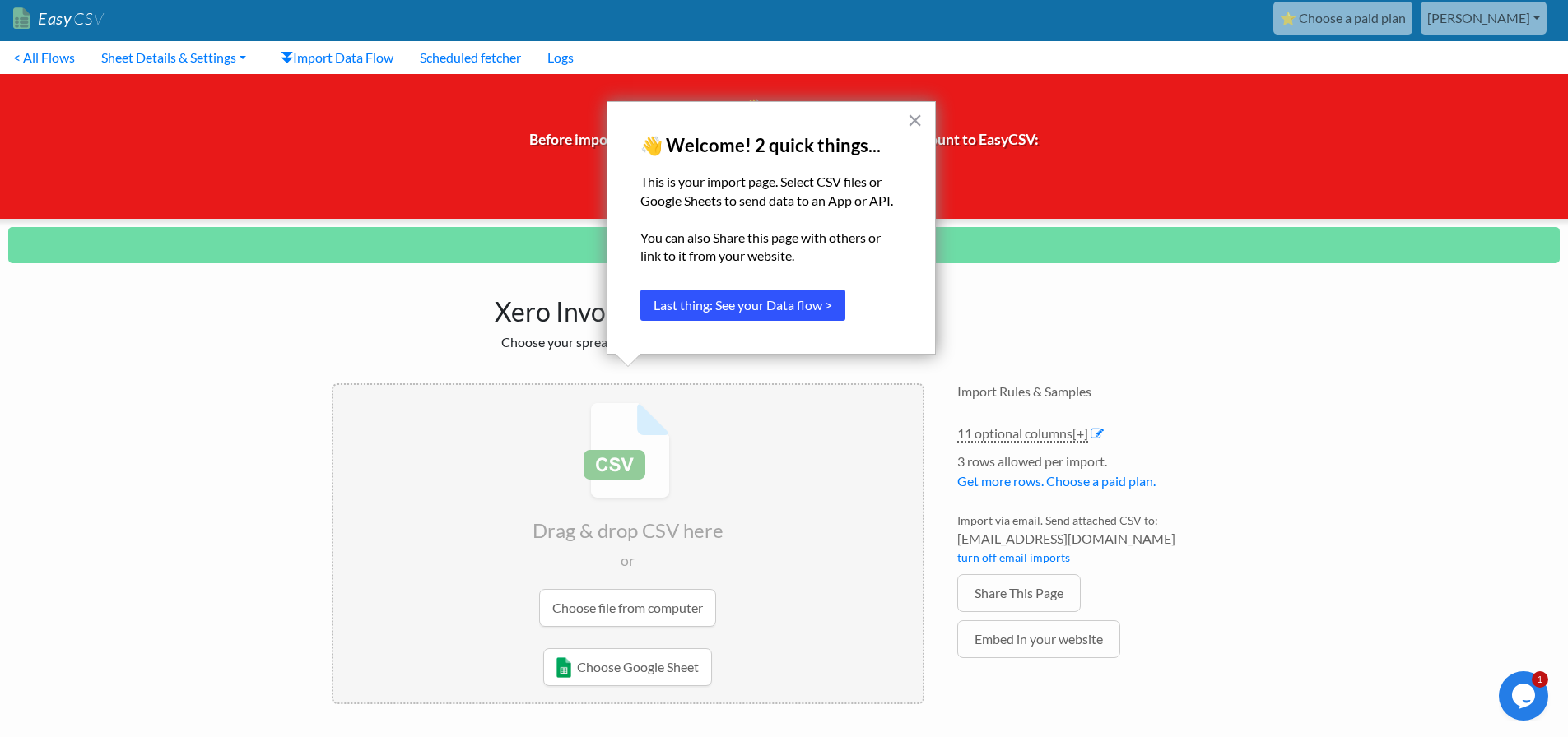
click at [796, 310] on button "Last thing: See your Data flow >" at bounding box center [742, 306] width 205 height 32
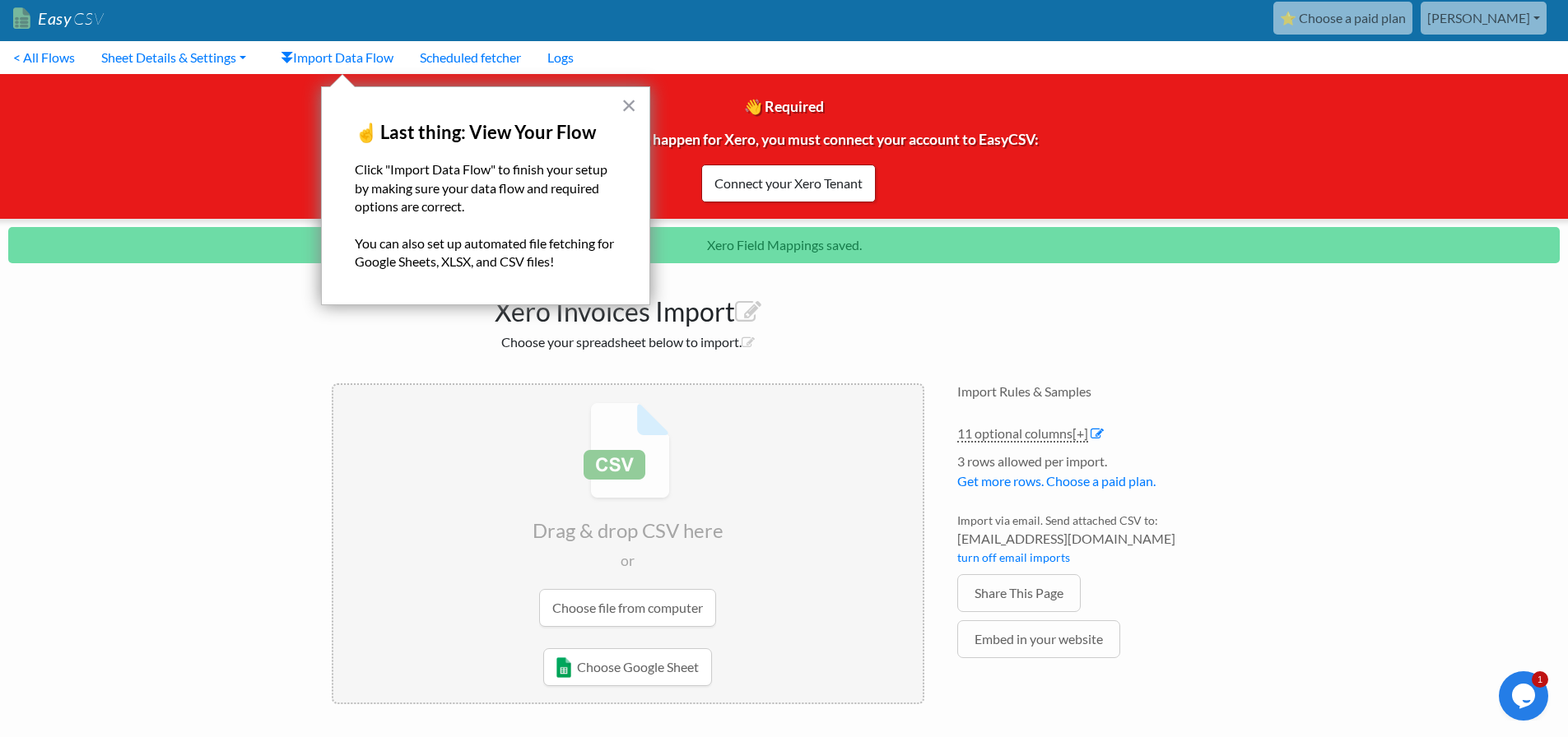
scroll to position [0, 0]
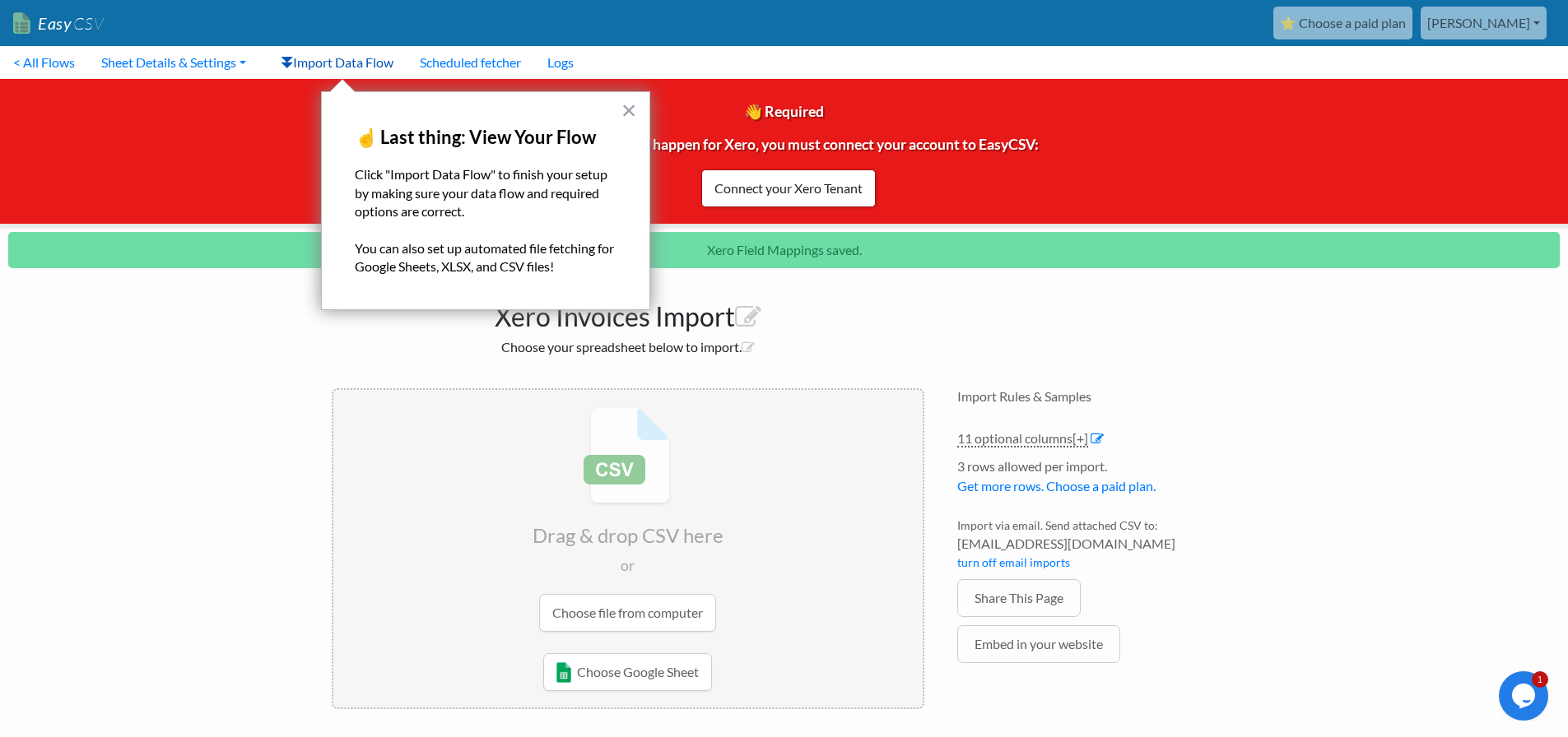
click at [352, 70] on link "Import Data Flow" at bounding box center [337, 62] width 139 height 33
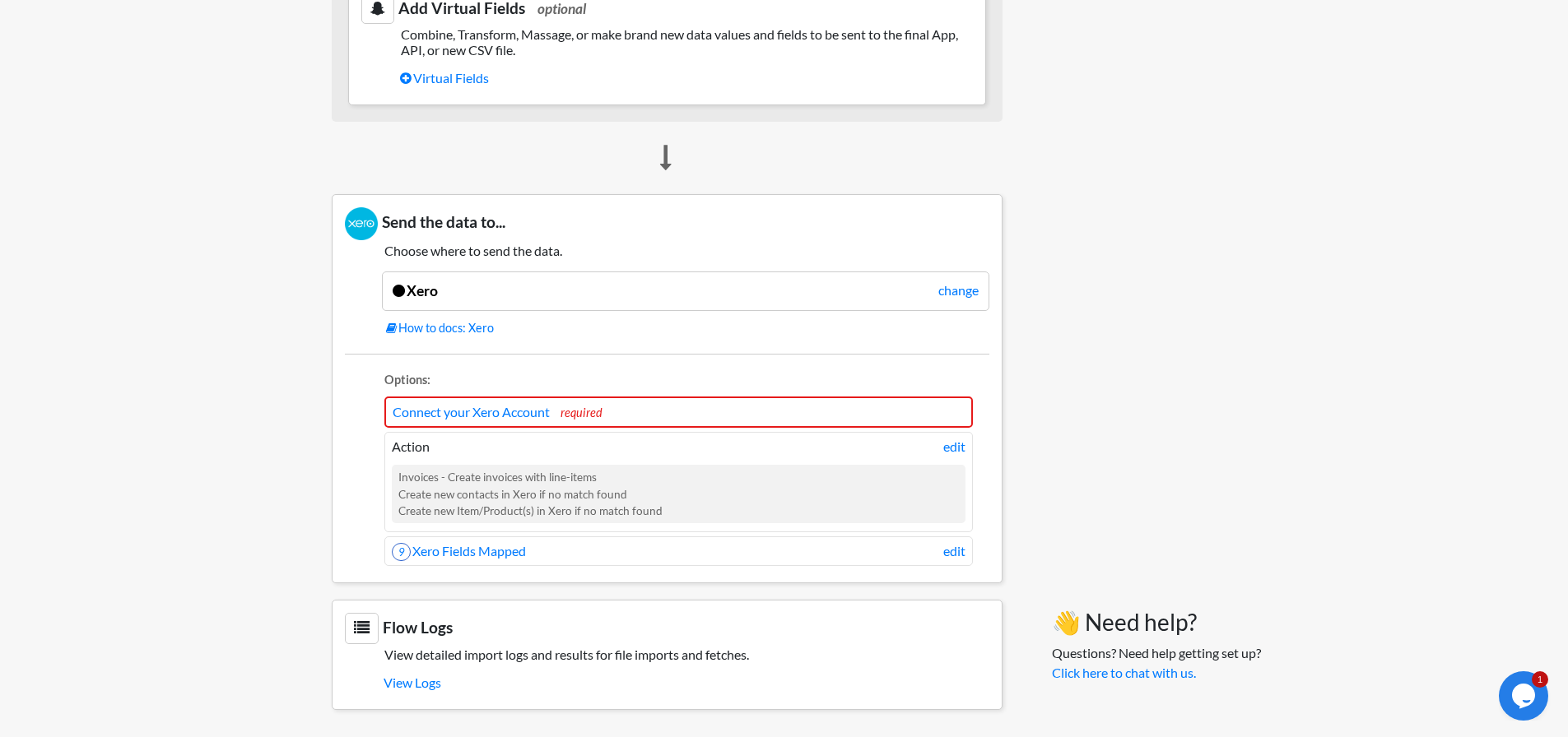
scroll to position [1236, 0]
click at [523, 406] on link "Connect your Xero Account" at bounding box center [471, 409] width 157 height 16
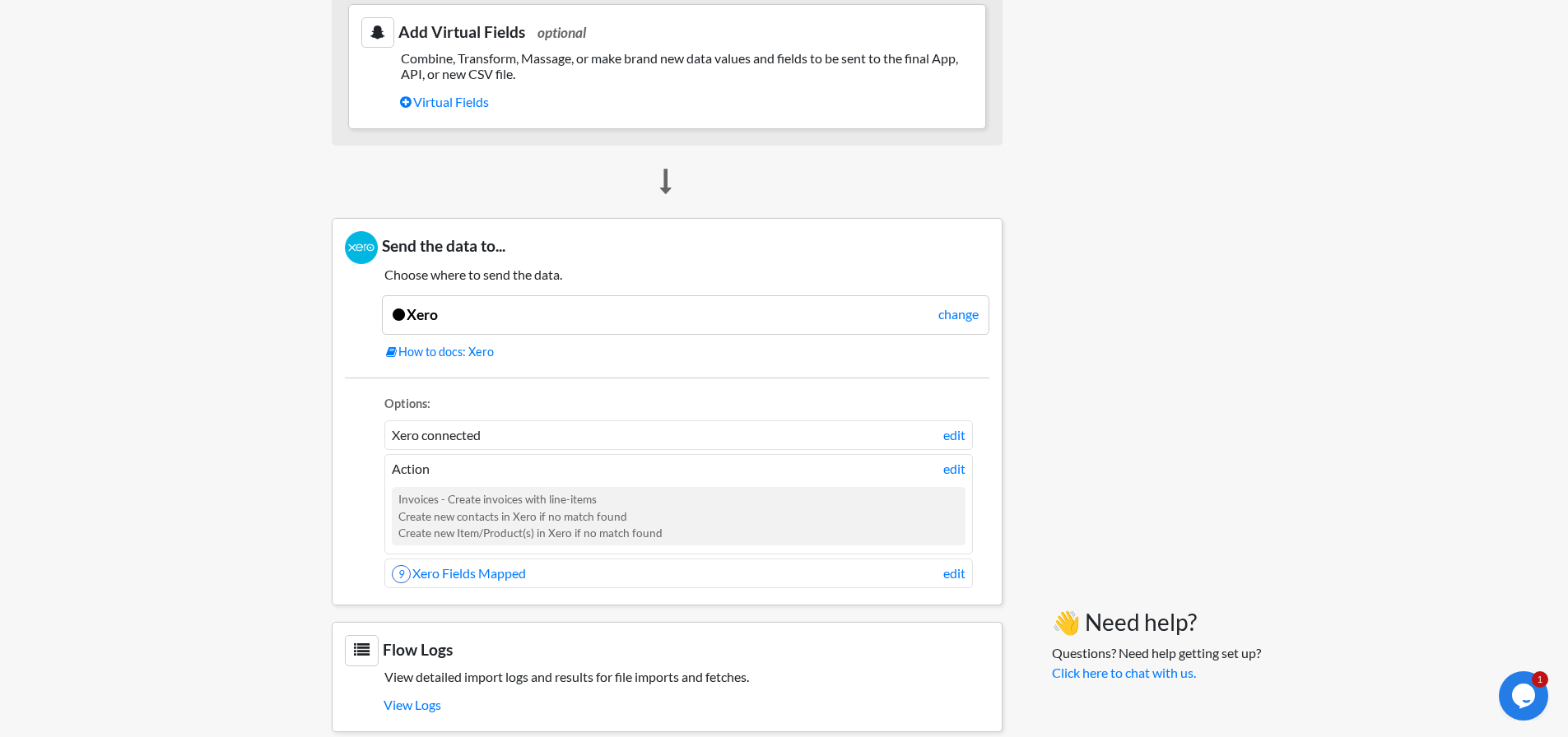
scroll to position [1221, 0]
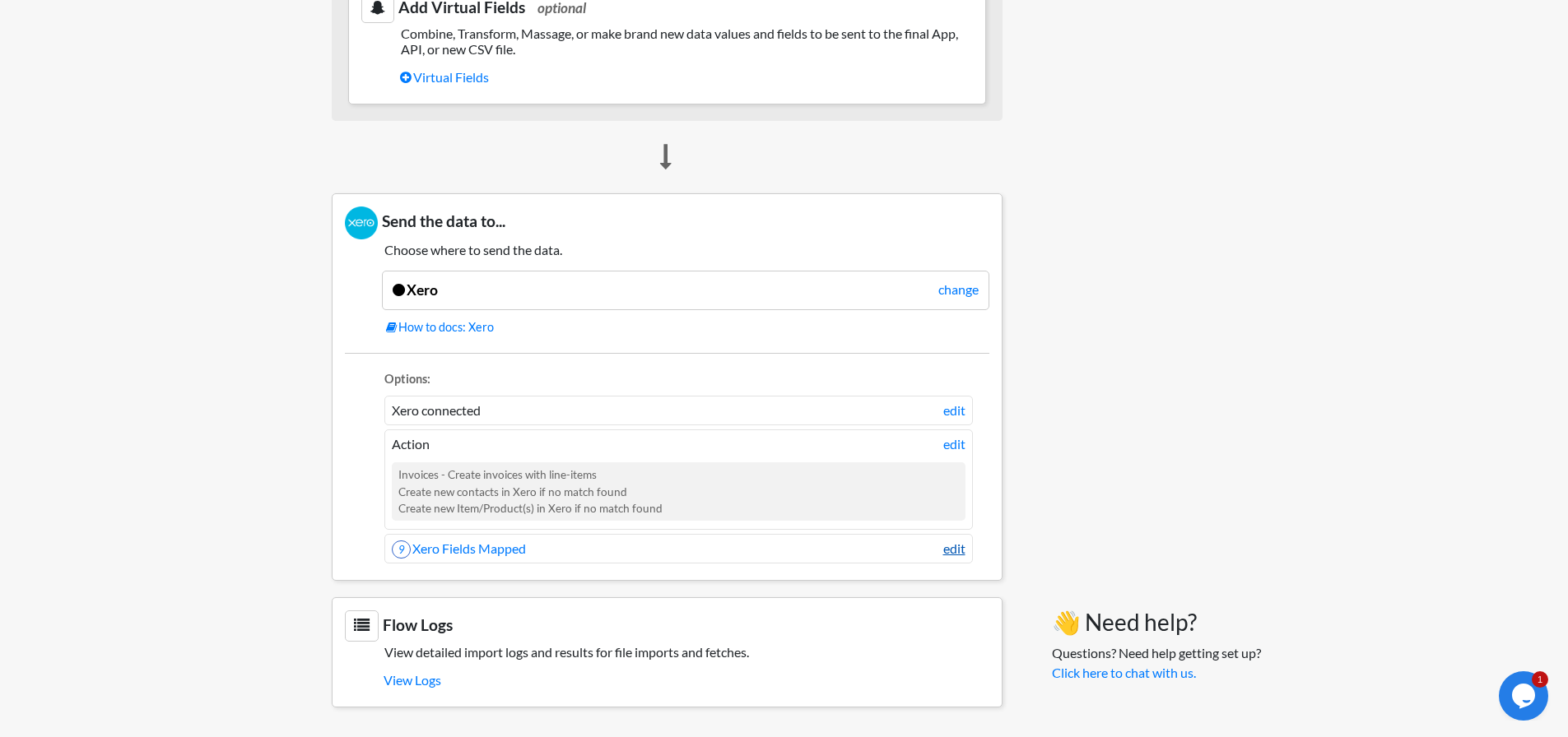
click at [959, 553] on link "edit" at bounding box center [954, 549] width 22 height 20
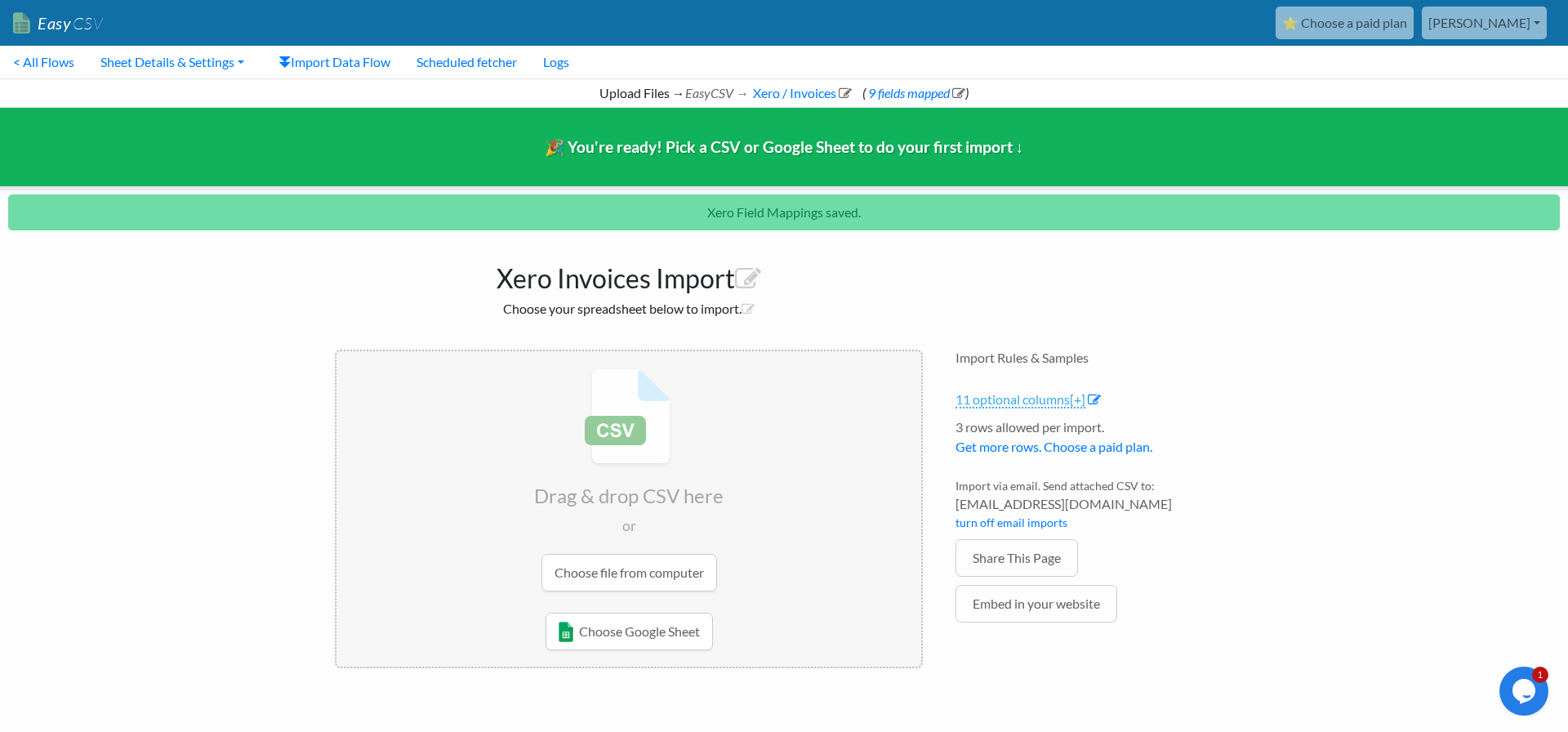
click at [1038, 401] on link "11 optional columns [+]" at bounding box center [1019, 399] width 129 height 17
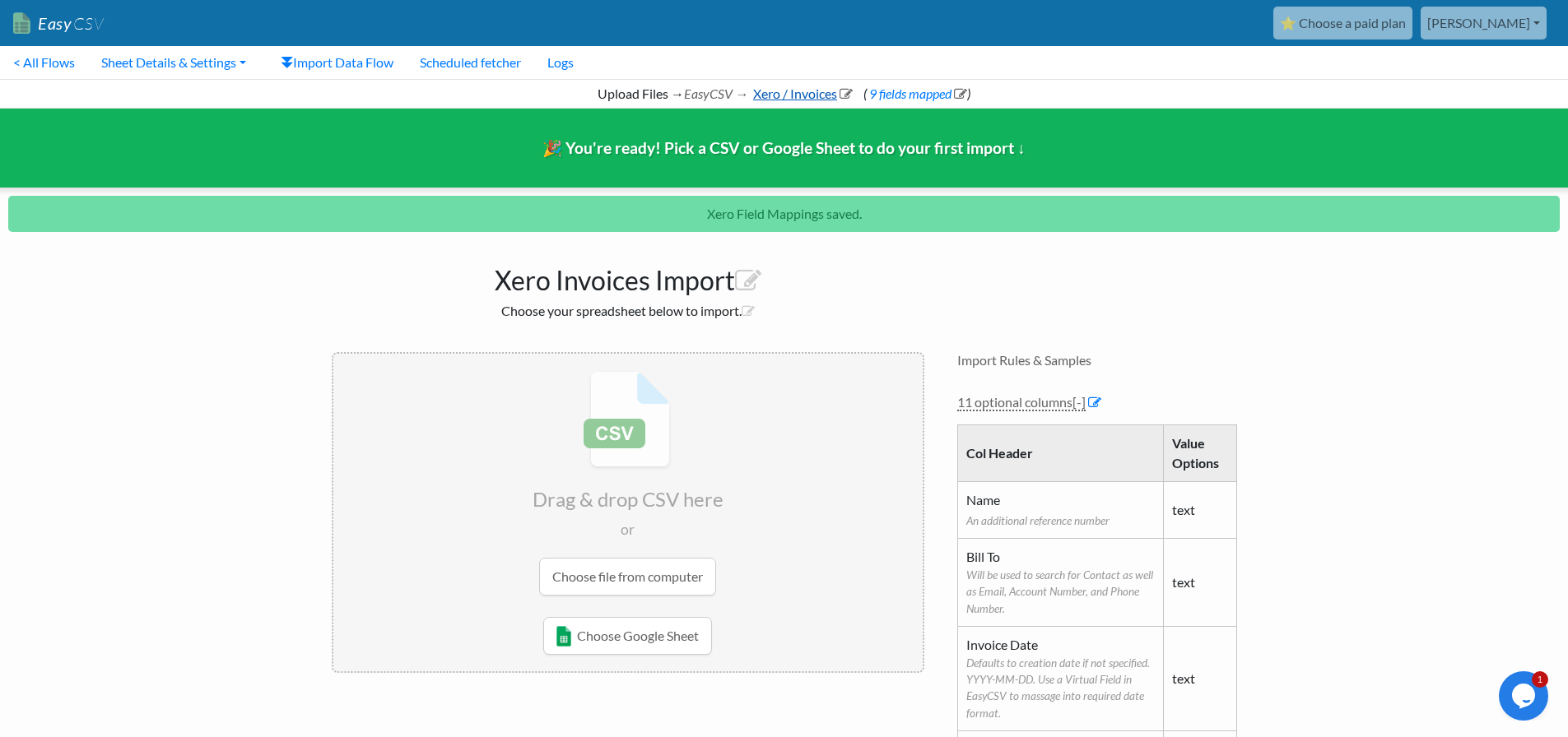
click at [811, 96] on link "Xero / Invoices" at bounding box center [801, 93] width 102 height 16
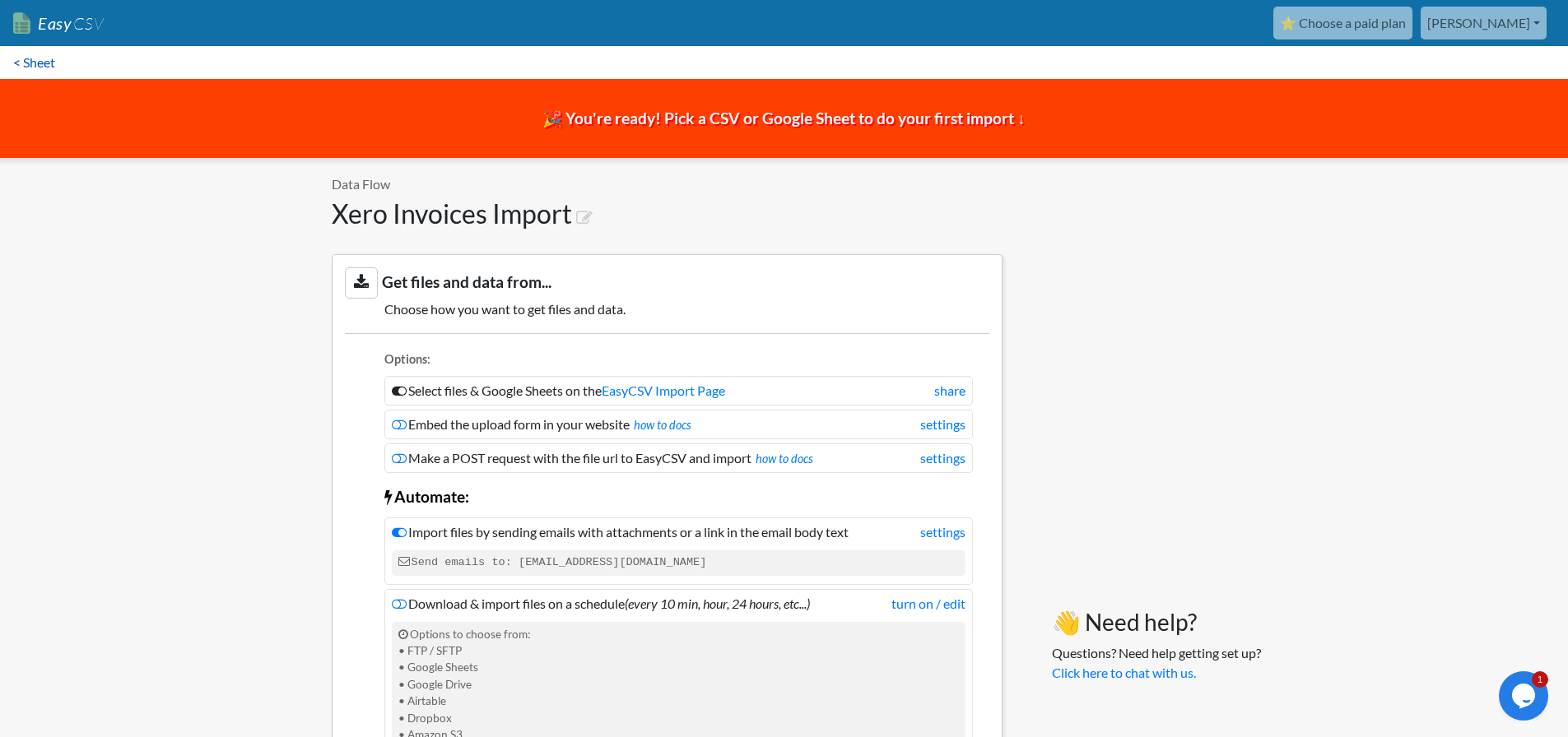
click at [42, 63] on link "< Sheet" at bounding box center [34, 62] width 68 height 33
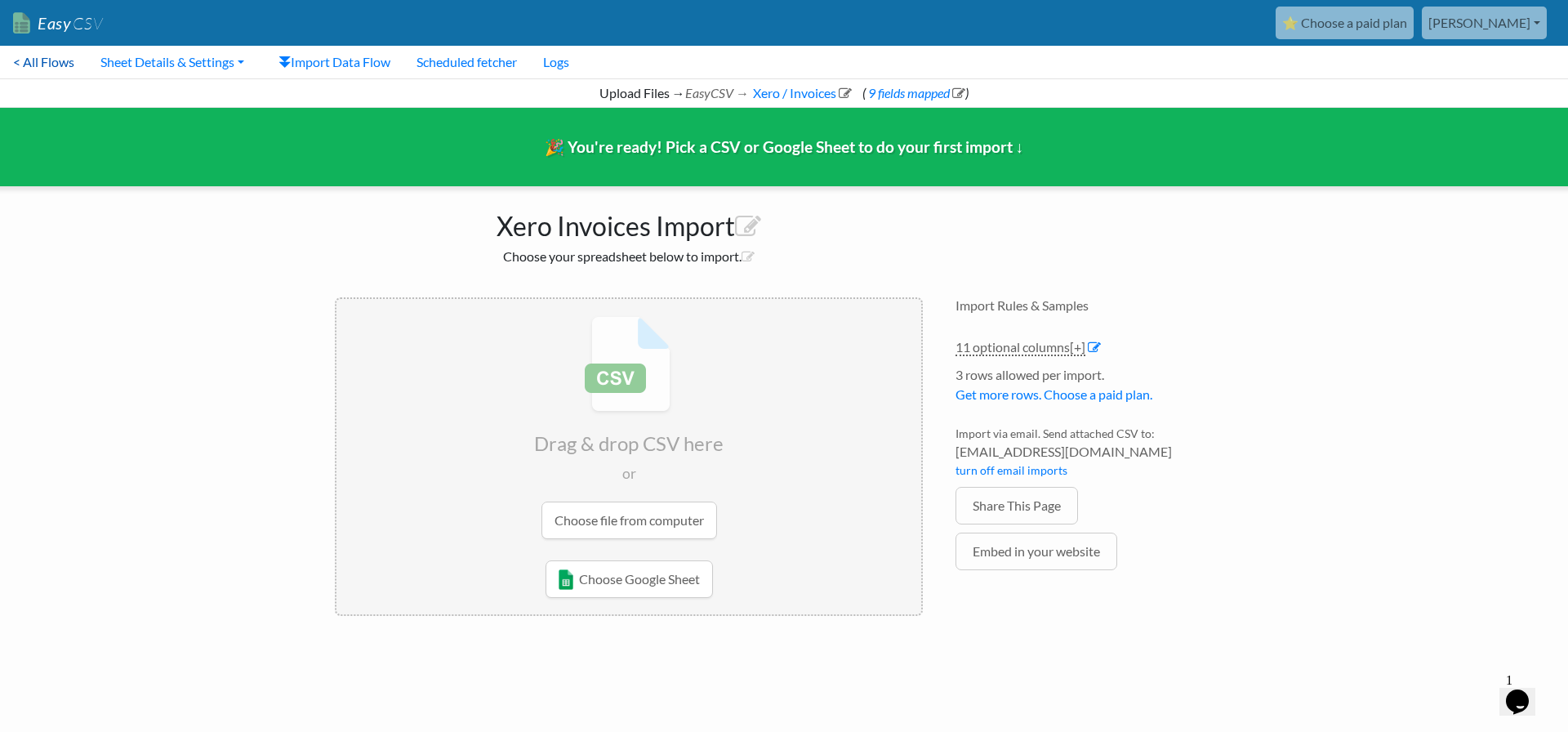
click at [37, 57] on link "< All Flows" at bounding box center [44, 62] width 87 height 33
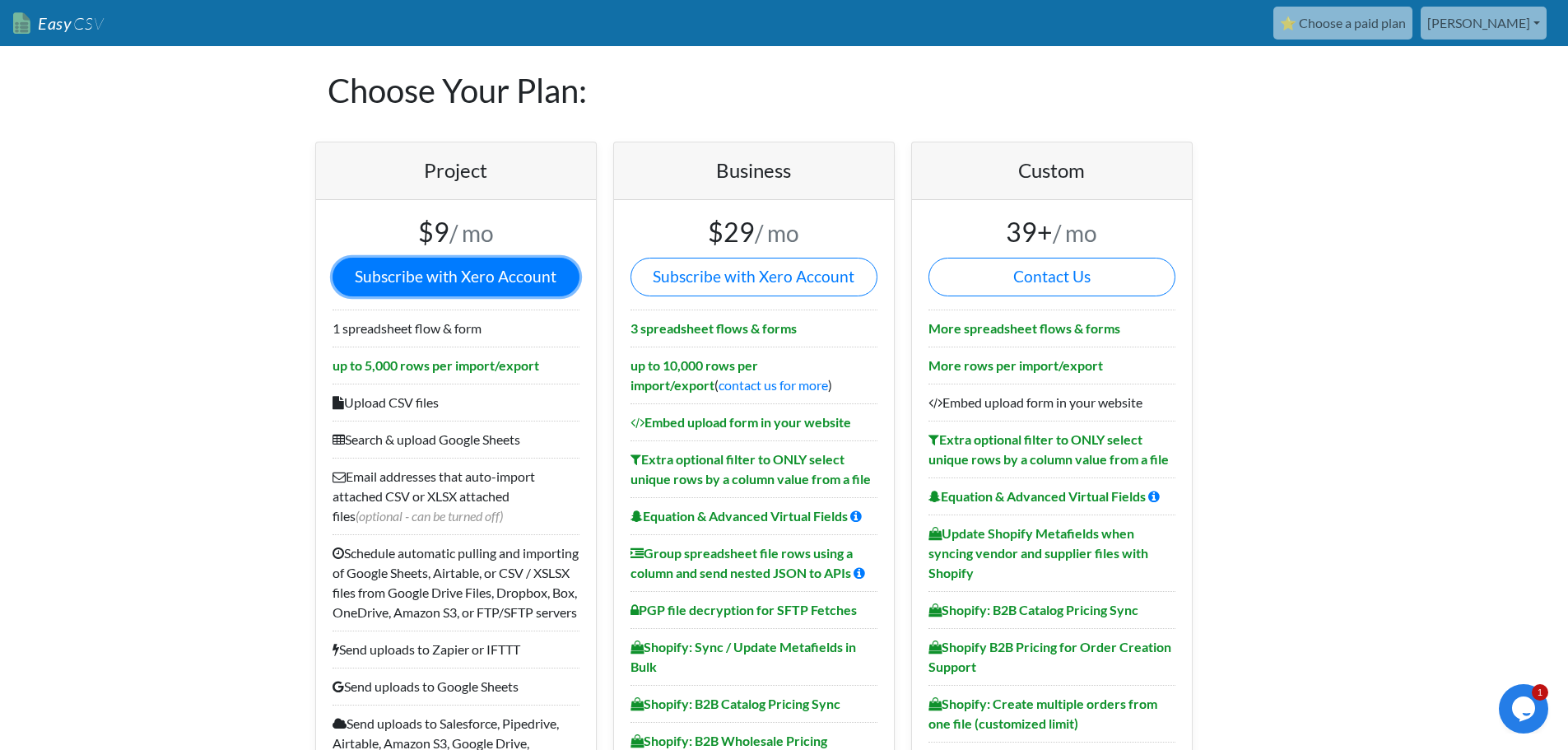
click at [427, 276] on link "Subscribe with Xero Account" at bounding box center [456, 277] width 247 height 39
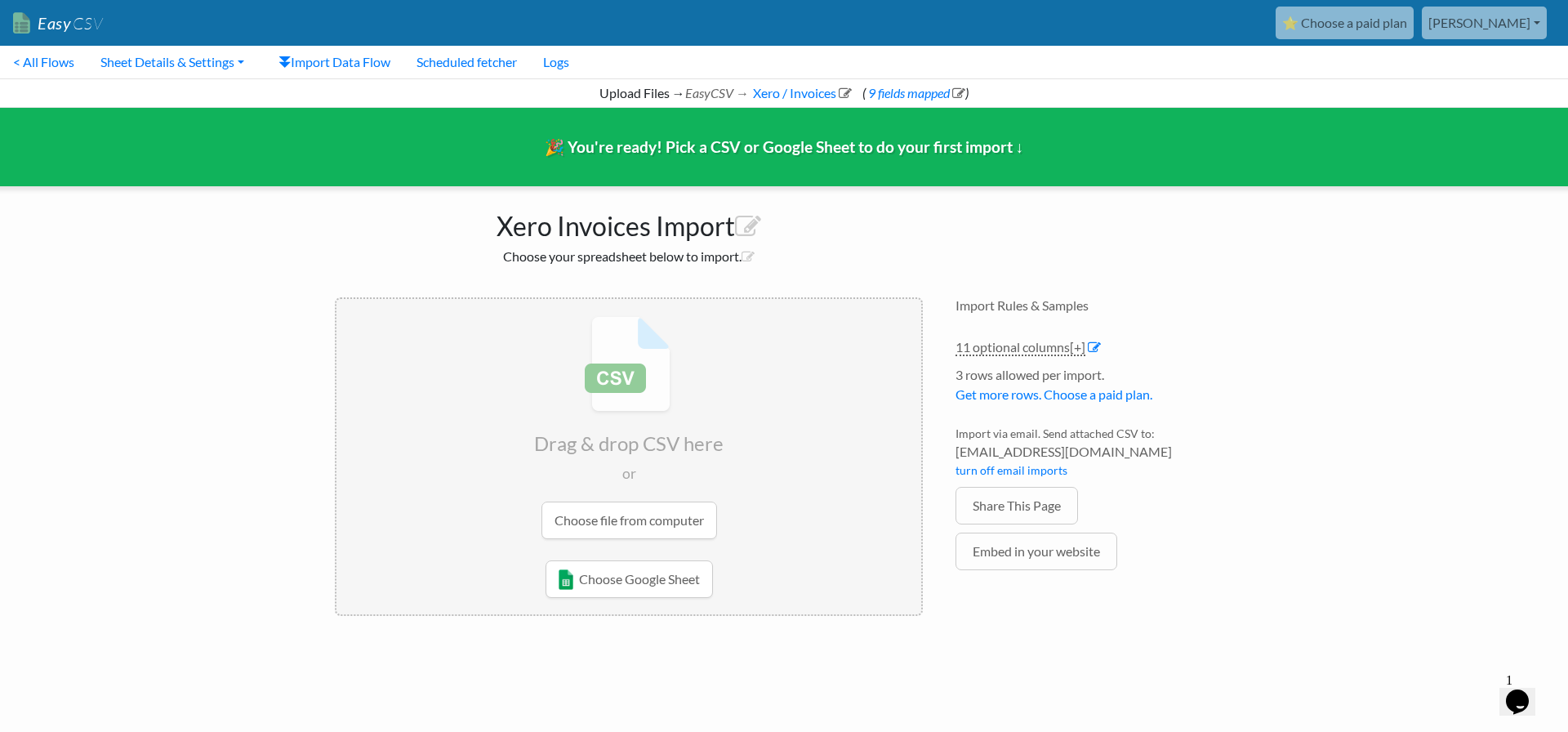
click at [657, 517] on input "file" at bounding box center [629, 427] width 585 height 257
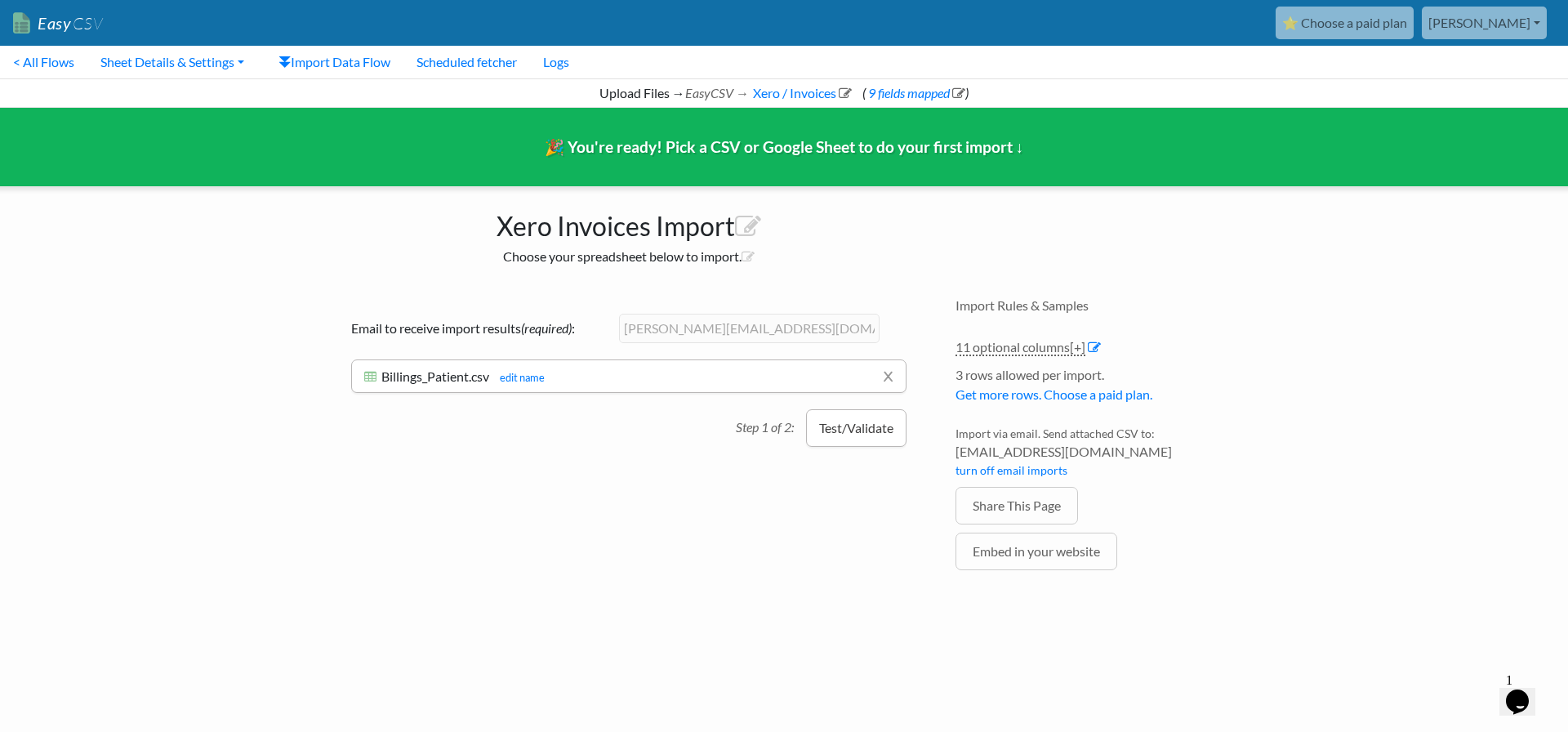
click at [865, 432] on button "Test/Validate" at bounding box center [856, 428] width 101 height 38
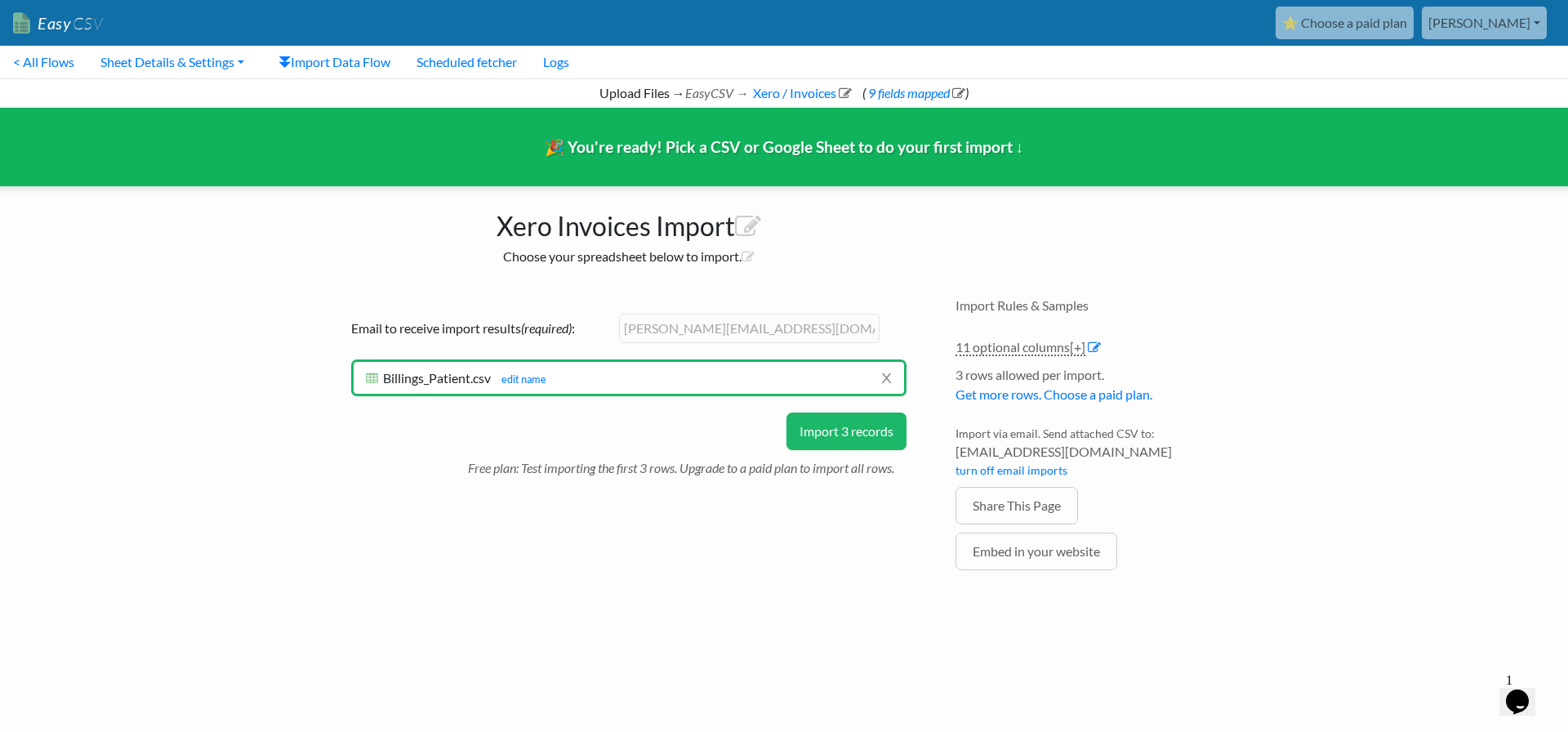
click at [846, 432] on button "Import 3 records" at bounding box center [846, 432] width 120 height 38
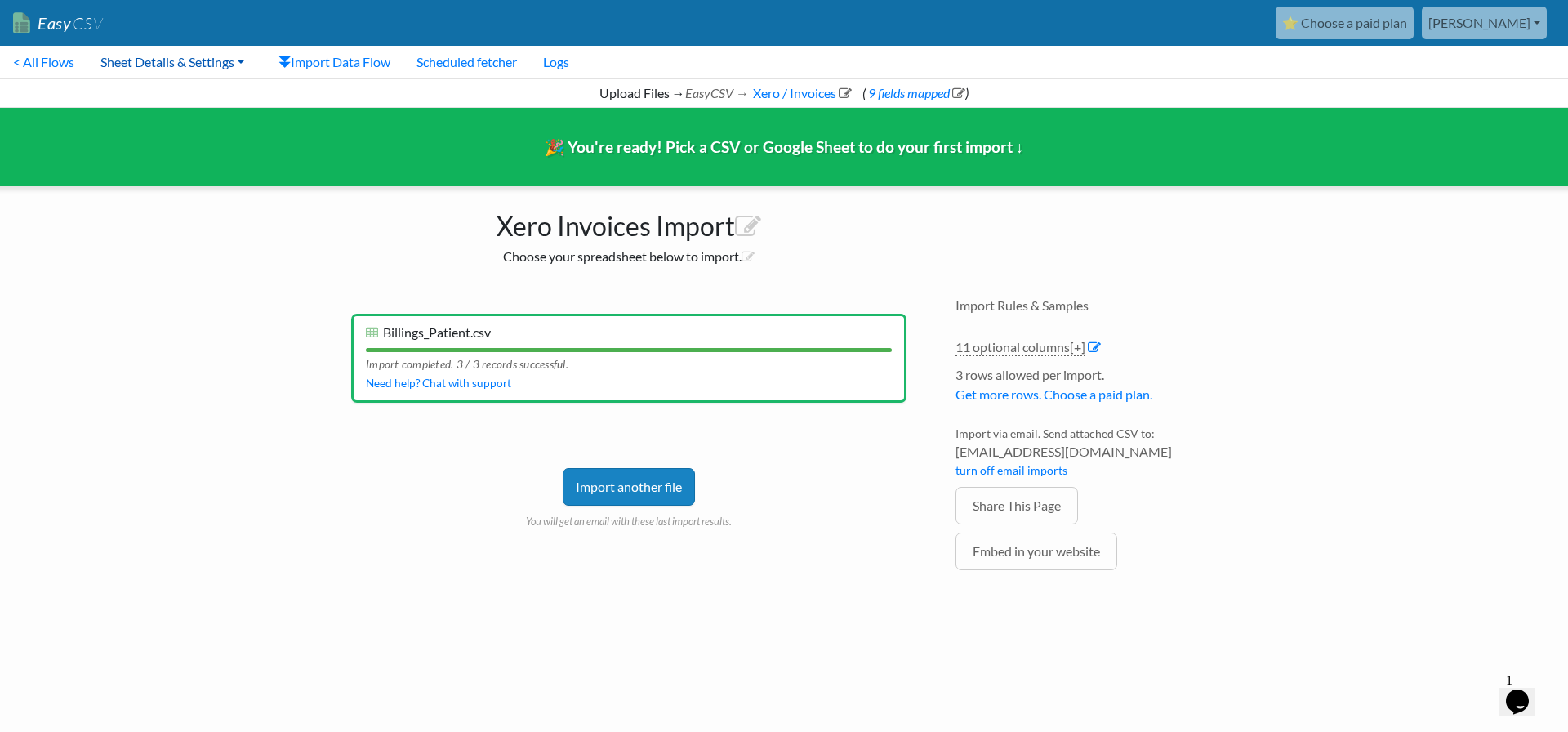
click at [220, 59] on link "Sheet Details & Settings" at bounding box center [172, 62] width 170 height 33
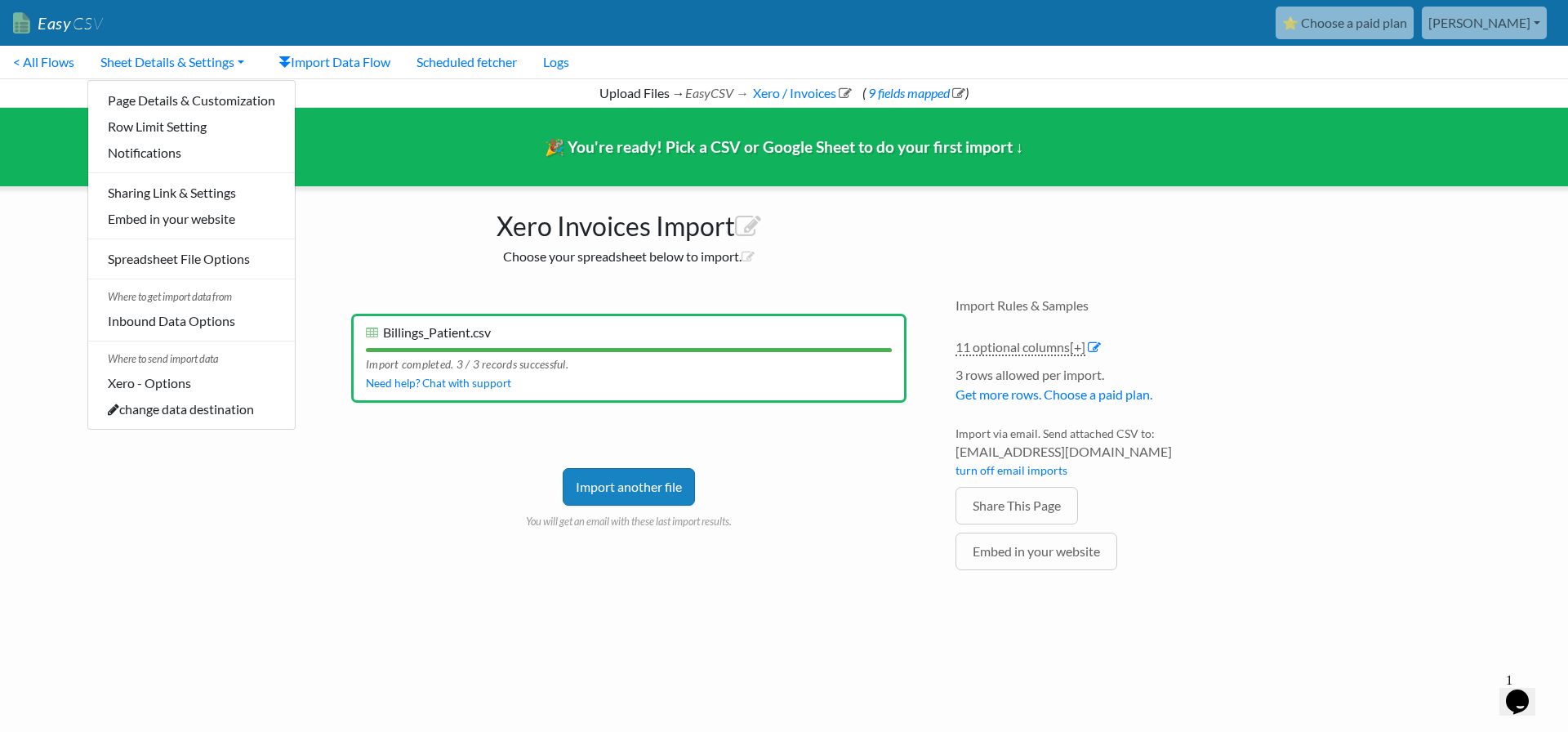
click at [493, 342] on li "x Billings_Patient.csv Billings_Patient.csv edit name Import completed. 3 / 3 r…" at bounding box center [629, 358] width 555 height 90
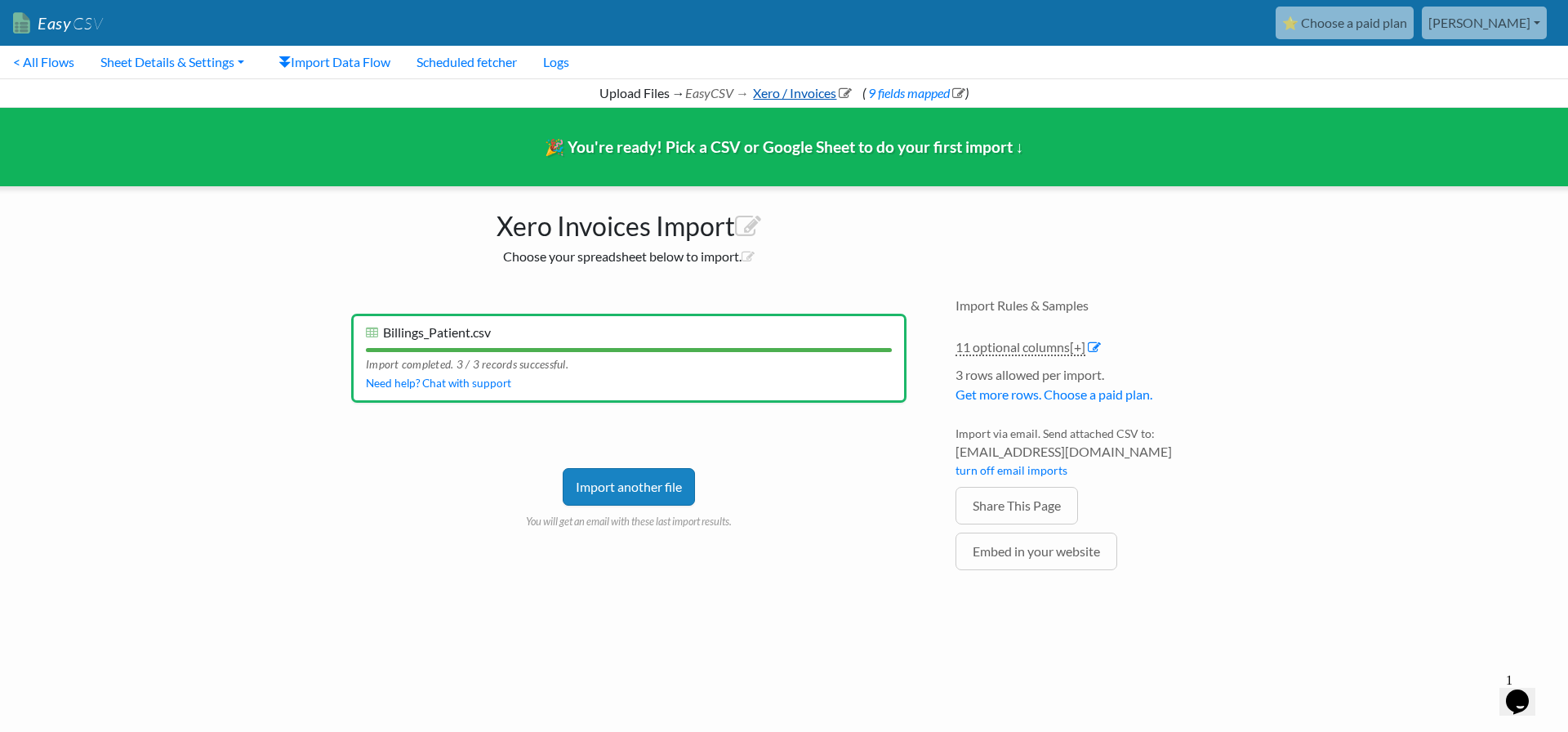
click at [812, 87] on link "Xero / Invoices" at bounding box center [801, 92] width 101 height 16
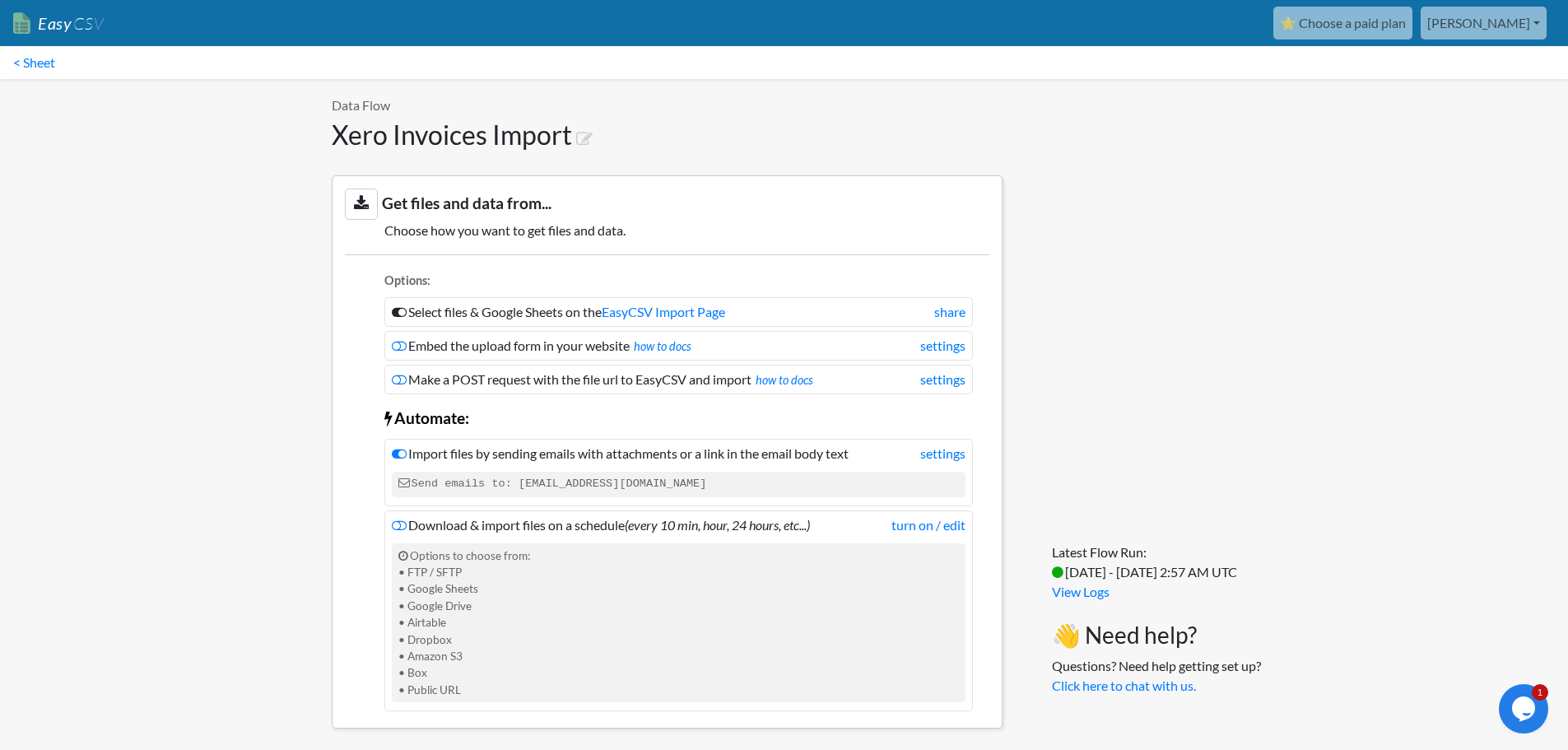
click at [55, 15] on link "Easy CSV" at bounding box center [58, 23] width 91 height 34
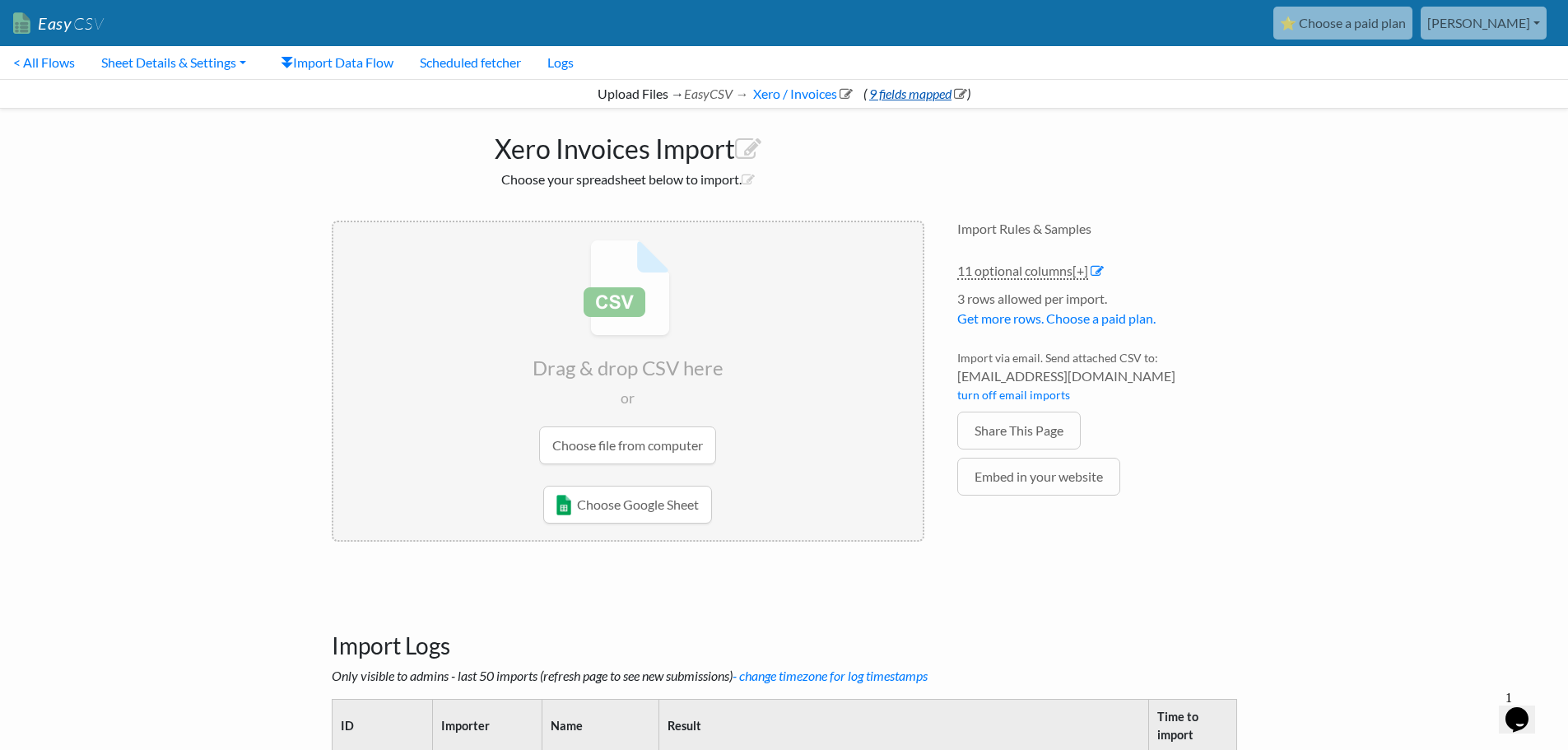
click at [925, 97] on link "9 fields mapped" at bounding box center [917, 93] width 101 height 16
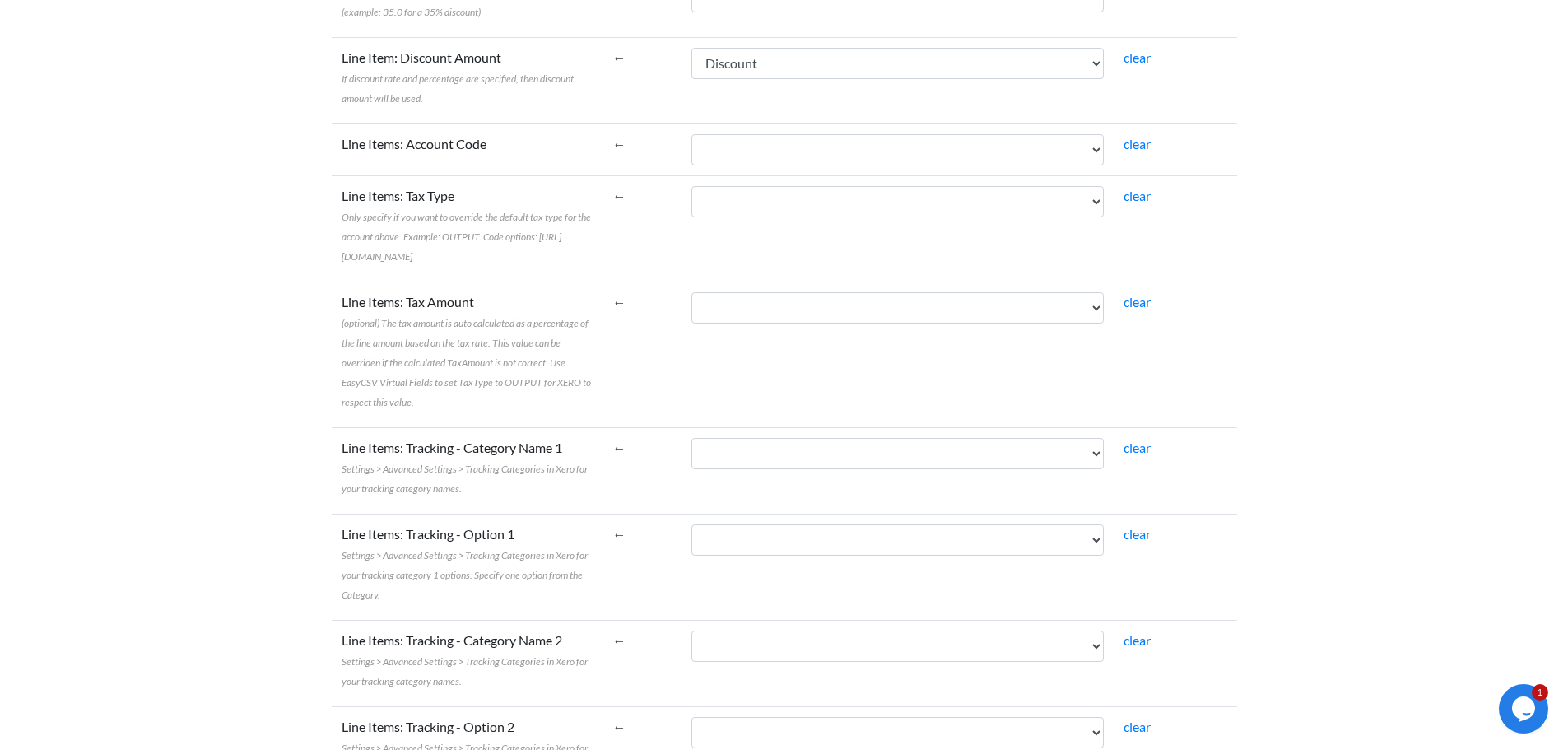
scroll to position [1799, 0]
